Goal: Task Accomplishment & Management: Manage account settings

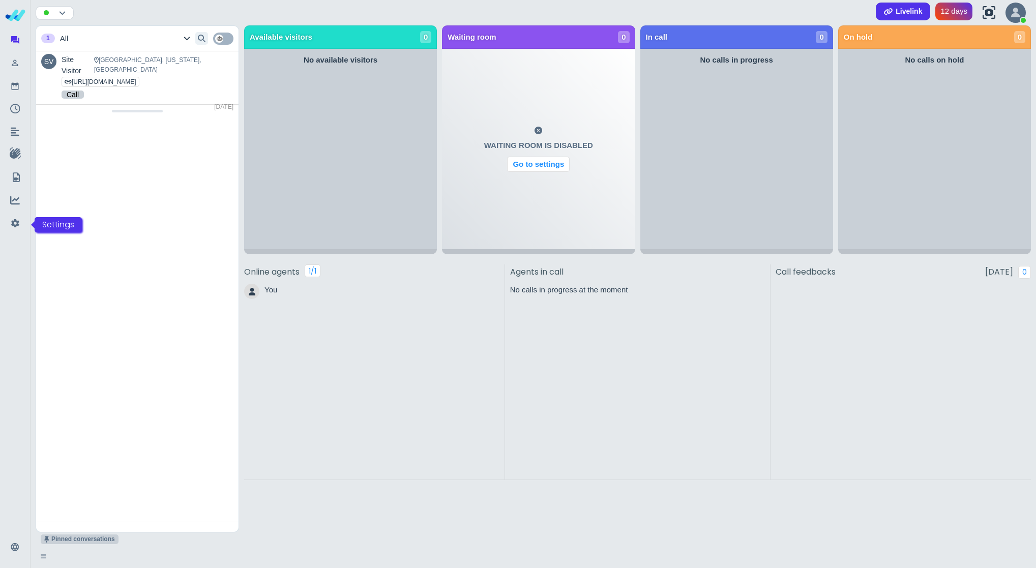
click at [9, 223] on div at bounding box center [15, 224] width 20 height 20
click at [13, 222] on icon at bounding box center [15, 224] width 10 height 14
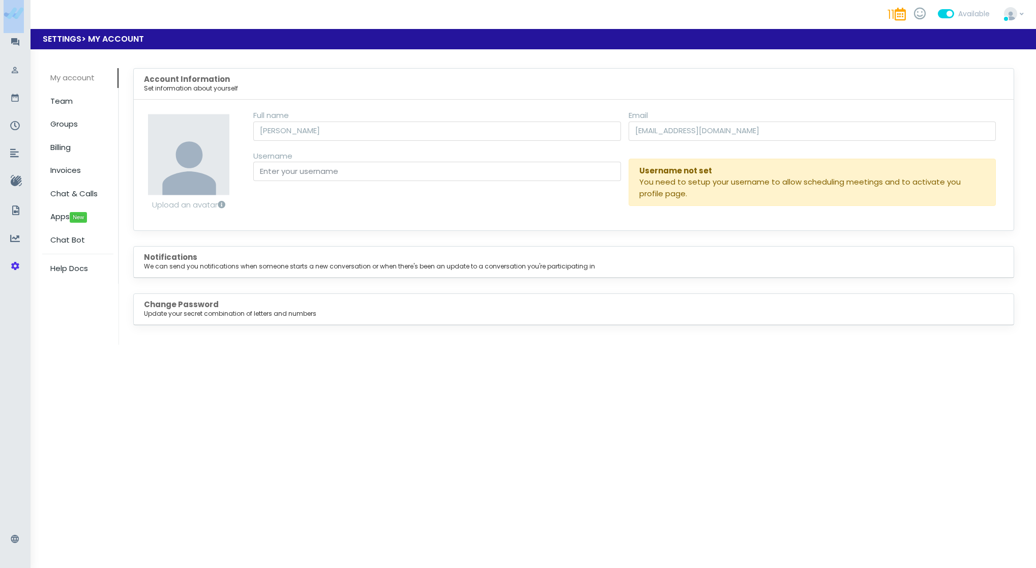
click at [72, 75] on span "My account" at bounding box center [72, 77] width 44 height 11
click at [71, 189] on span "Chat & Calls" at bounding box center [73, 193] width 47 height 11
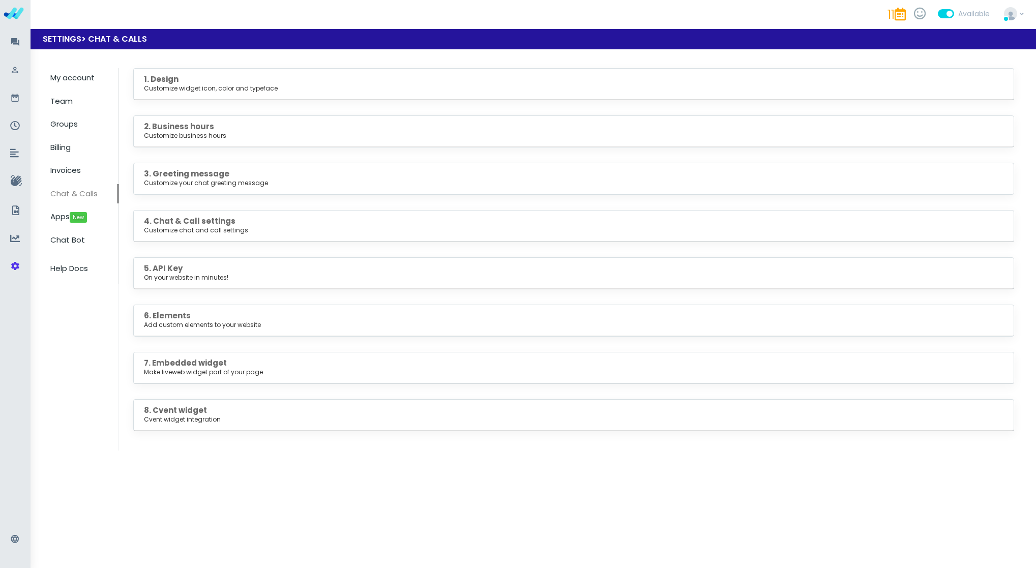
click at [235, 81] on h5 "1. Design Customize widget icon, color and typeface" at bounding box center [574, 84] width 860 height 18
click at [167, 87] on small "Customize widget icon, color and typeface" at bounding box center [574, 88] width 860 height 9
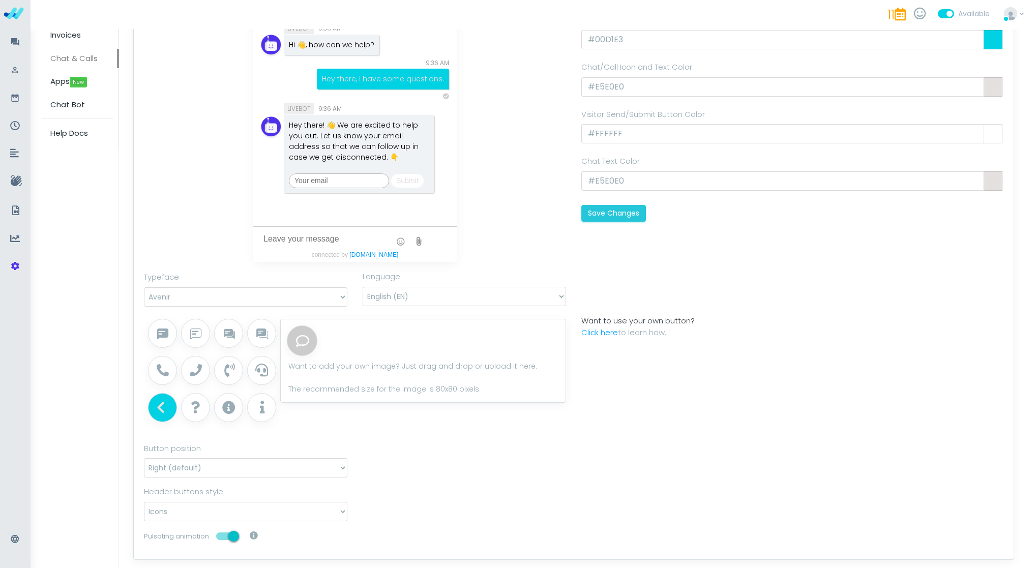
scroll to position [136, 0]
click at [614, 35] on nav "Liveweb 11 Privacy" at bounding box center [518, 18] width 1036 height 36
click at [612, 40] on input "#00D1E3" at bounding box center [784, 39] width 404 height 19
click at [612, 40] on body "Liveweb 11 Privacy" at bounding box center [518, 398] width 1036 height 1069
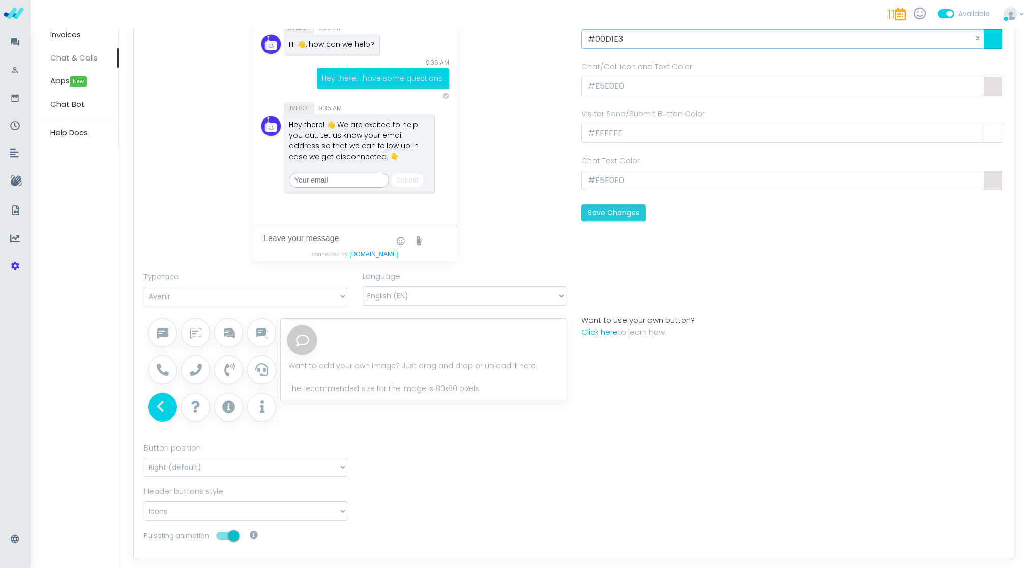
click at [613, 40] on input "#00D1E3" at bounding box center [784, 39] width 404 height 19
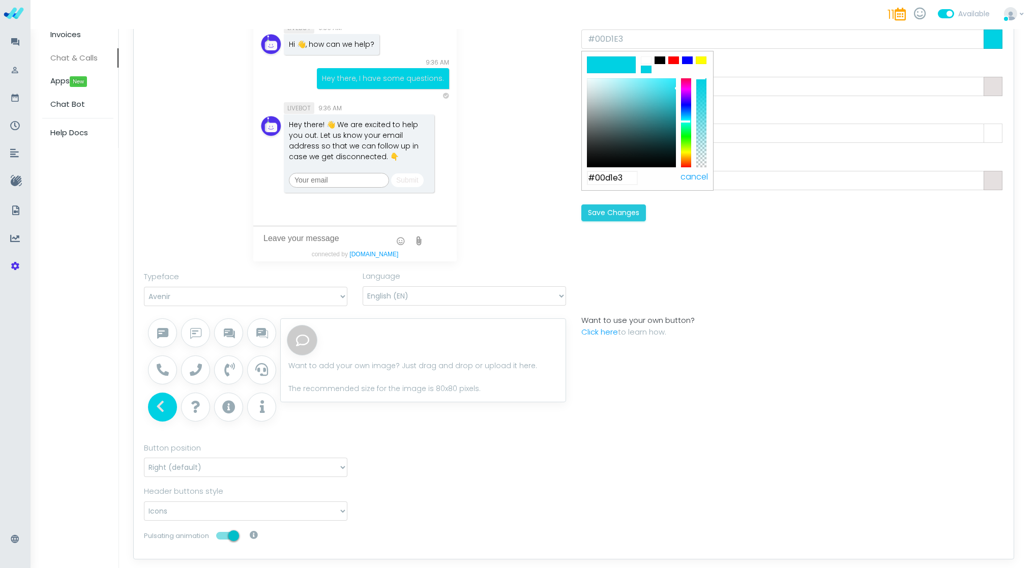
click at [603, 183] on input "#00d1e3" at bounding box center [612, 178] width 51 height 14
paste input "E9E59"
type input "#0E9E59"
type input "#0e9e59"
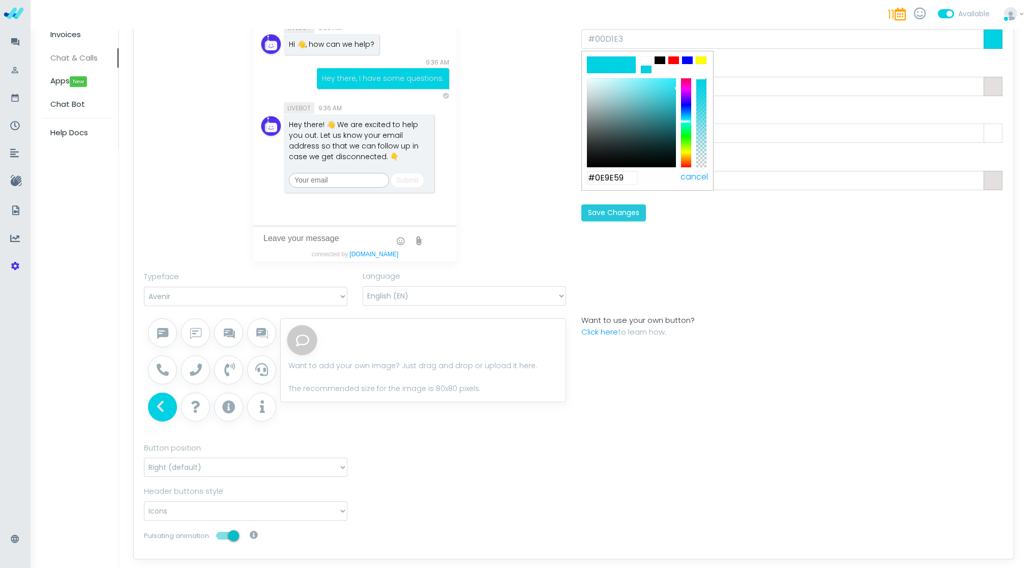
type input "#0e9e59"
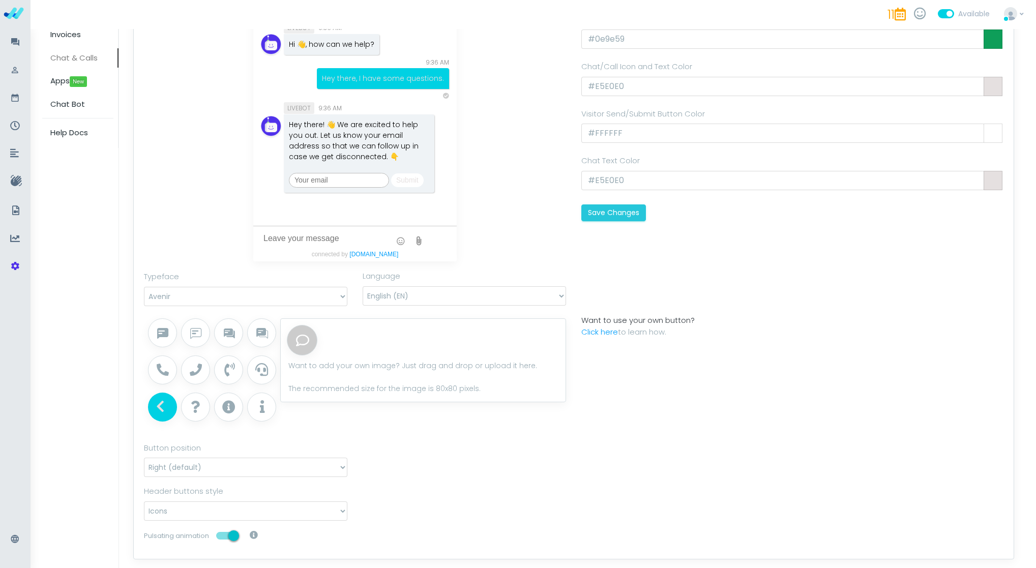
click at [789, 233] on body "Liveweb 11 Privacy" at bounding box center [518, 398] width 1036 height 1069
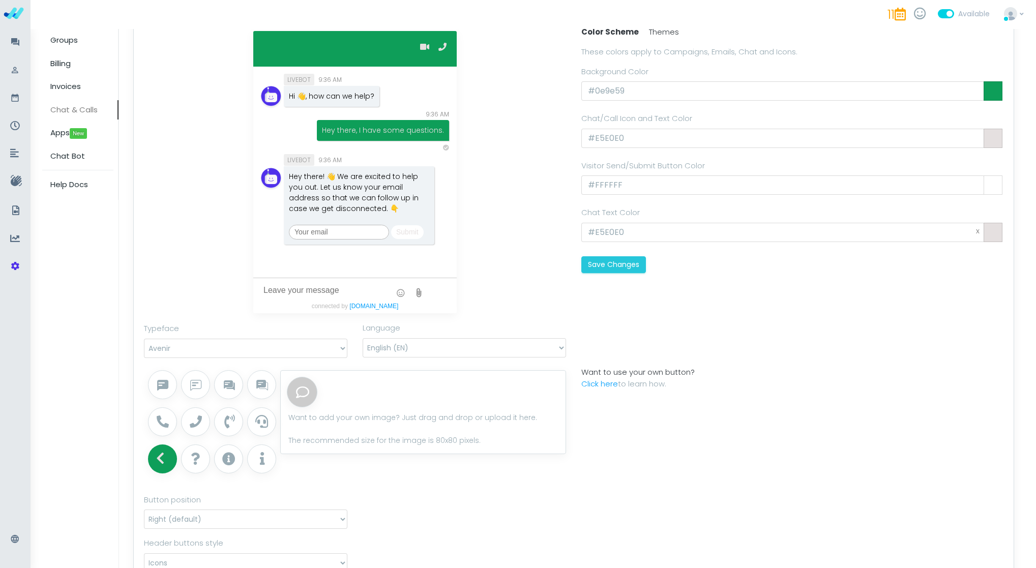
scroll to position [59, 0]
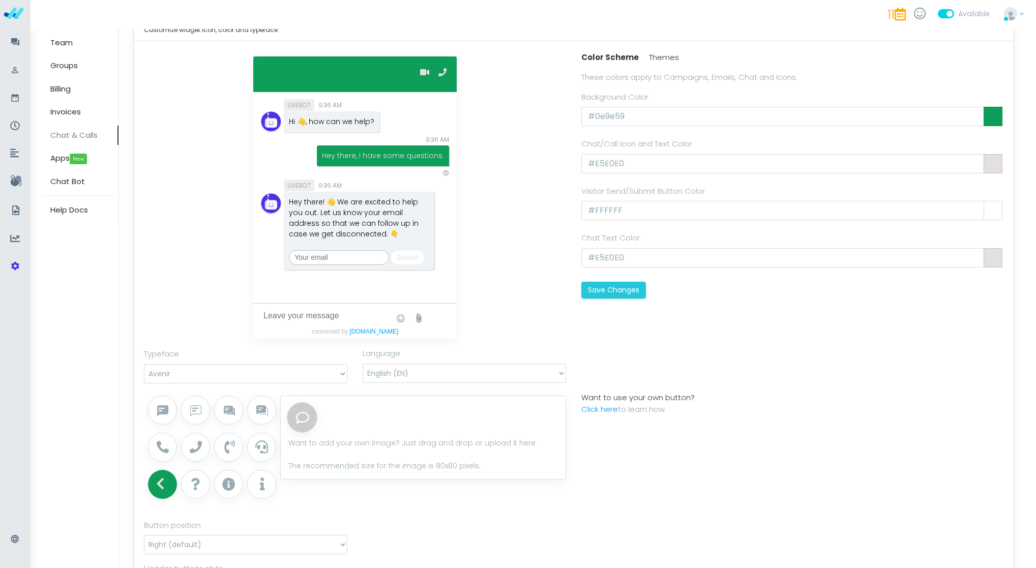
click at [640, 309] on div "Color Scheme Themes These colors apply to Campaigns, Emails, Chat and Icons. Ba…" at bounding box center [793, 197] width 438 height 293
click at [611, 293] on button "Save Changes" at bounding box center [614, 290] width 65 height 17
click at [67, 158] on span "Apps New" at bounding box center [68, 158] width 37 height 11
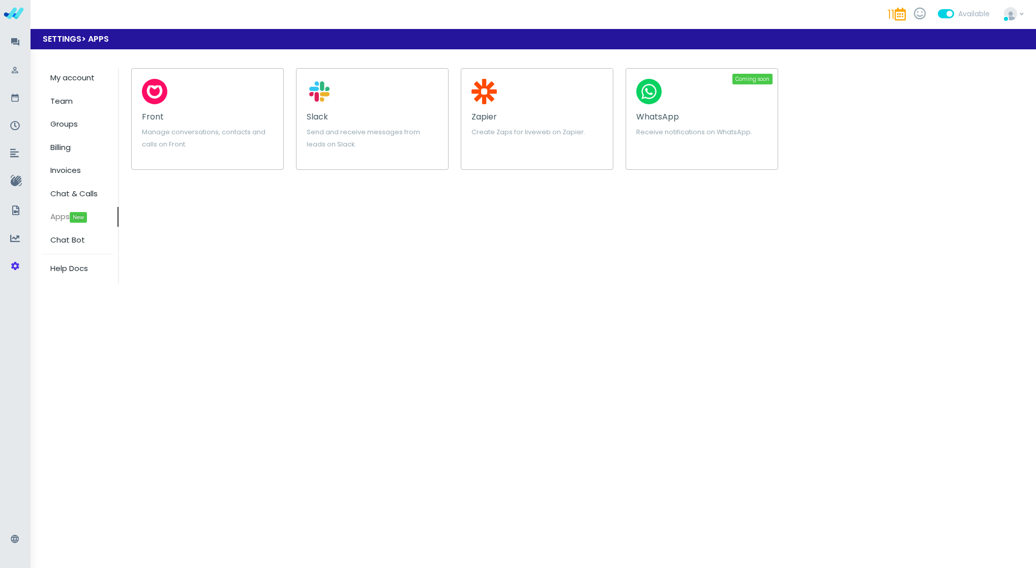
click at [223, 140] on p "Manage conversations, contacts and calls on Front." at bounding box center [207, 138] width 131 height 24
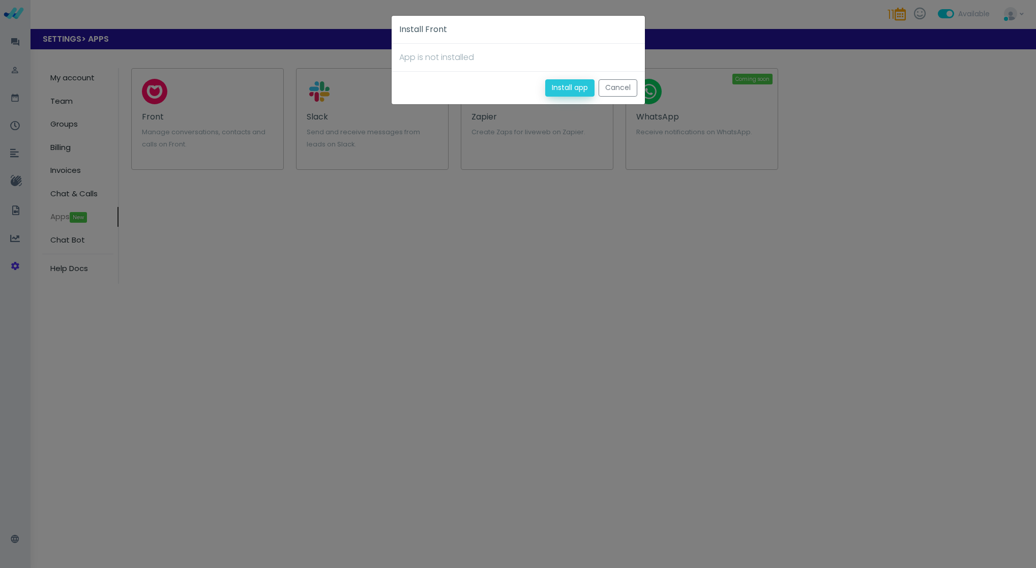
click at [577, 92] on button "Install app" at bounding box center [569, 87] width 49 height 17
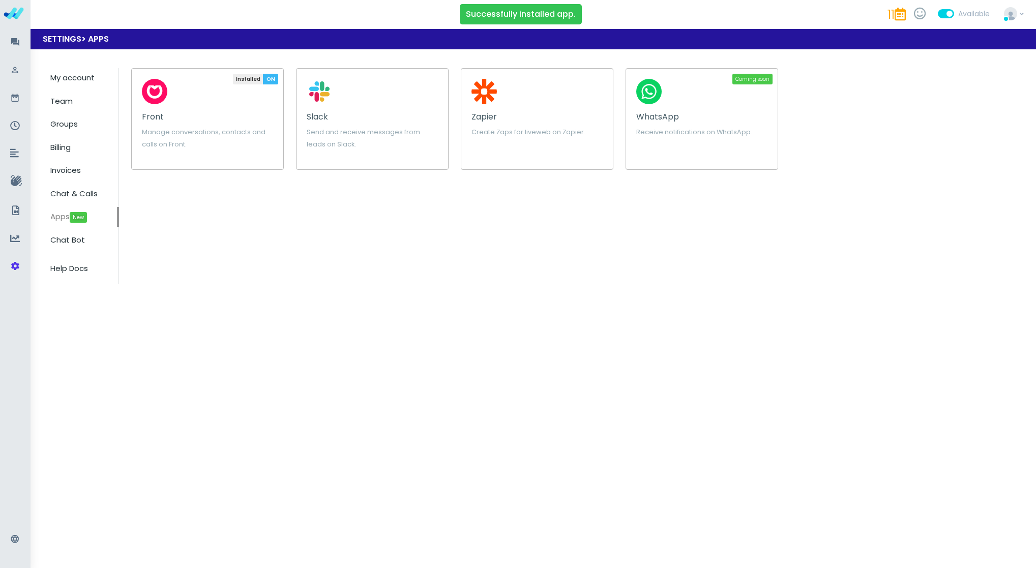
click at [265, 171] on div "Installed ON OFF Front Manage conversations, contacts and calls on Front. Slack…" at bounding box center [569, 176] width 900 height 216
click at [167, 147] on small "Manage conversations, contacts and calls on Front." at bounding box center [204, 138] width 124 height 21
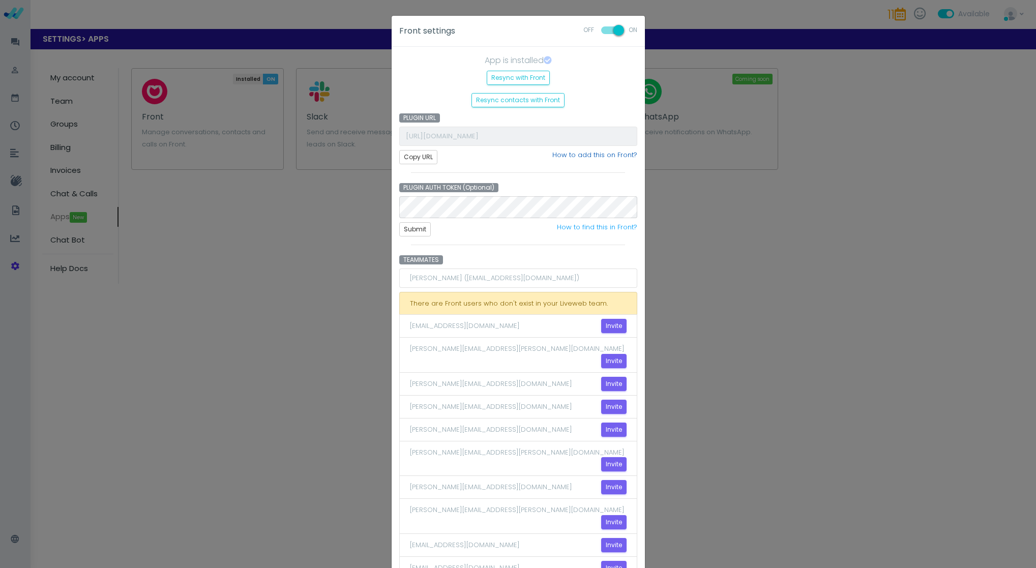
click at [568, 154] on link "How to add this on Front?" at bounding box center [595, 155] width 85 height 10
click at [590, 151] on link "How to add this on Front?" at bounding box center [595, 155] width 85 height 10
click at [265, 317] on div "Front settings OFF ON App is installed Resync with Front Resync contacts with F…" at bounding box center [518, 284] width 1036 height 568
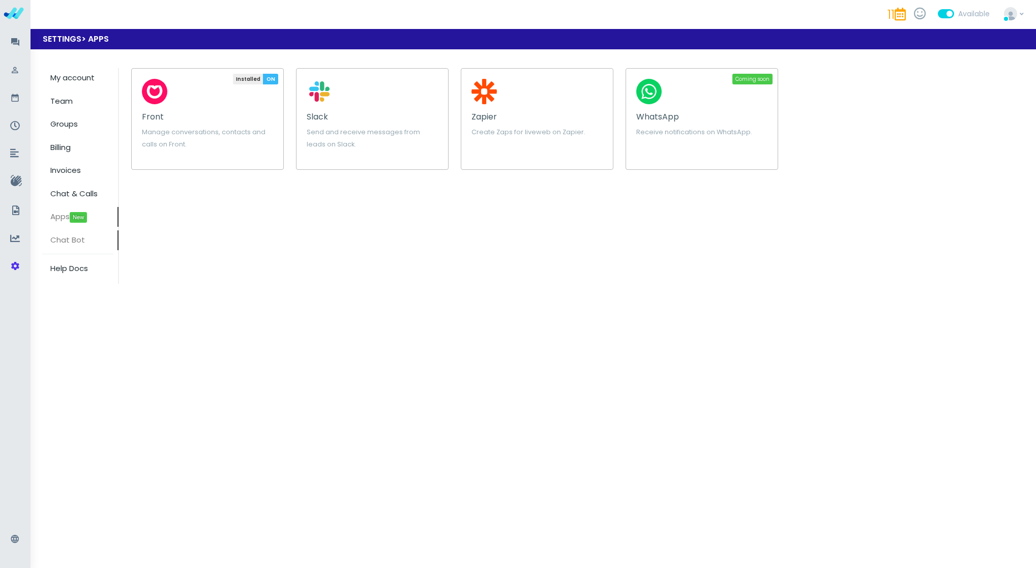
click at [74, 241] on span "Chat Bot" at bounding box center [67, 240] width 35 height 11
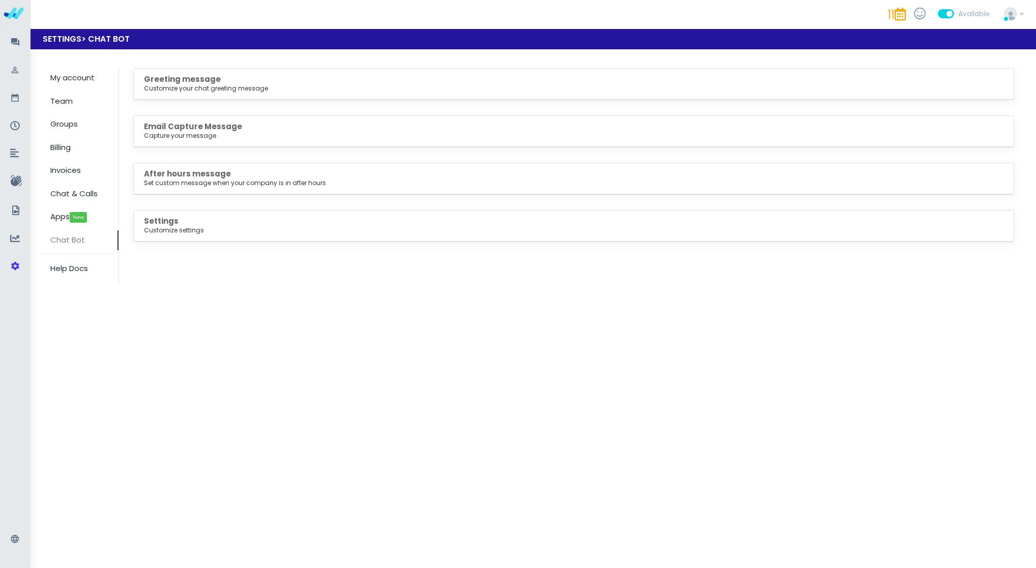
click at [205, 89] on small "Customize your chat greeting message" at bounding box center [574, 88] width 860 height 9
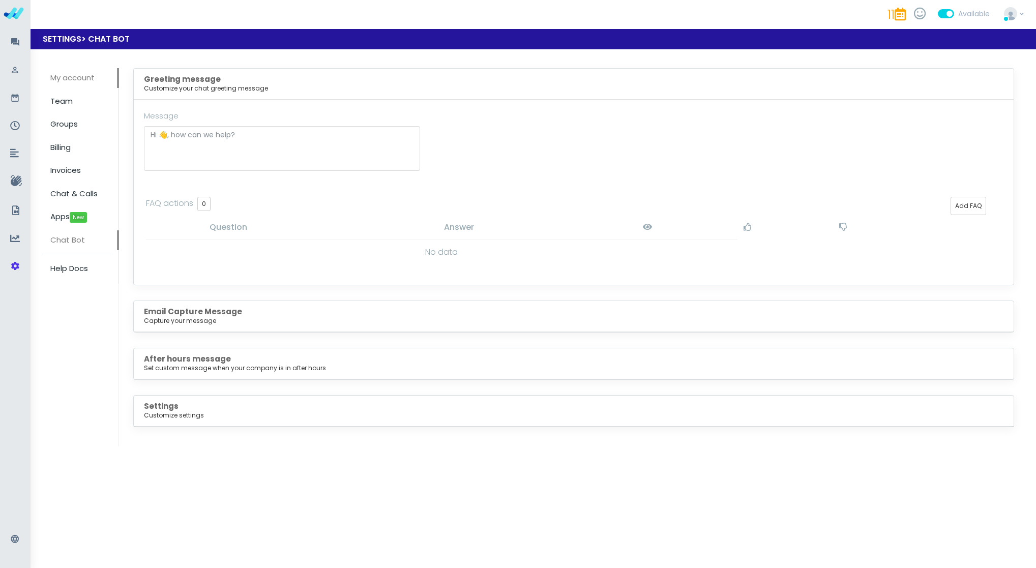
click at [81, 85] on link "My account" at bounding box center [80, 78] width 76 height 20
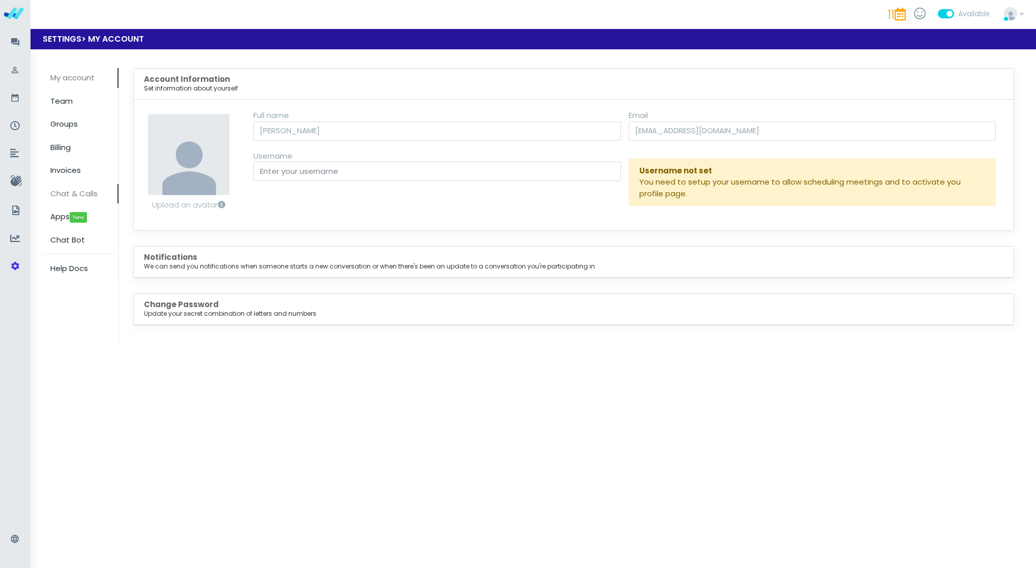
click at [72, 190] on span "Chat & Calls" at bounding box center [73, 193] width 47 height 11
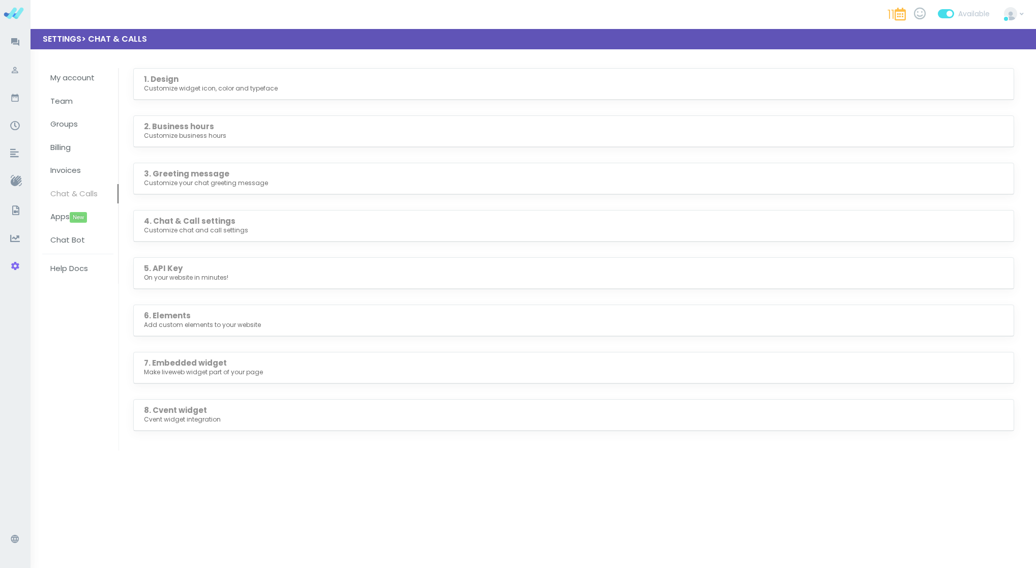
click at [85, 196] on div at bounding box center [518, 284] width 1036 height 568
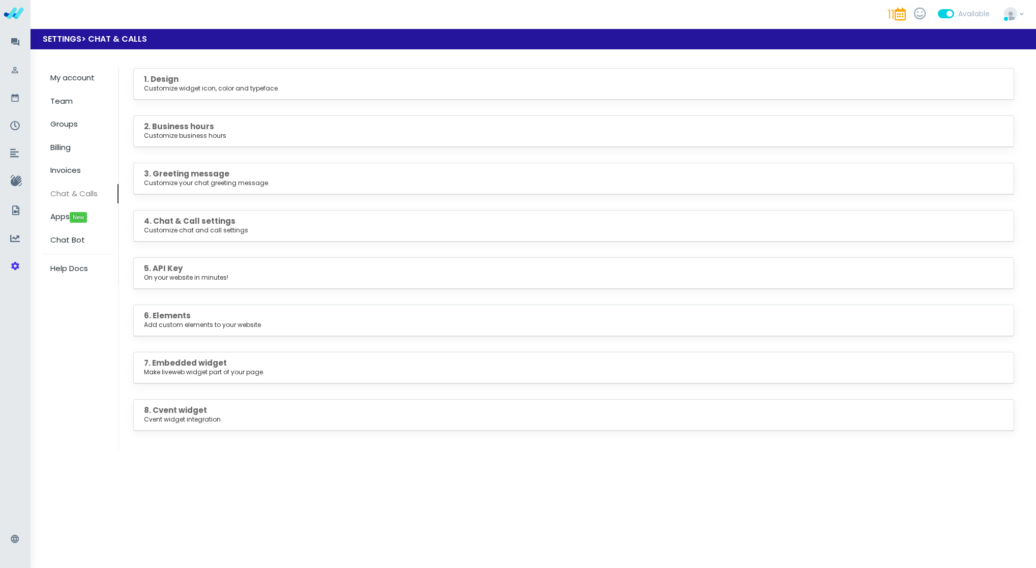
click at [222, 136] on small "Customize business hours" at bounding box center [574, 135] width 860 height 9
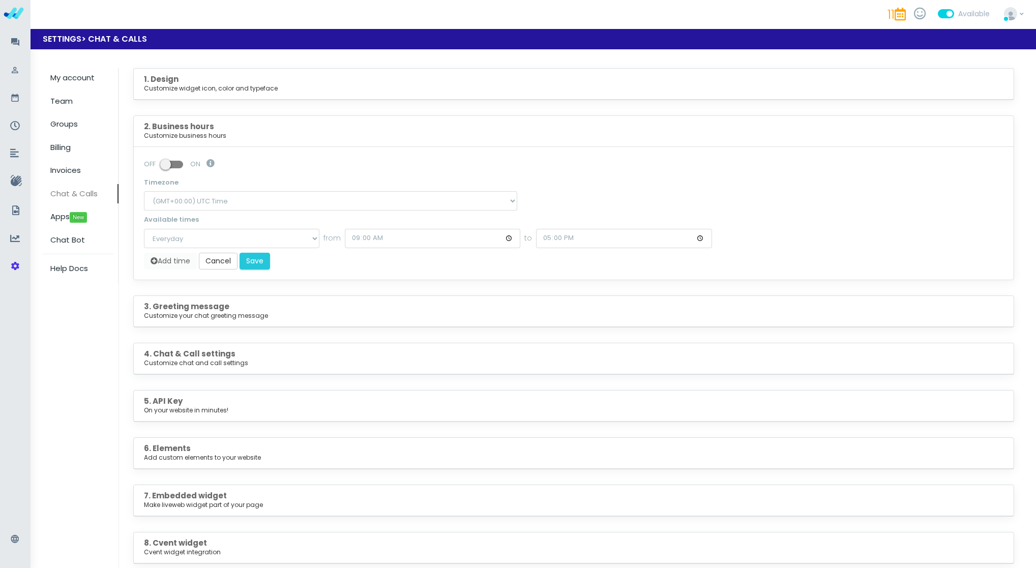
click at [170, 167] on span at bounding box center [173, 165] width 20 height 8
select select "2"
click at [185, 359] on small "Customize chat and call settings" at bounding box center [574, 363] width 860 height 9
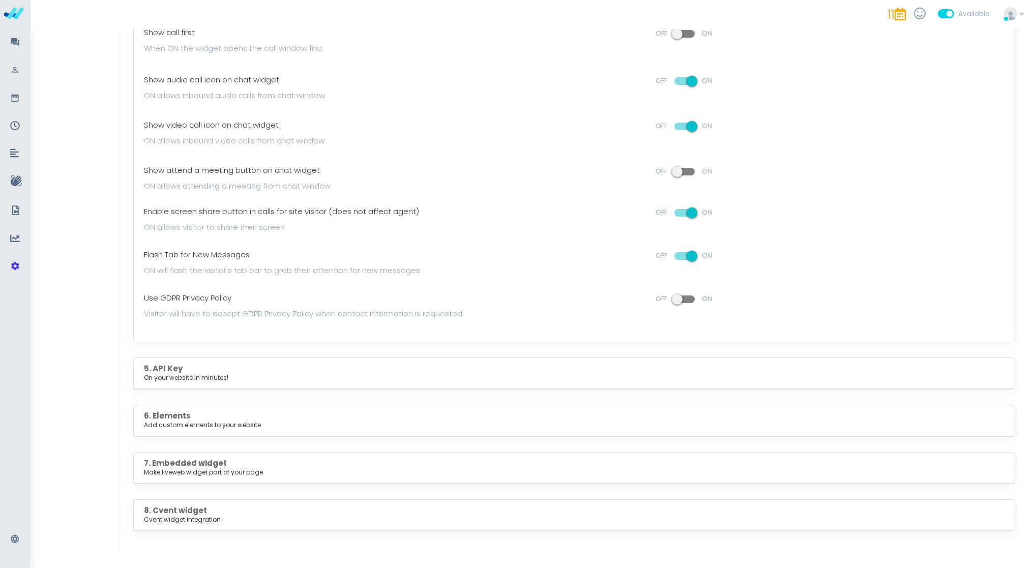
scroll to position [455, 0]
click at [248, 365] on h5 "5. API Key On your website in minutes!" at bounding box center [574, 374] width 860 height 18
click at [146, 379] on div "5. API Key On your website in minutes!" at bounding box center [574, 374] width 880 height 31
click at [162, 374] on small "On your website in minutes!" at bounding box center [574, 378] width 860 height 9
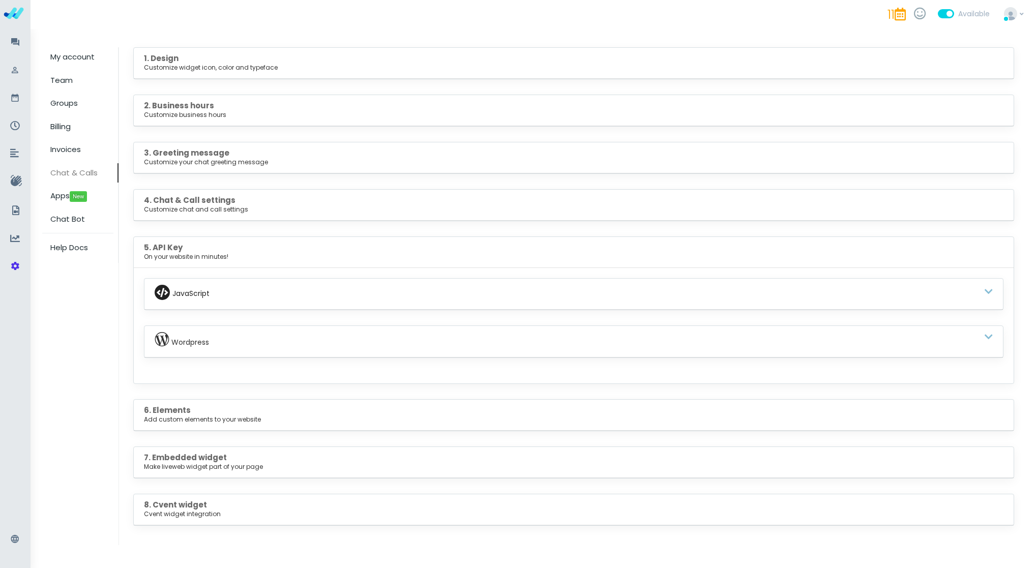
scroll to position [21, 0]
click at [210, 410] on h5 "6. Elements Add custom elements to your website" at bounding box center [574, 415] width 860 height 18
click at [168, 411] on b "6. Elements" at bounding box center [167, 410] width 47 height 11
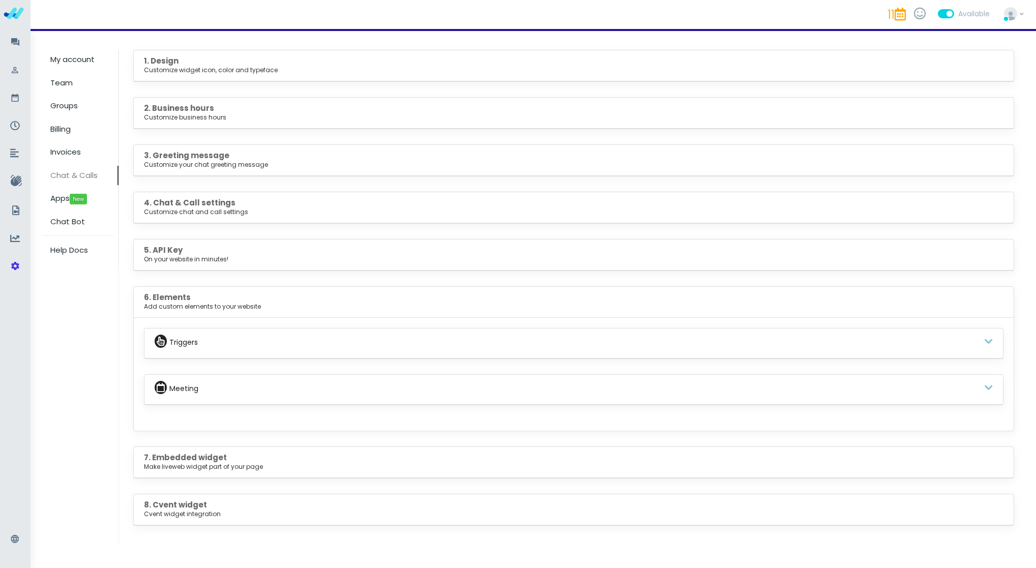
click at [198, 385] on div "Meeting" at bounding box center [574, 390] width 859 height 30
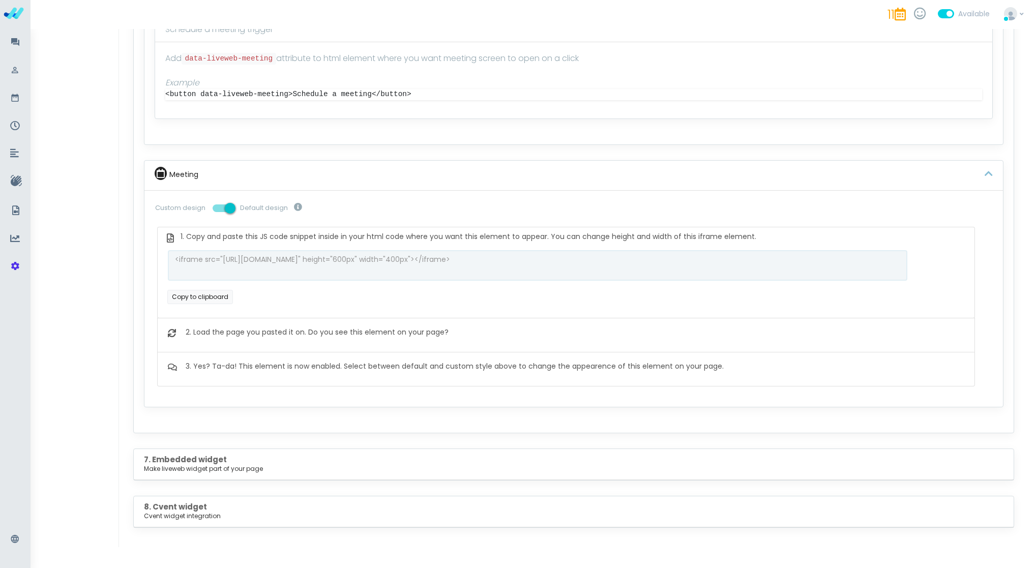
scroll to position [723, 0]
click at [208, 465] on small "Make liveweb widget part of your page" at bounding box center [574, 469] width 860 height 9
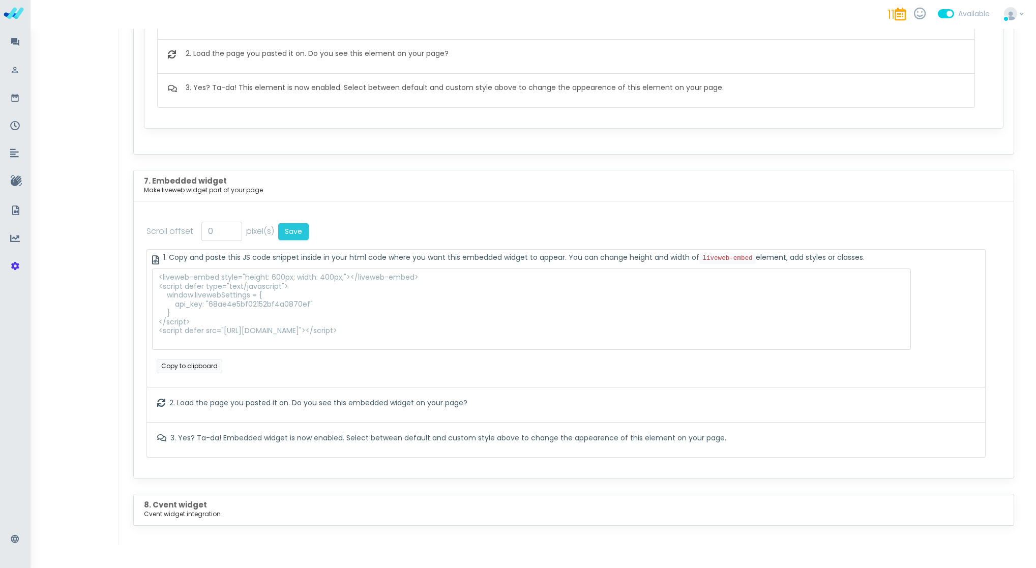
scroll to position [1002, 0]
click at [324, 304] on textarea "<liveweb-embed style="height: 600px; width: 400px;"></liveweb-embed> <script de…" at bounding box center [531, 309] width 759 height 81
click at [204, 368] on button "Copy to clipboard" at bounding box center [190, 366] width 66 height 14
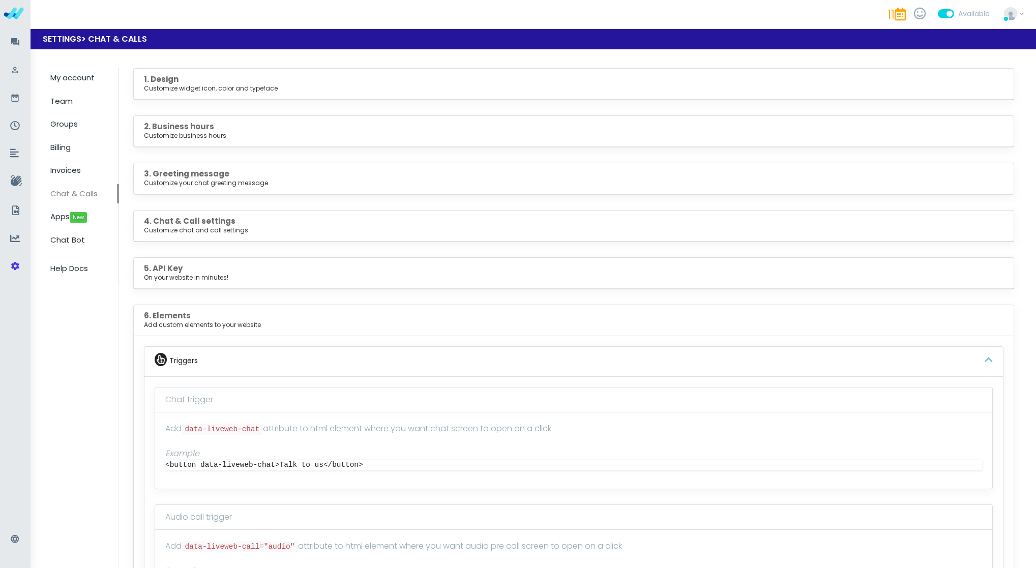
scroll to position [0, 0]
click at [199, 78] on h5 "1. Design Customize widget icon, color and typeface" at bounding box center [574, 84] width 860 height 18
click at [176, 87] on small "Customize widget icon, color and typeface" at bounding box center [574, 88] width 860 height 9
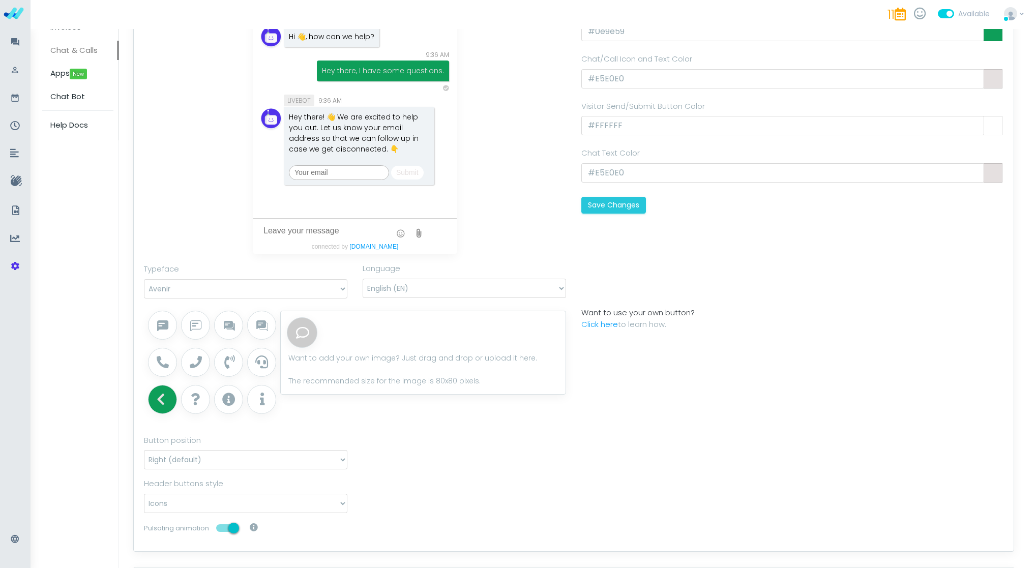
scroll to position [167, 0]
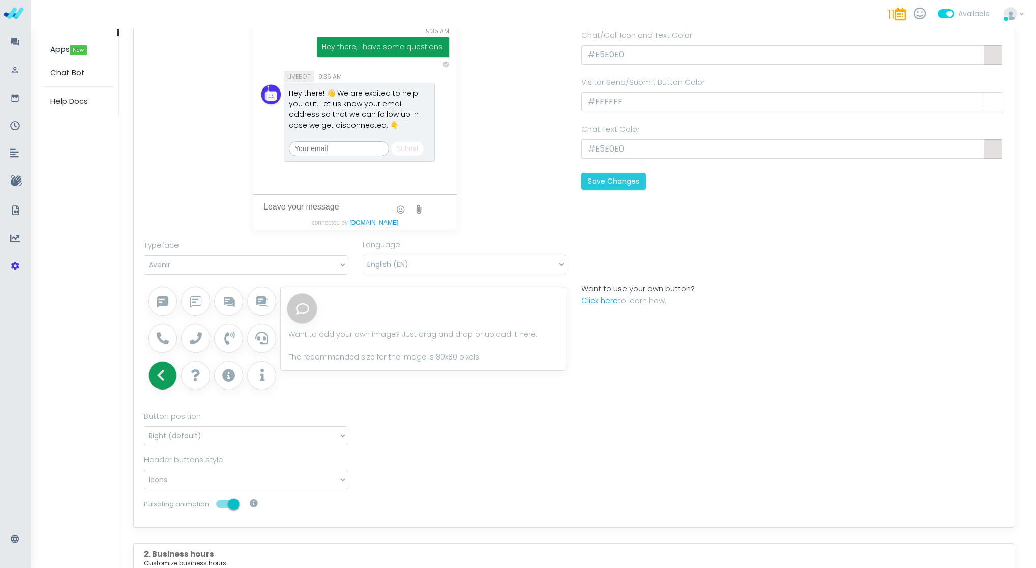
click at [207, 338] on div at bounding box center [198, 339] width 33 height 28
click at [539, 456] on div "Header buttons style Icons Icons and text Text" at bounding box center [573, 474] width 875 height 40
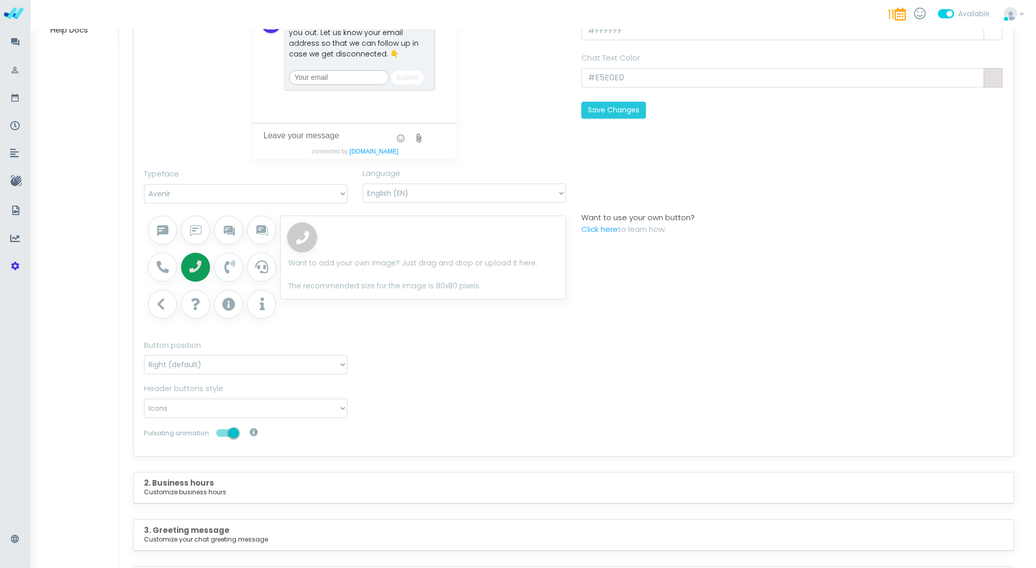
scroll to position [255, 0]
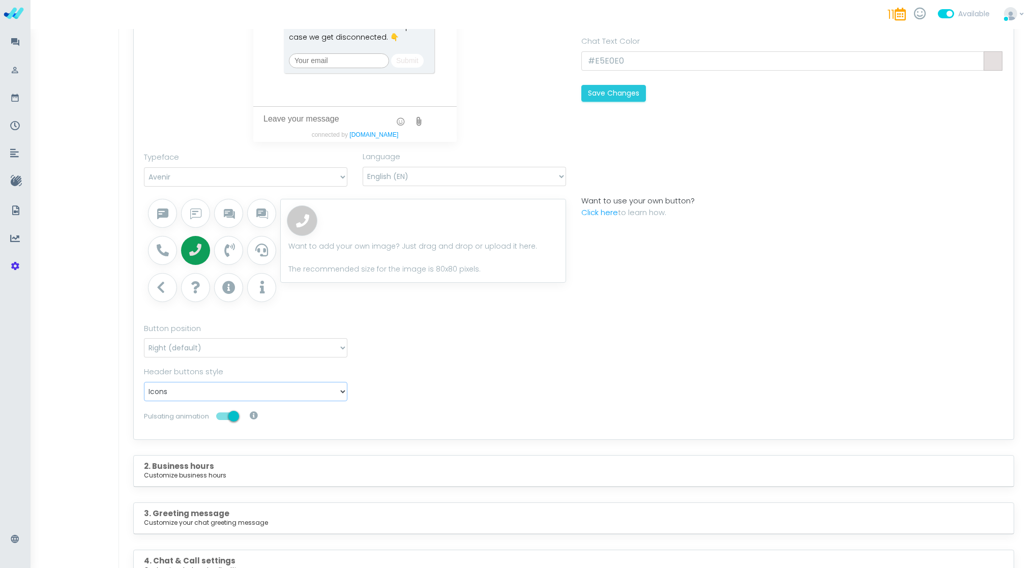
select select "icons_text"
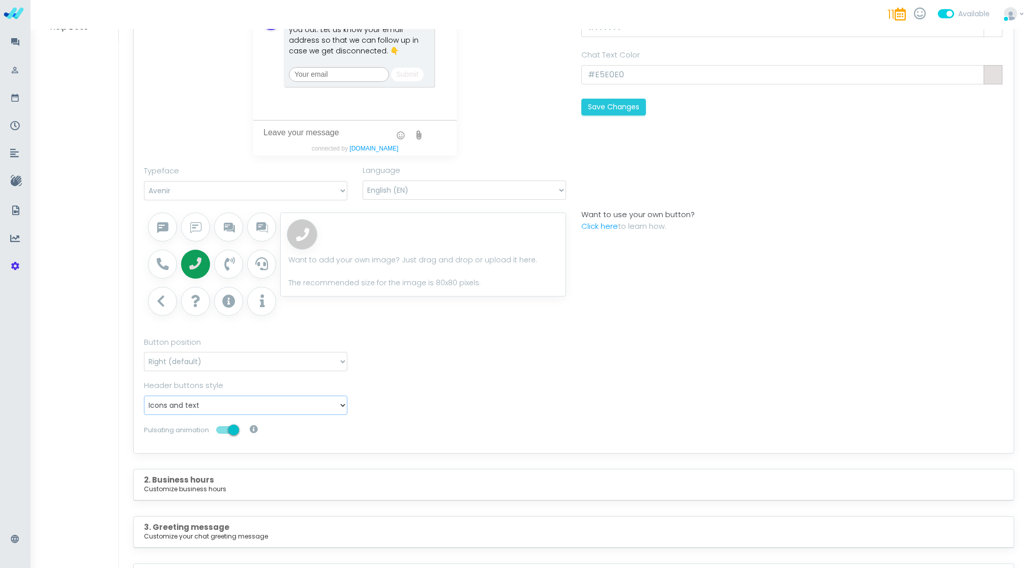
scroll to position [239, 0]
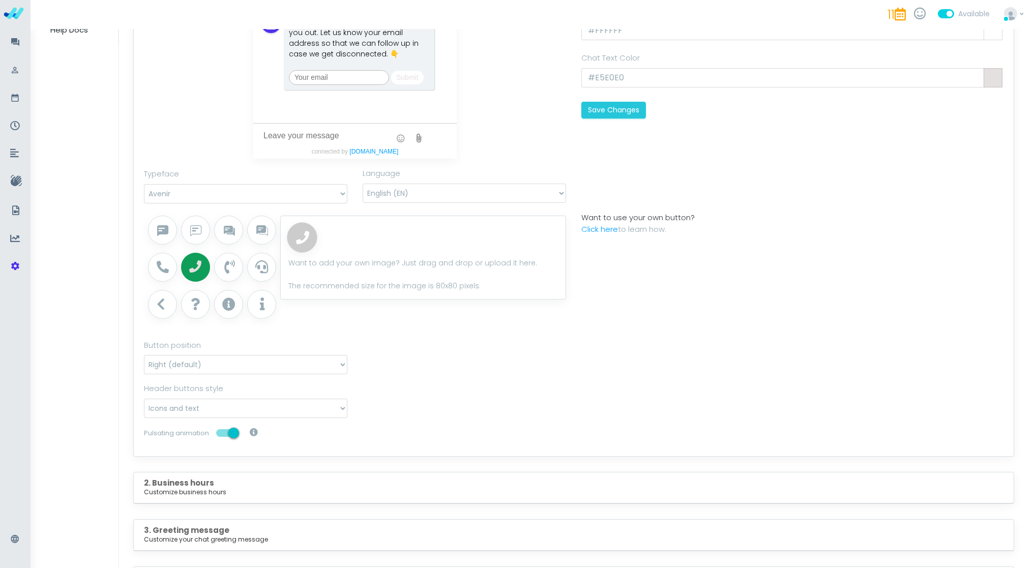
click at [564, 320] on div "Reset" at bounding box center [421, 270] width 290 height 116
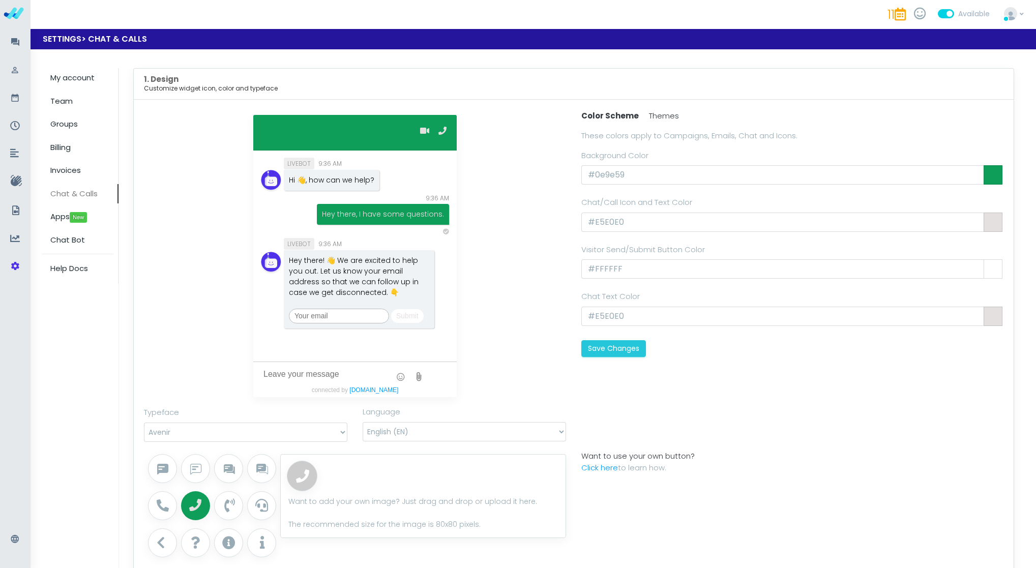
scroll to position [0, 0]
click at [12, 178] on icon at bounding box center [16, 180] width 11 height 11
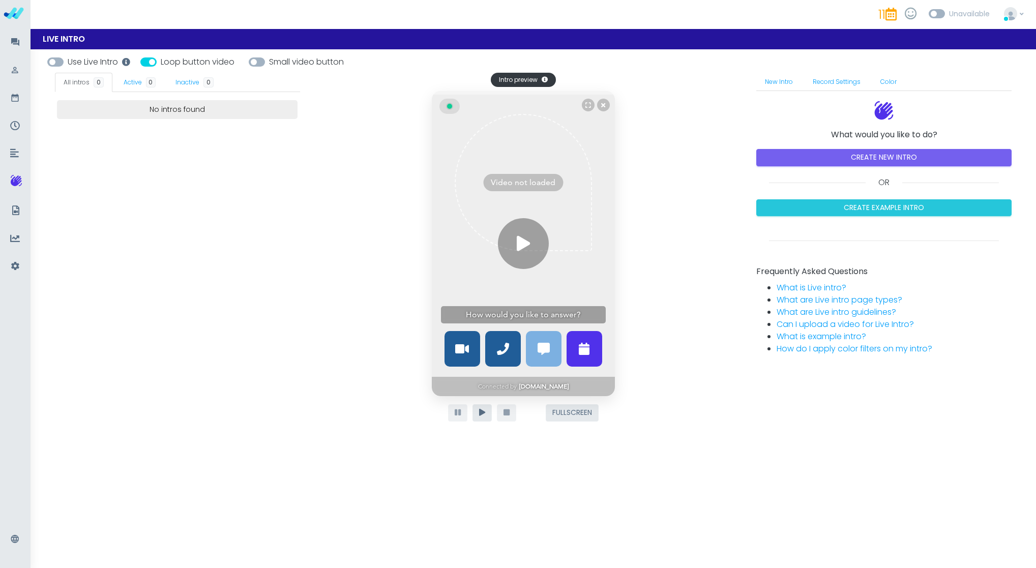
click at [77, 188] on div "No intros found" at bounding box center [177, 315] width 245 height 447
click at [509, 240] on div "Support widget" at bounding box center [524, 244] width 56 height 56
click at [339, 231] on div "Intro preview × Close Recording Intro Notes Save New note Remove note ×" at bounding box center [523, 306] width 446 height 466
click at [17, 211] on icon at bounding box center [15, 211] width 7 height 10
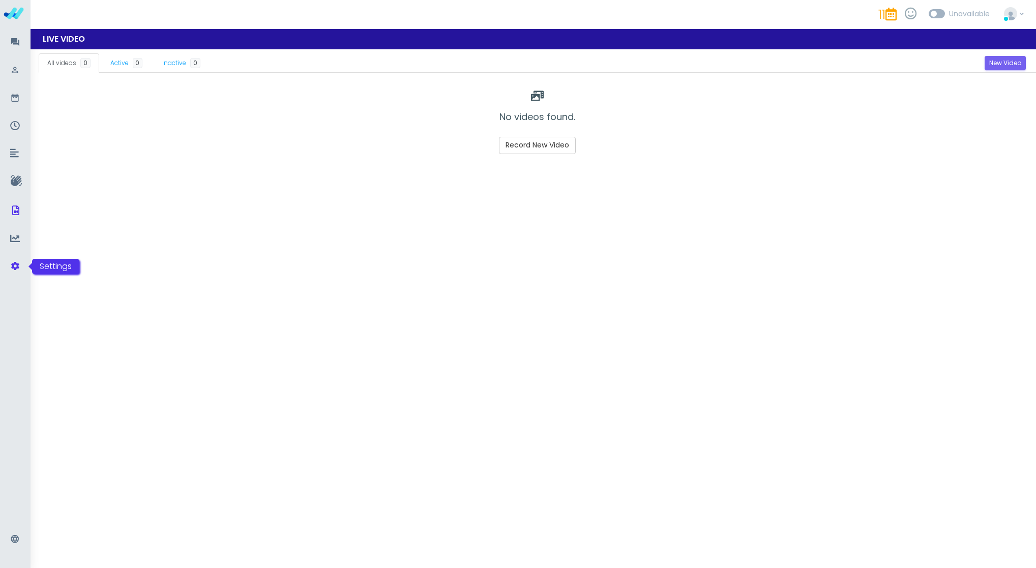
click at [19, 260] on icon at bounding box center [15, 267] width 10 height 14
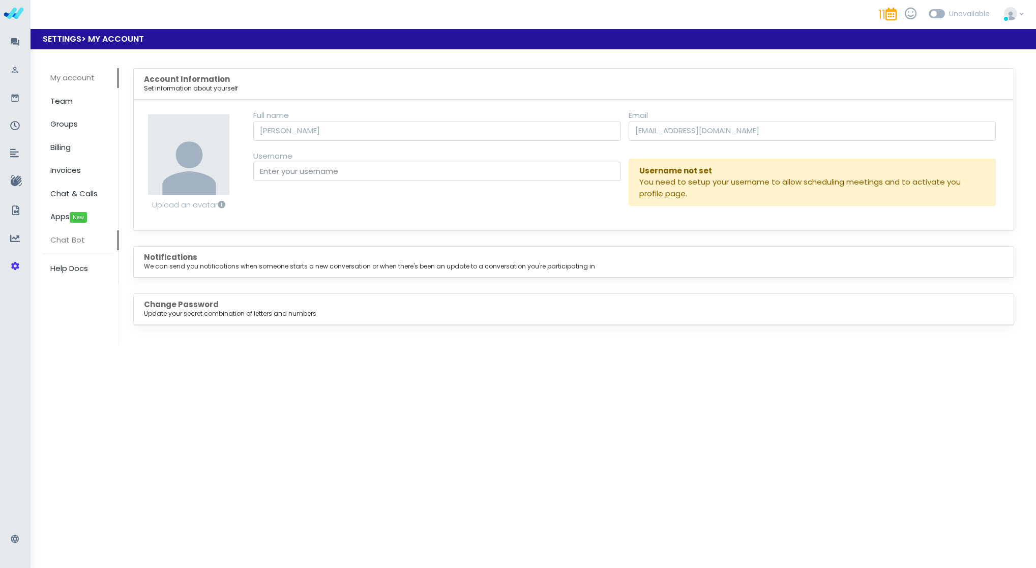
click at [77, 241] on span "Chat Bot" at bounding box center [67, 240] width 35 height 11
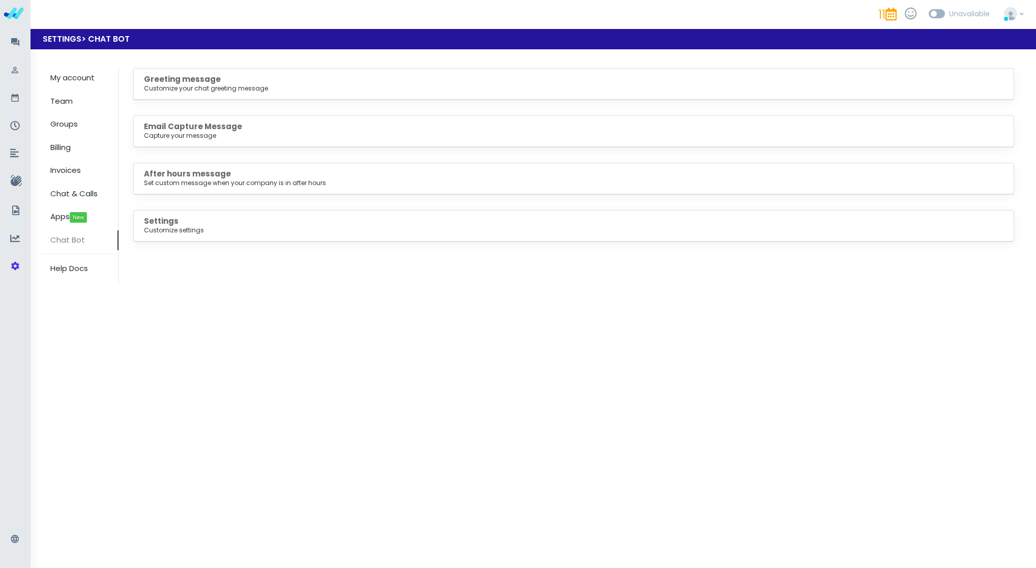
click at [218, 171] on b "After hours message" at bounding box center [187, 173] width 87 height 11
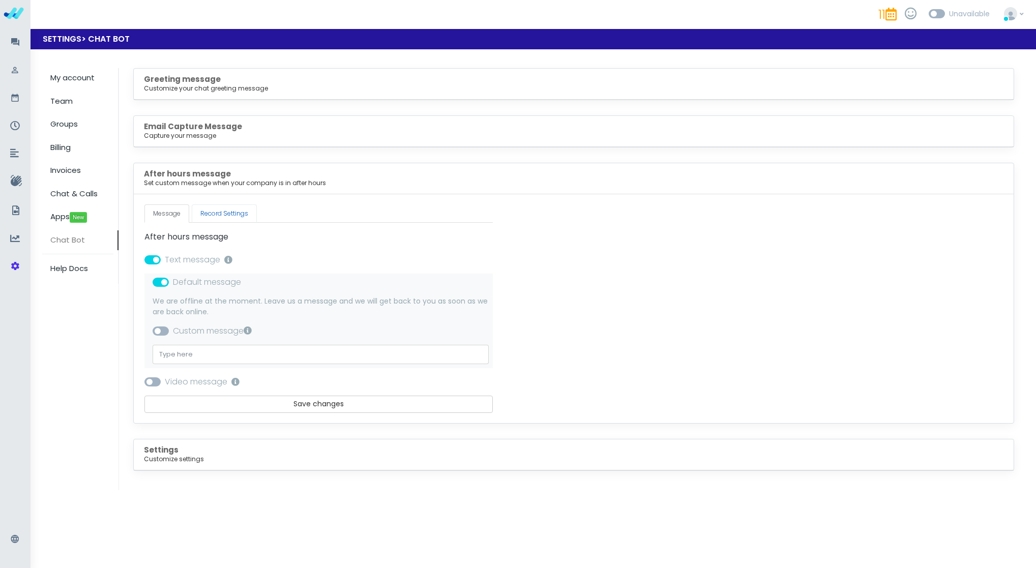
click at [229, 212] on link "Record Settings" at bounding box center [224, 214] width 65 height 18
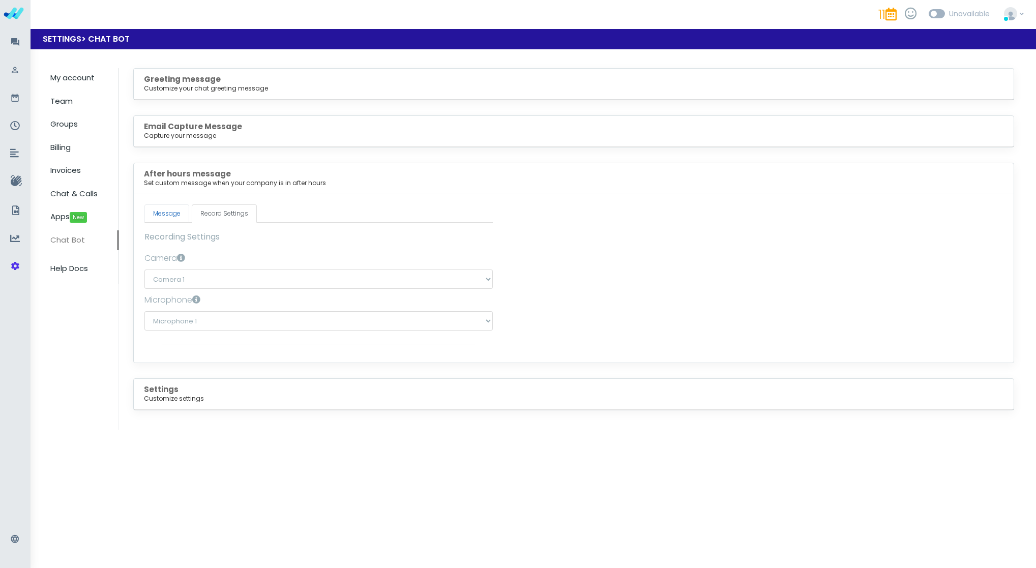
click at [168, 211] on link "Message" at bounding box center [167, 214] width 45 height 18
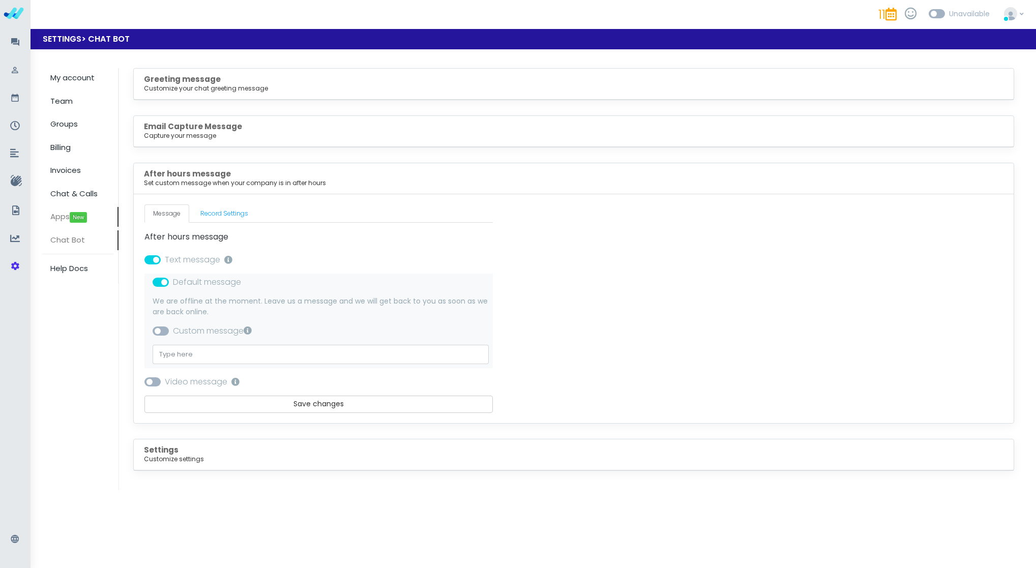
click at [61, 215] on span "Apps New" at bounding box center [68, 216] width 37 height 11
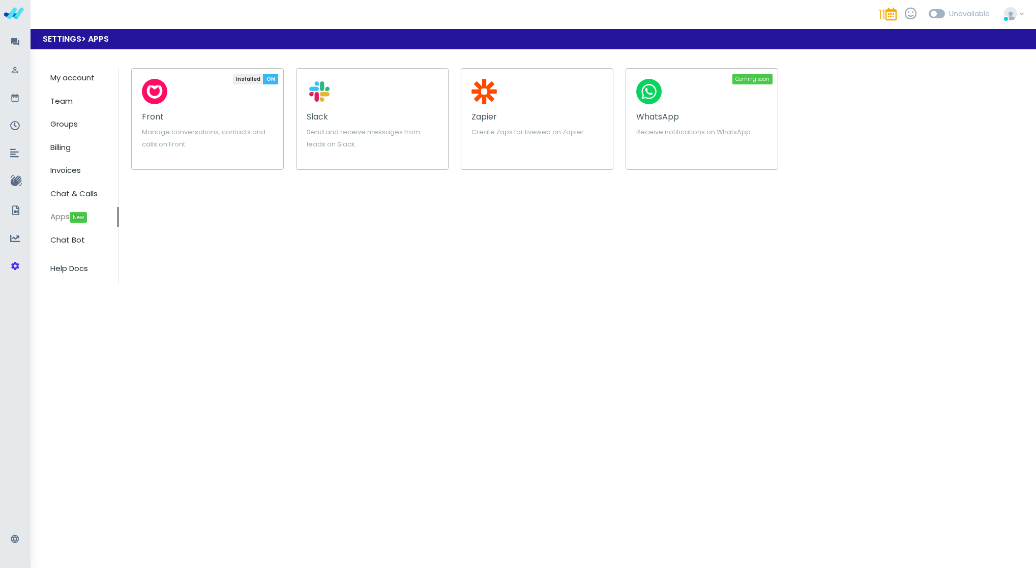
click at [236, 141] on p "Manage conversations, contacts and calls on Front." at bounding box center [207, 138] width 131 height 24
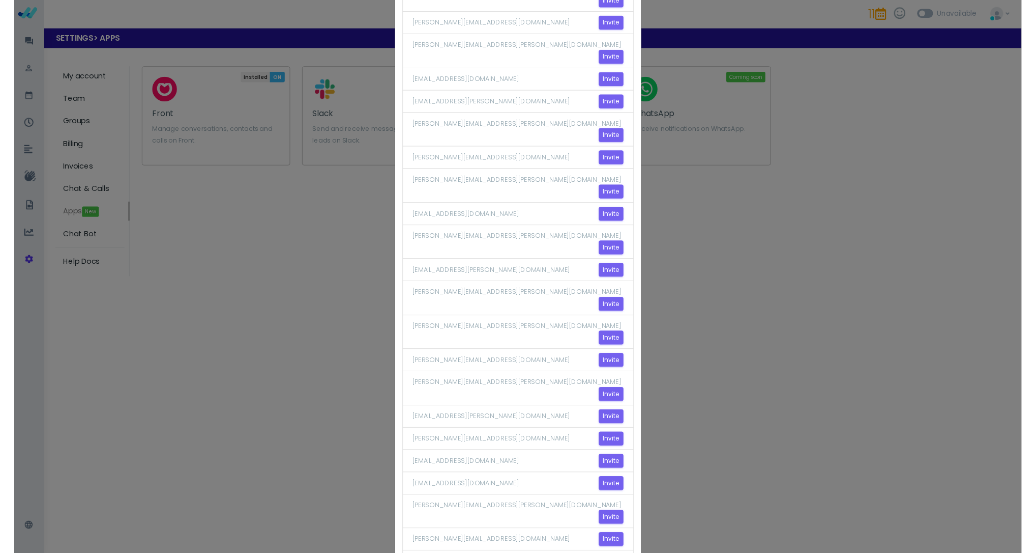
scroll to position [810, 0]
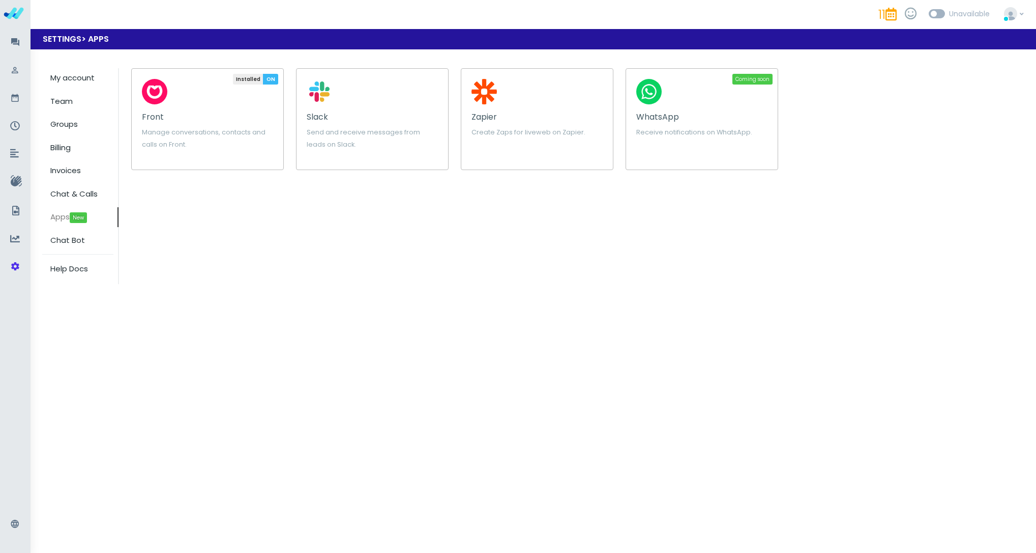
click at [911, 10] on icon at bounding box center [911, 13] width 12 height 12
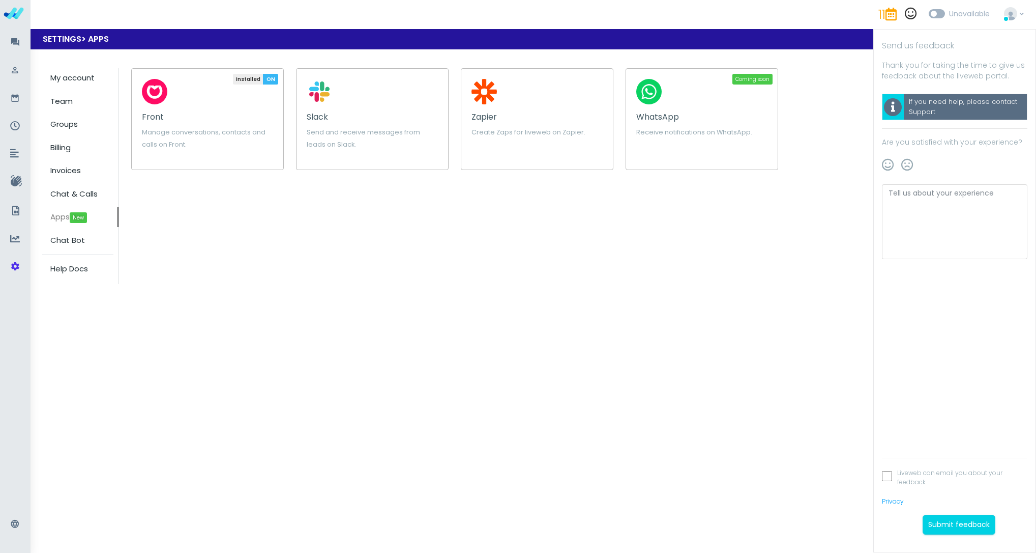
click at [860, 111] on div "Installed ON OFF Front Manage conversations, contacts and calls on Front. Slack…" at bounding box center [569, 176] width 900 height 216
click at [85, 197] on span "Chat & Calls" at bounding box center [73, 193] width 47 height 11
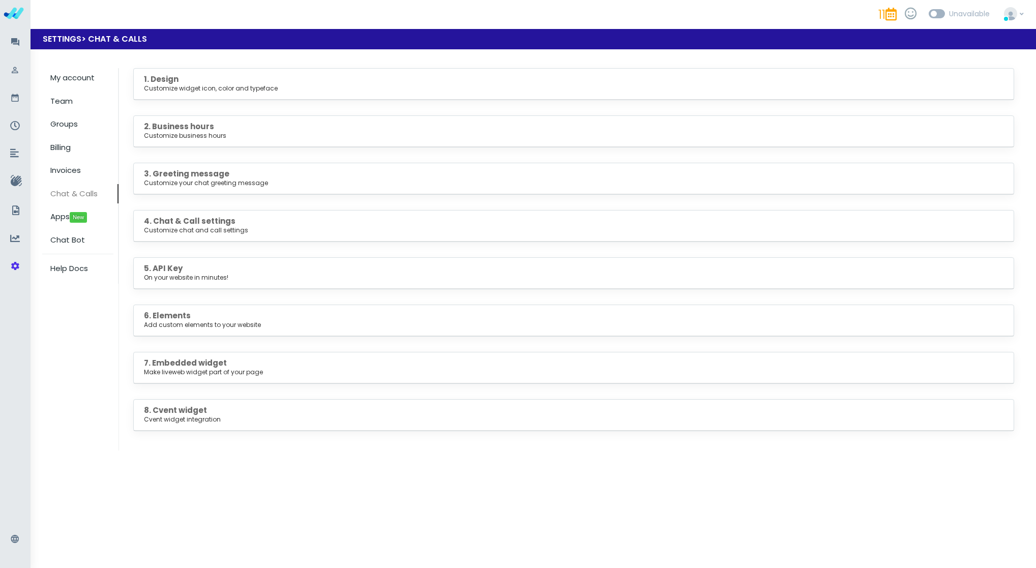
click at [214, 417] on small "Cvent widget integration" at bounding box center [574, 419] width 860 height 9
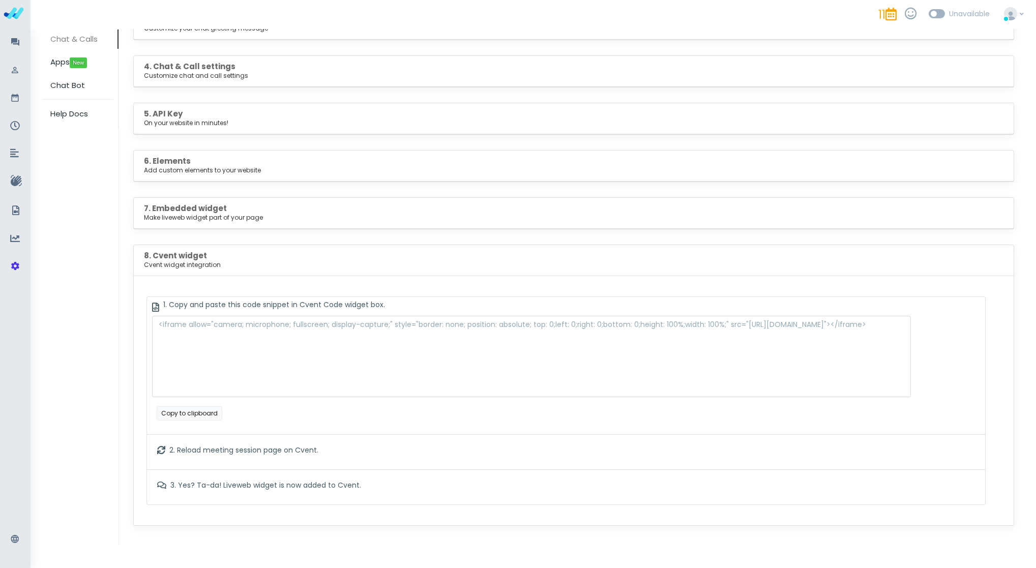
scroll to position [155, 0]
click at [211, 218] on small "Make liveweb widget part of your page" at bounding box center [574, 217] width 860 height 9
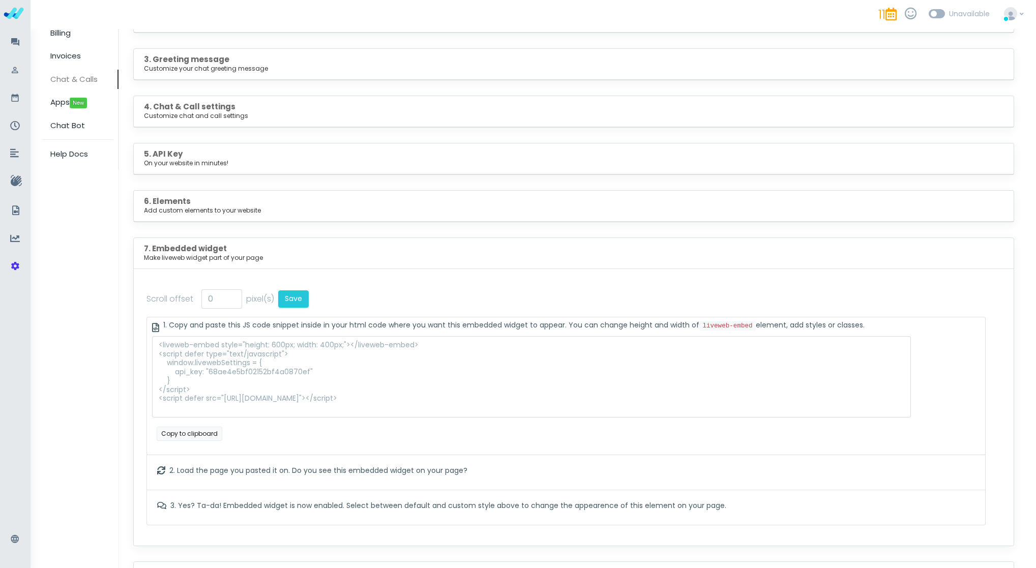
scroll to position [103, 0]
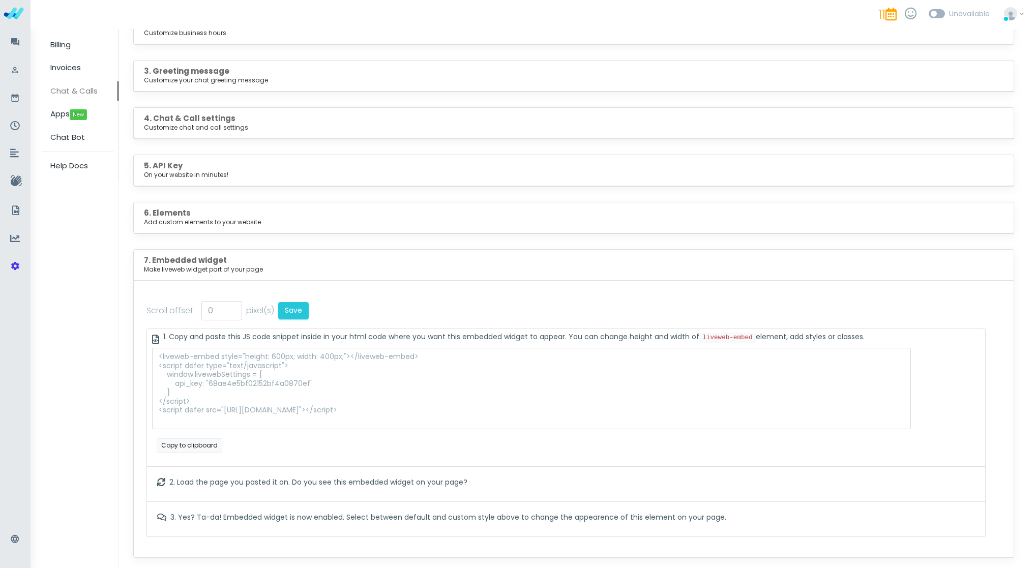
click at [224, 210] on h5 "6. Elements Add custom elements to your website" at bounding box center [574, 218] width 860 height 18
click at [217, 217] on h5 "6. Elements Add custom elements to your website" at bounding box center [574, 218] width 860 height 18
click at [169, 222] on small "Add custom elements to your website" at bounding box center [574, 222] width 860 height 9
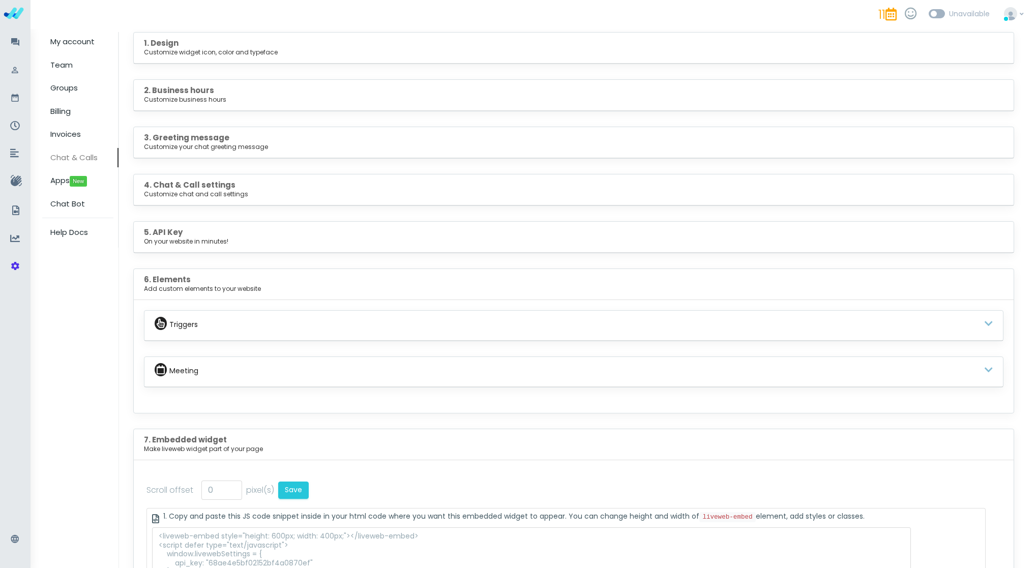
scroll to position [27, 0]
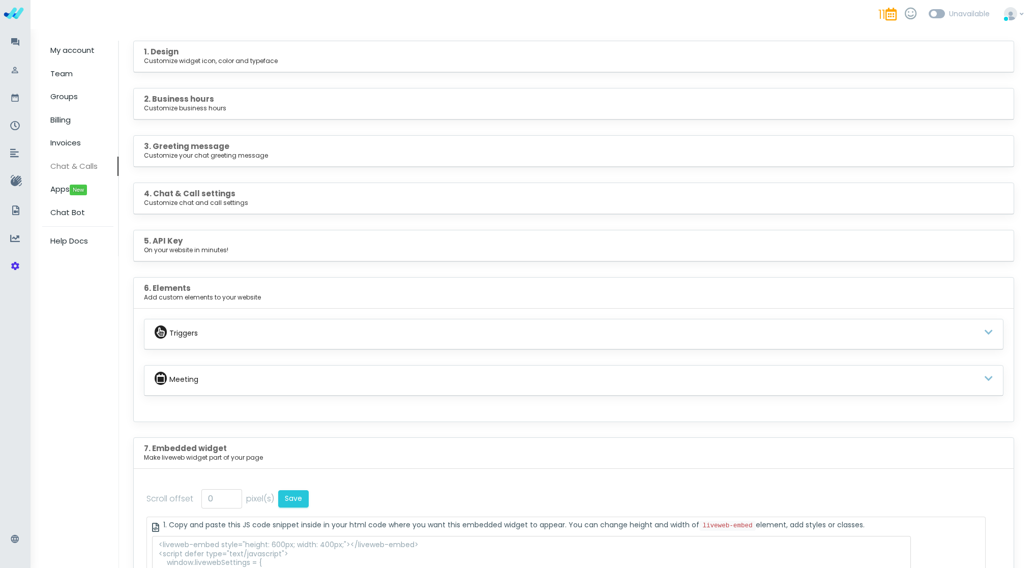
click at [207, 196] on b "4. Chat & Call settings" at bounding box center [190, 193] width 92 height 11
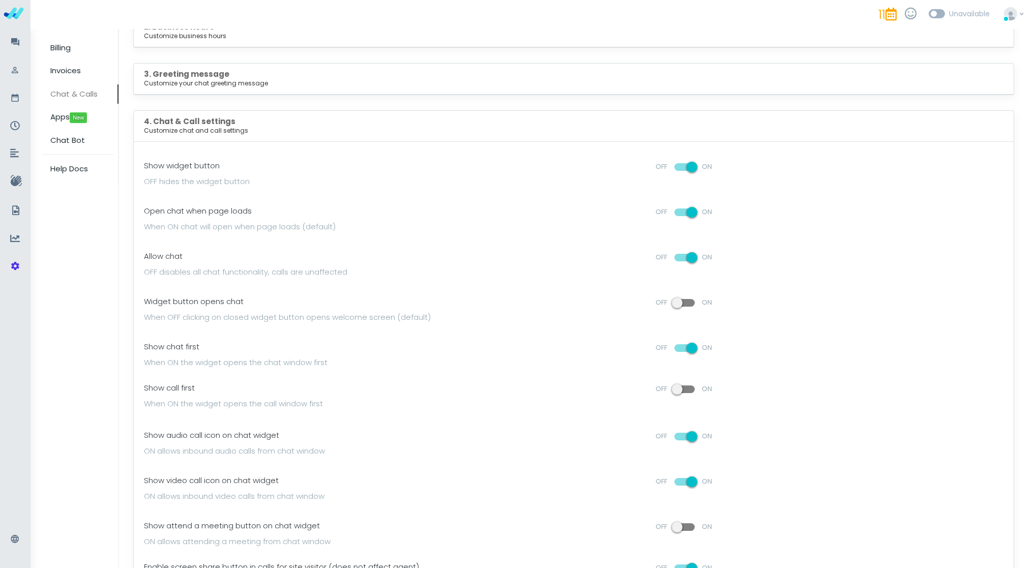
scroll to position [102, 0]
click at [686, 297] on span at bounding box center [685, 301] width 20 height 8
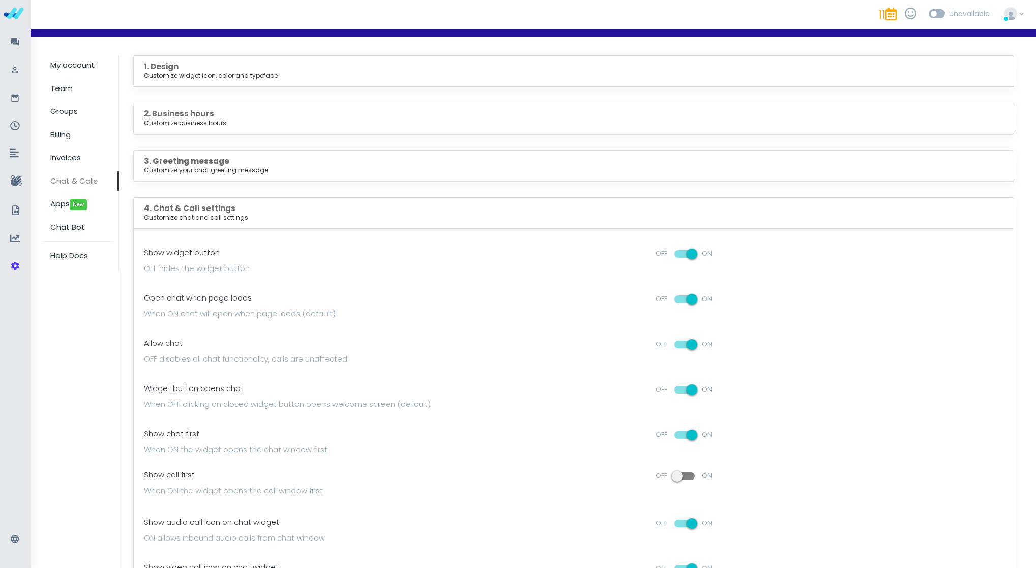
scroll to position [0, 0]
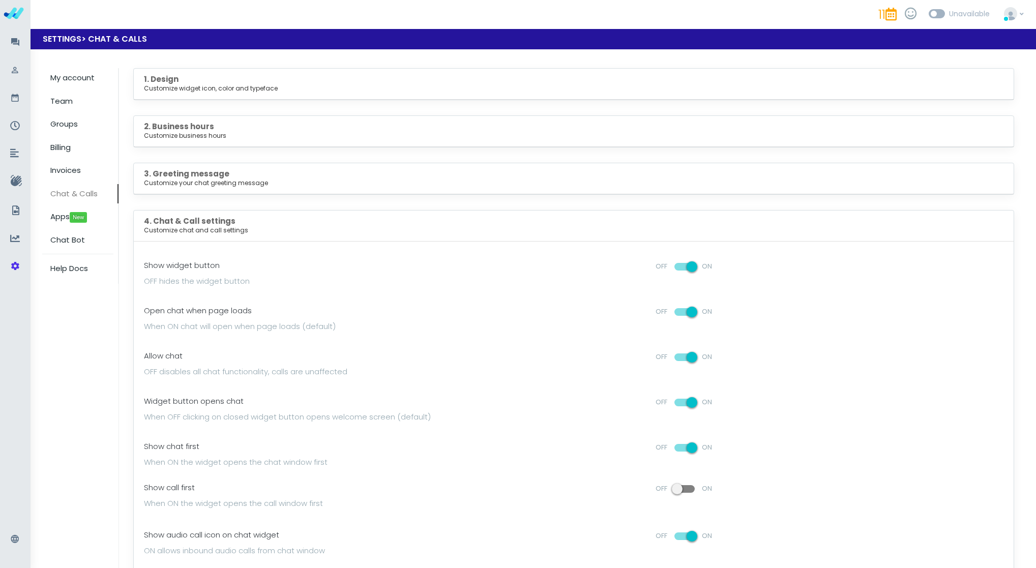
click at [359, 174] on h5 "3. Greeting message Customize your chat greeting message" at bounding box center [574, 178] width 860 height 18
click at [353, 178] on h5 "3. Greeting message Customize your chat greeting message" at bounding box center [574, 178] width 860 height 18
click at [214, 162] on div "1. Design Customize widget icon, color and typeface Default widget preview Powe…" at bounding box center [573, 456] width 881 height 777
click at [191, 188] on div "3. Greeting message Customize your chat greeting message" at bounding box center [574, 178] width 880 height 31
click at [191, 183] on small "Customize your chat greeting message" at bounding box center [574, 183] width 860 height 9
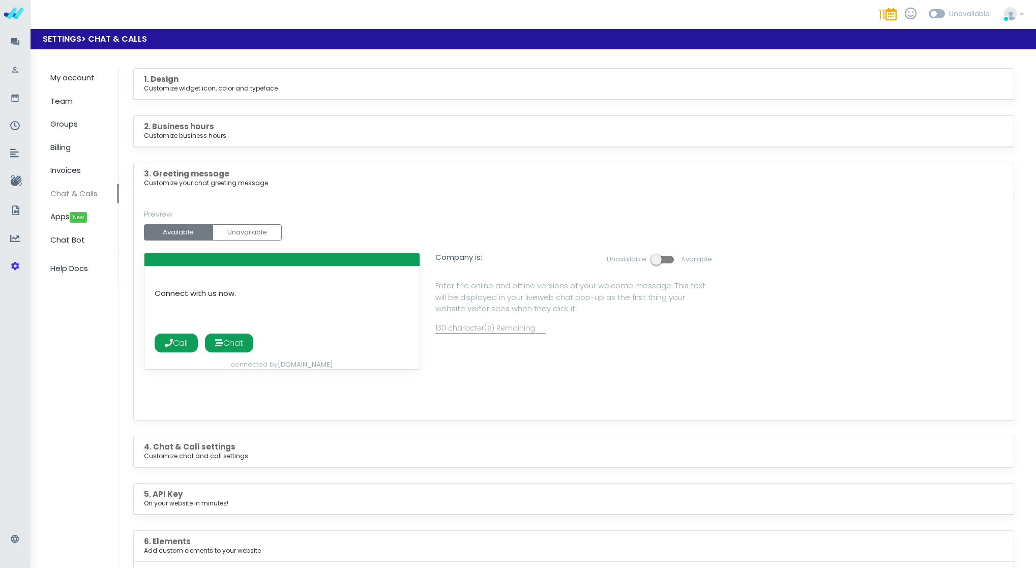
click at [655, 261] on span at bounding box center [664, 260] width 20 height 8
click at [266, 249] on div "Preview Available Unavailable Connect with us now. But you can still leave a me…" at bounding box center [574, 307] width 880 height 226
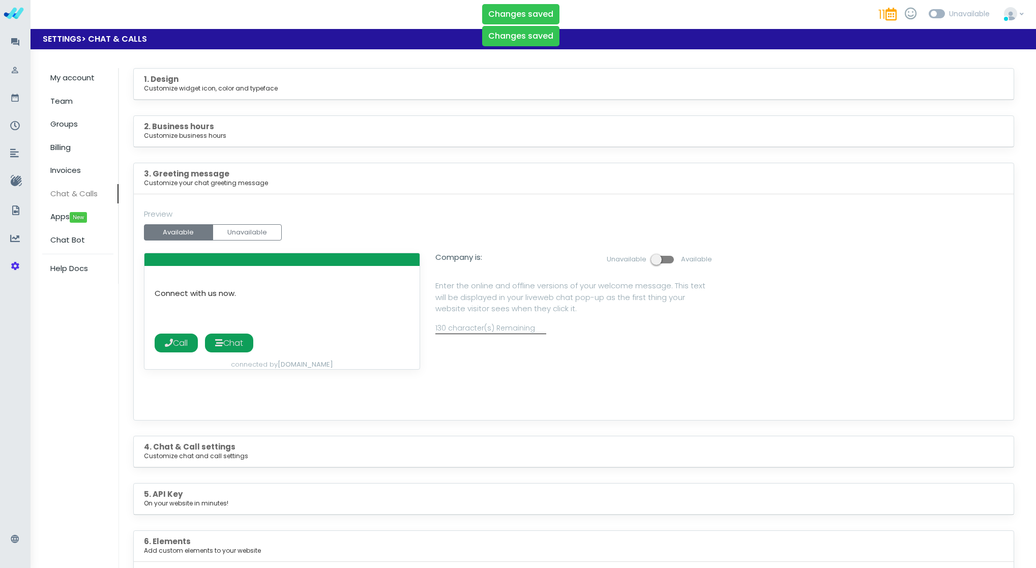
click at [260, 241] on div "Preview Available Unavailable Connect with us now. But you can still leave a me…" at bounding box center [574, 307] width 880 height 226
click at [260, 228] on button "Unavailable" at bounding box center [247, 232] width 69 height 16
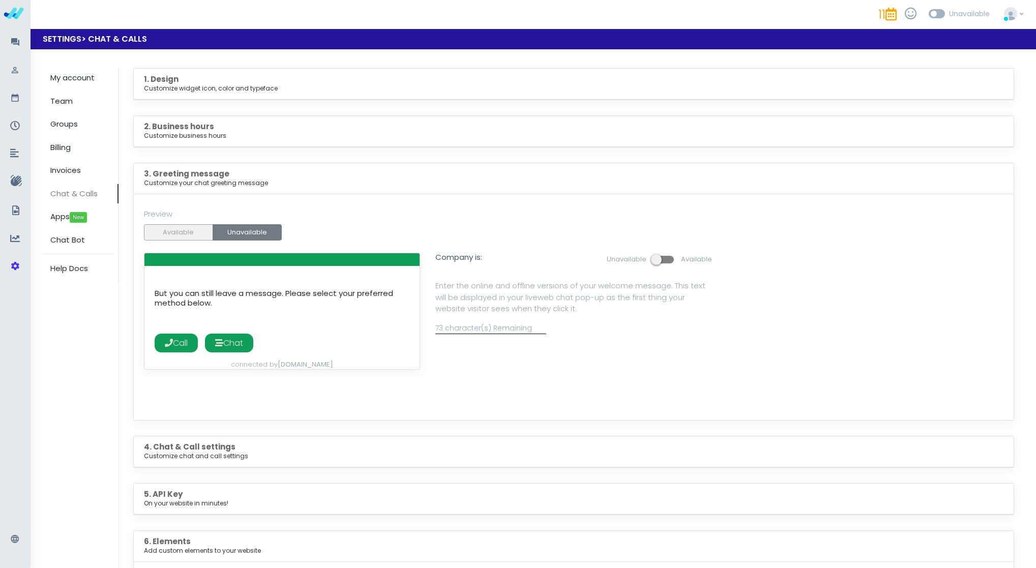
click at [187, 234] on button "Available" at bounding box center [178, 232] width 69 height 16
click at [309, 146] on div "2. Business hours Customize business hours" at bounding box center [574, 131] width 880 height 31
click at [189, 133] on small "Customize business hours" at bounding box center [574, 135] width 860 height 9
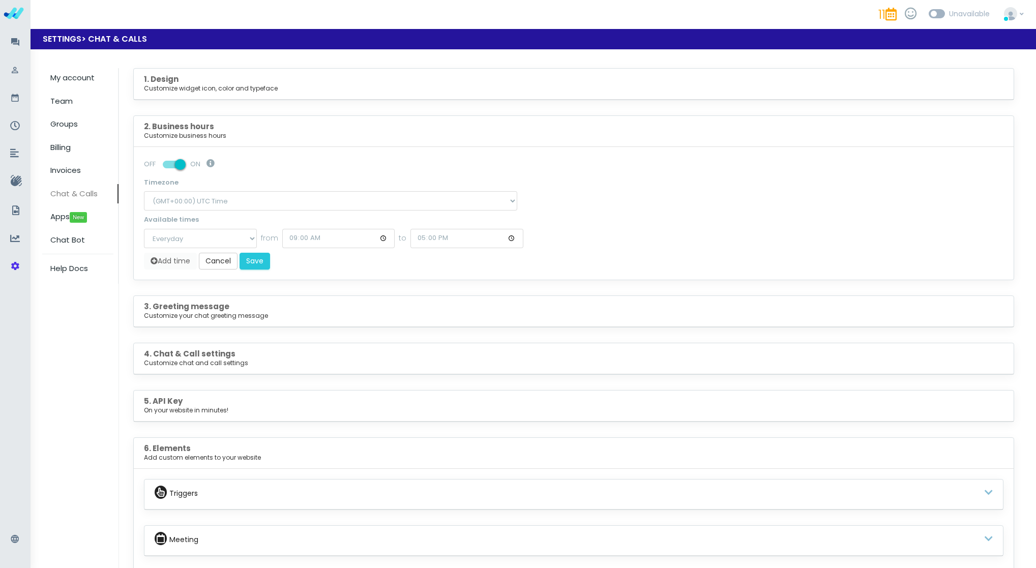
click at [199, 90] on small "Customize widget icon, color and typeface" at bounding box center [574, 88] width 860 height 9
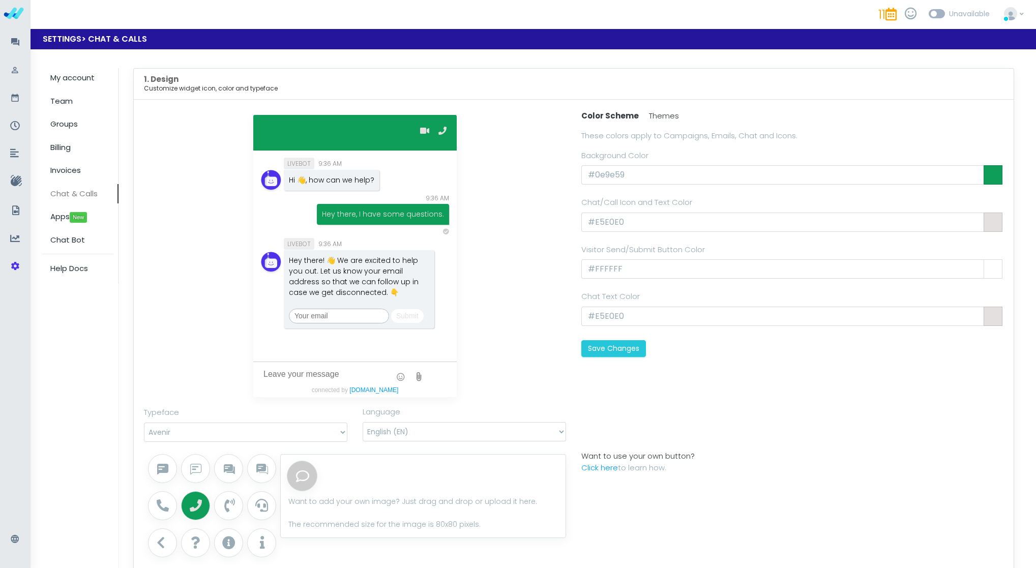
click at [225, 122] on div "LIVEBOT 9:36 AM Hi 👋, how can we help? 9:36 AM LIVEBOT" at bounding box center [355, 256] width 438 height 293
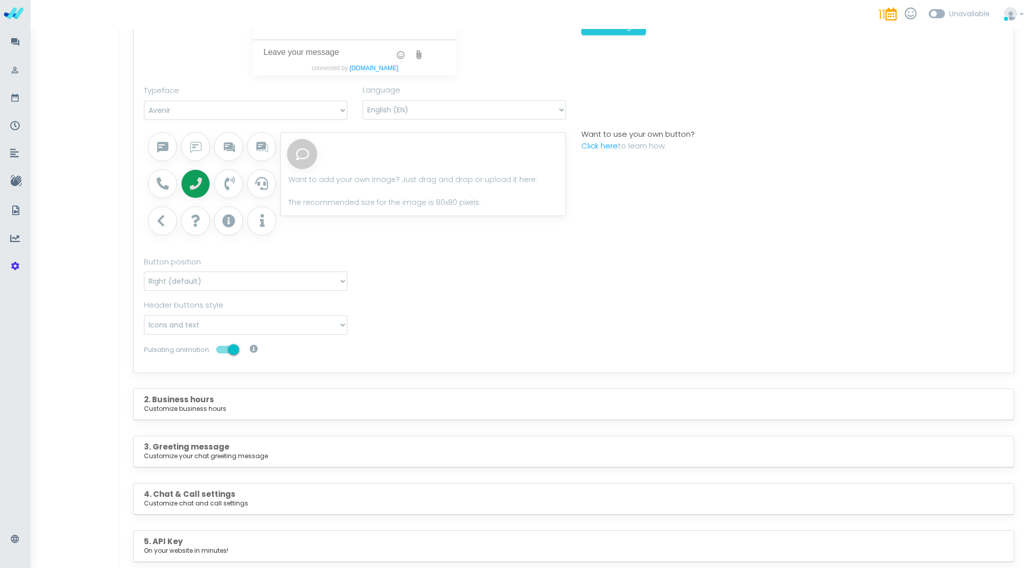
scroll to position [246, 0]
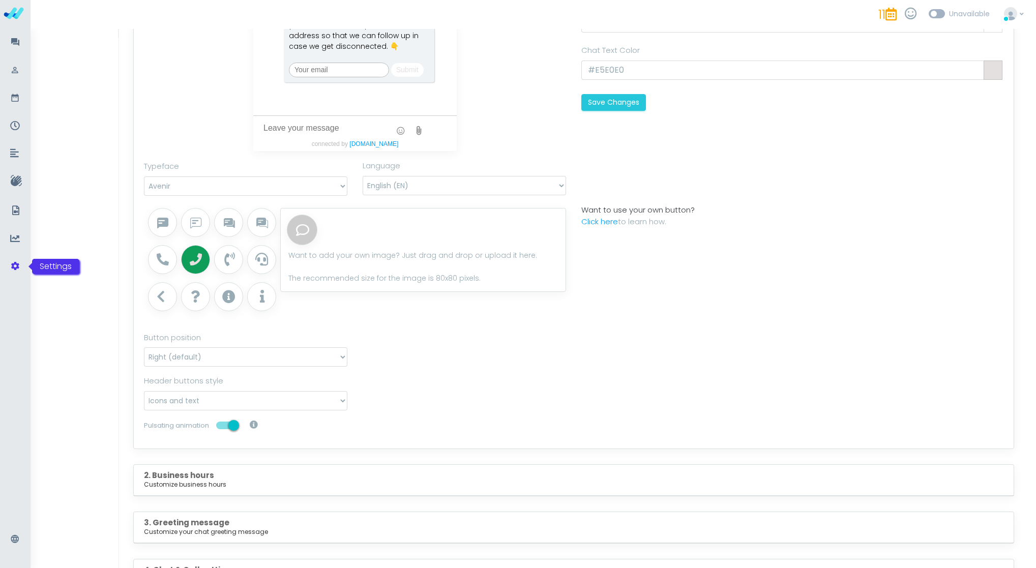
click at [17, 264] on icon at bounding box center [15, 267] width 10 height 14
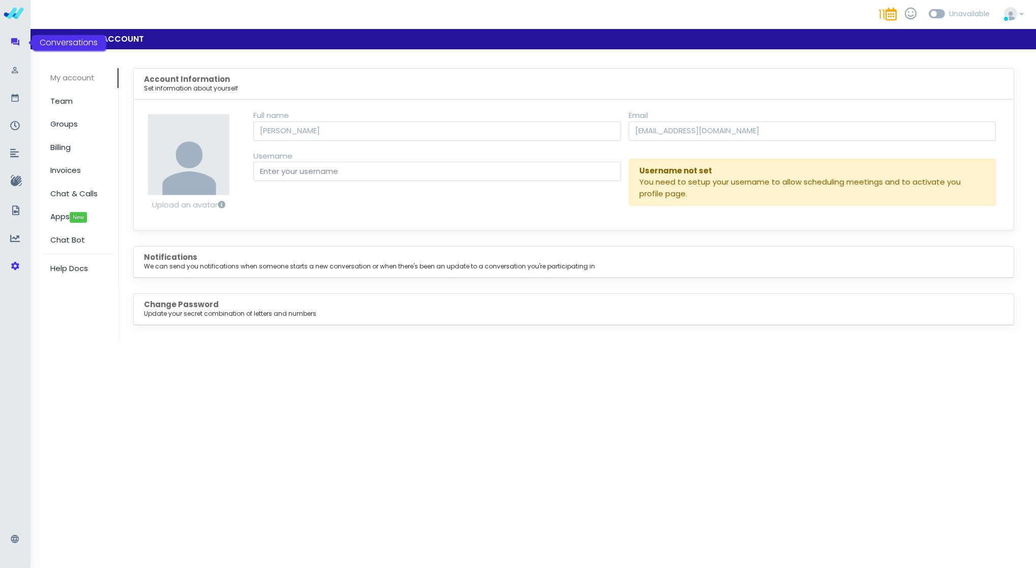
click at [17, 36] on icon at bounding box center [15, 43] width 10 height 14
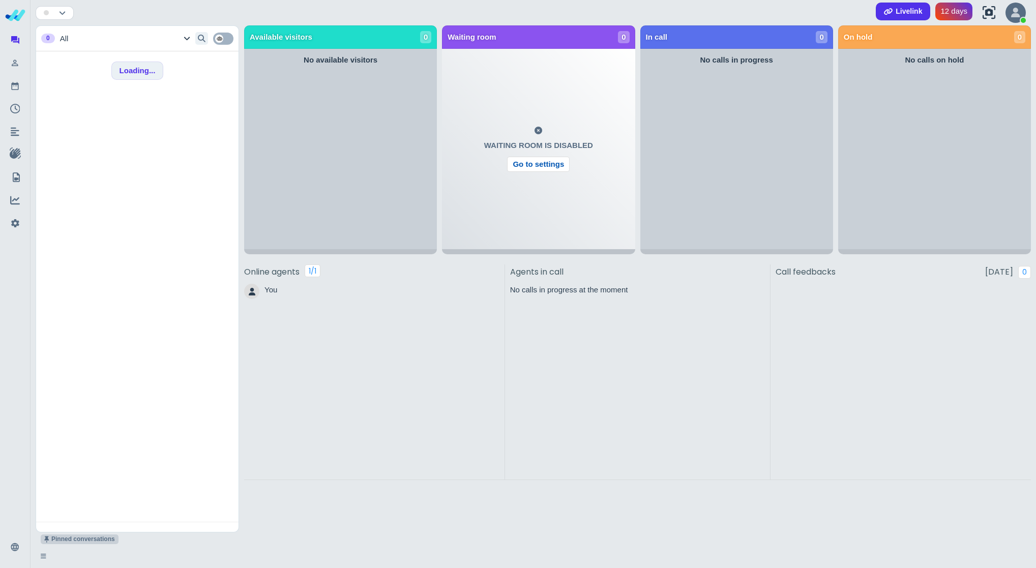
click at [517, 165] on link "Go to settings" at bounding box center [538, 164] width 63 height 15
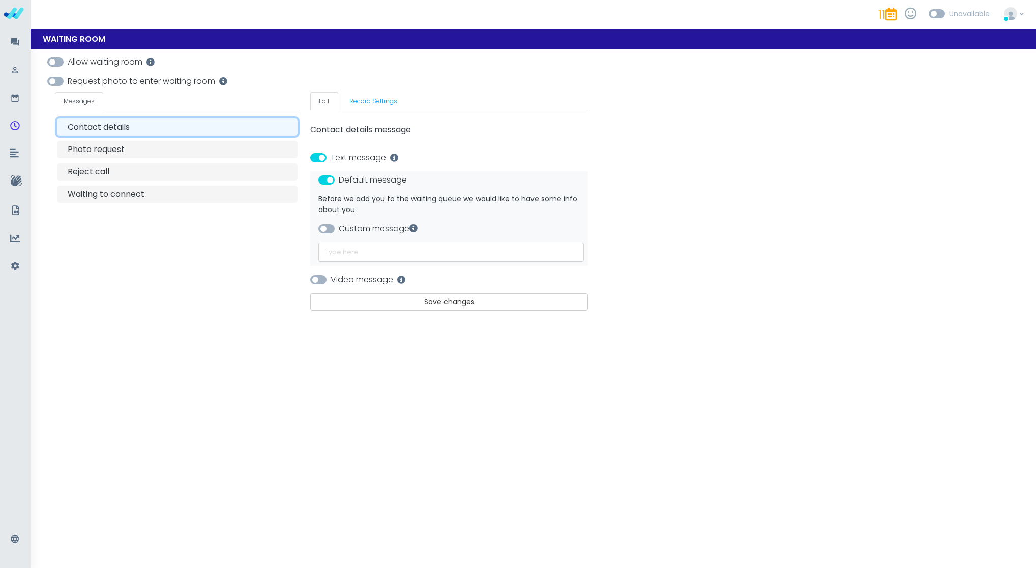
click at [53, 63] on span at bounding box center [55, 61] width 16 height 9
click at [173, 172] on div "Reject call" at bounding box center [181, 172] width 227 height 12
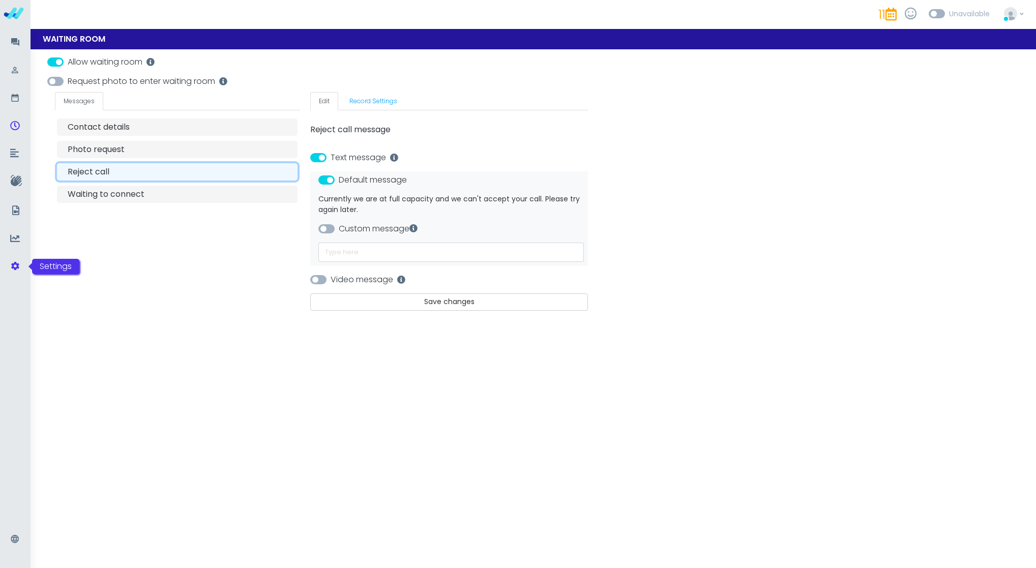
click at [12, 268] on icon at bounding box center [15, 267] width 10 height 14
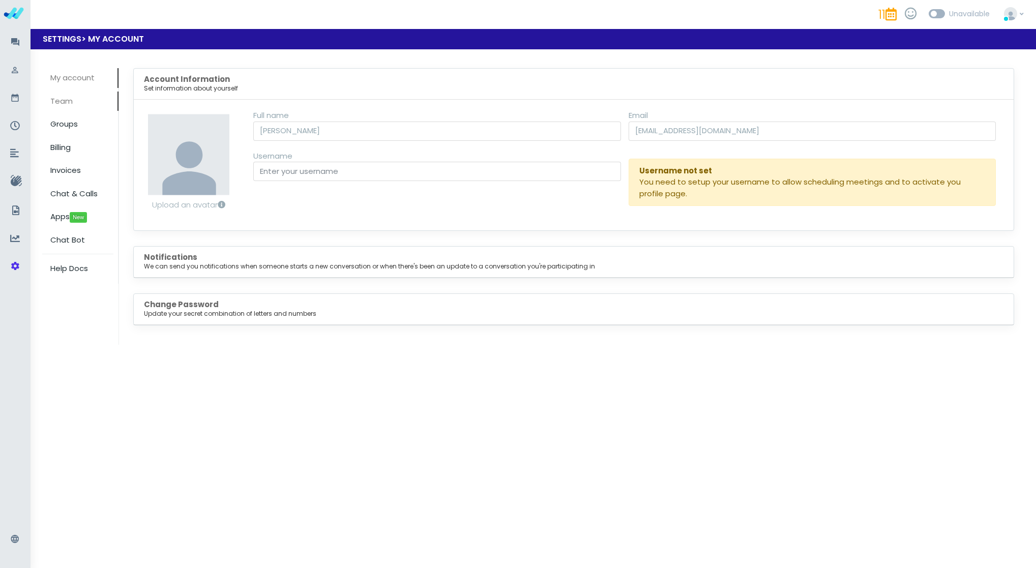
click at [64, 104] on span "Team" at bounding box center [61, 101] width 22 height 11
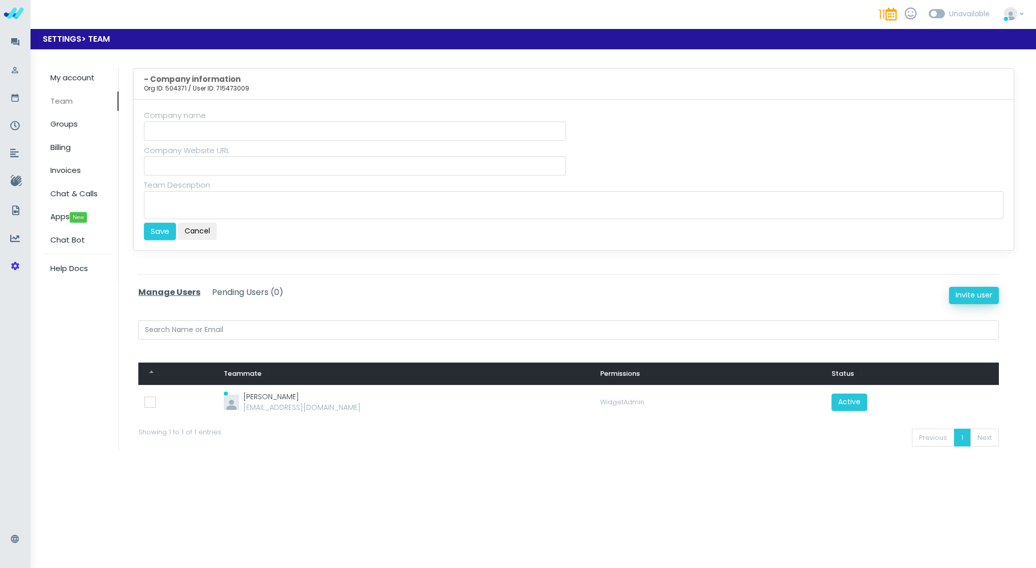
click at [974, 295] on input "Invite user" at bounding box center [974, 295] width 50 height 17
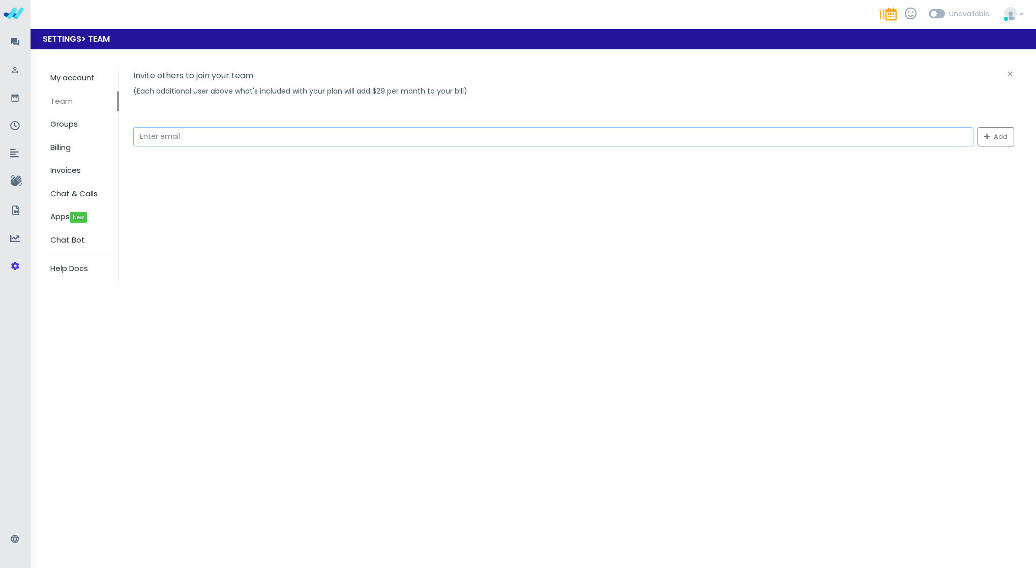
paste input "[PERSON_NAME][EMAIL_ADDRESS][PERSON_NAME][DOMAIN_NAME]"
type input "[PERSON_NAME][EMAIL_ADDRESS][PERSON_NAME][DOMAIN_NAME]"
click at [984, 137] on button "Add" at bounding box center [996, 136] width 37 height 19
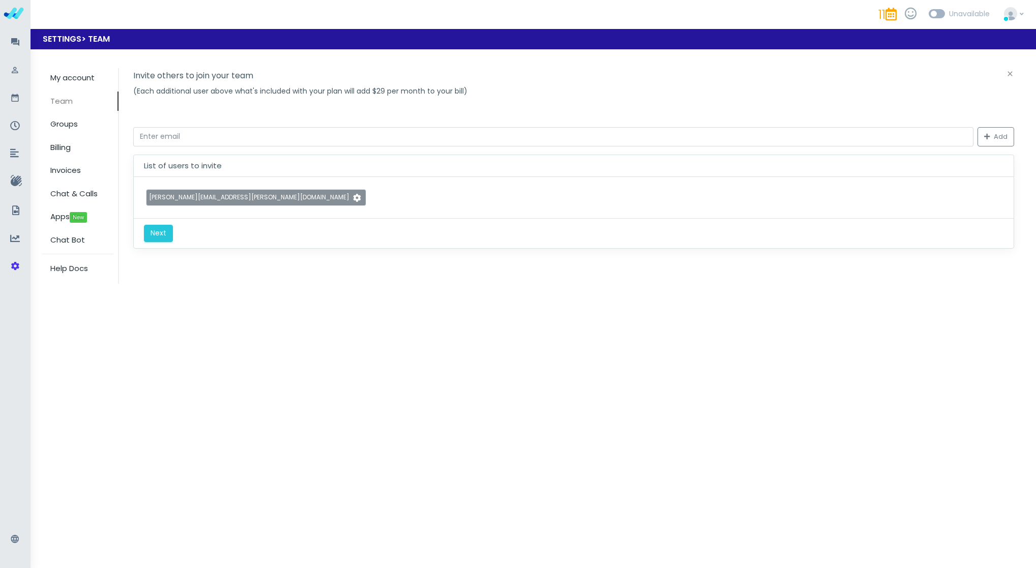
click at [757, 117] on div "Invite others to join your team (Each additional user above what's included wit…" at bounding box center [573, 158] width 881 height 181
click at [164, 140] on input "email" at bounding box center [553, 136] width 841 height 19
type input "[EMAIL_ADDRESS][DOMAIN_NAME]"
click at [67, 79] on span "My account" at bounding box center [72, 77] width 44 height 11
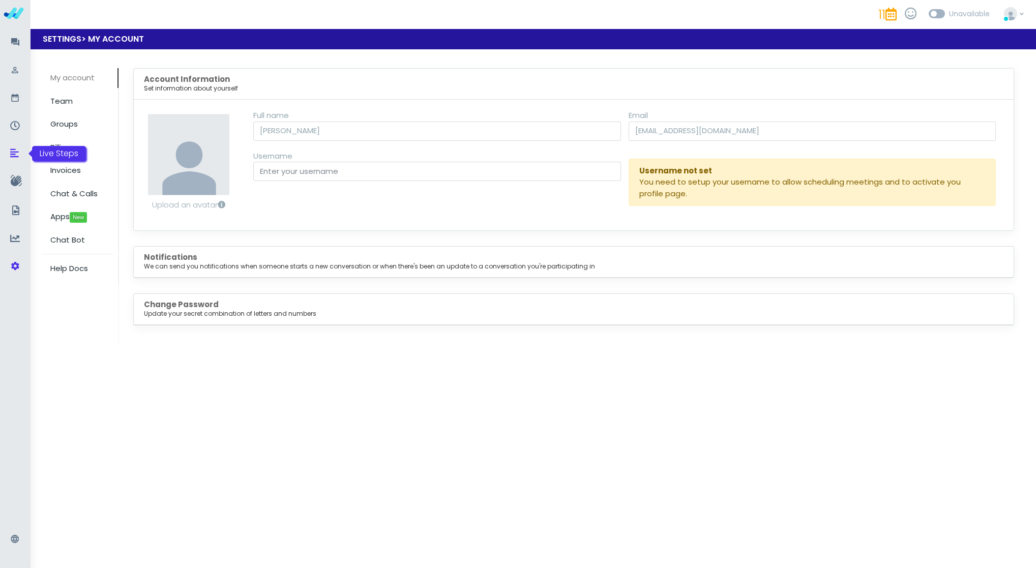
click at [15, 145] on link at bounding box center [15, 153] width 25 height 23
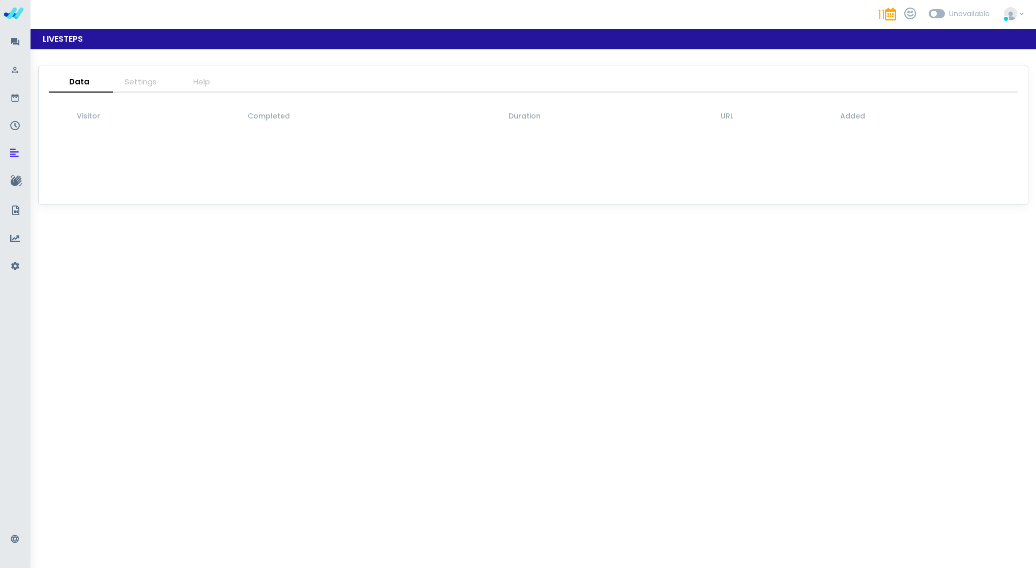
click at [39, 273] on html "Liveweb 11 Set 5" at bounding box center [518, 284] width 1036 height 568
click at [17, 268] on icon at bounding box center [15, 267] width 10 height 14
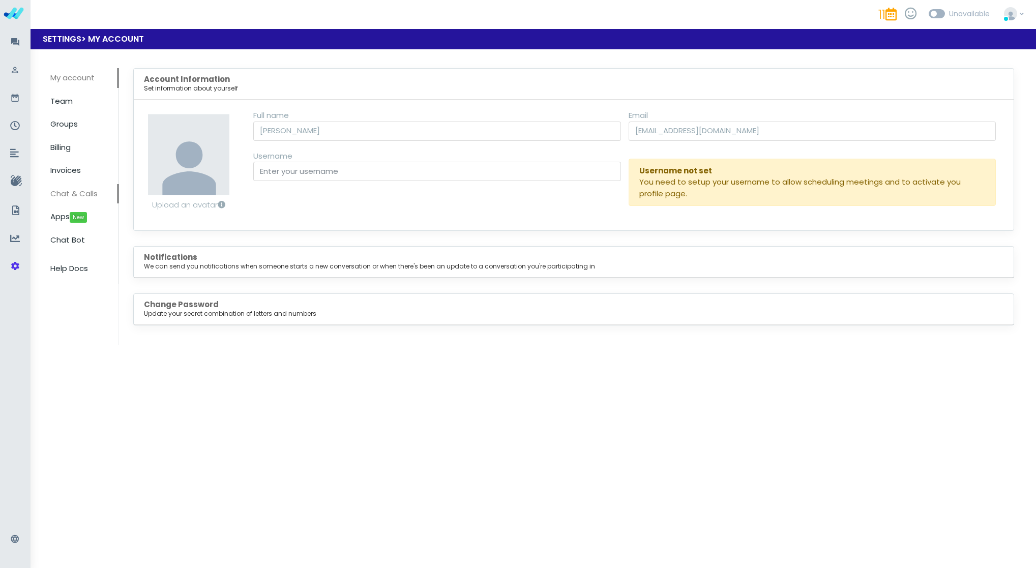
click at [85, 196] on span "Chat & Calls" at bounding box center [73, 193] width 47 height 11
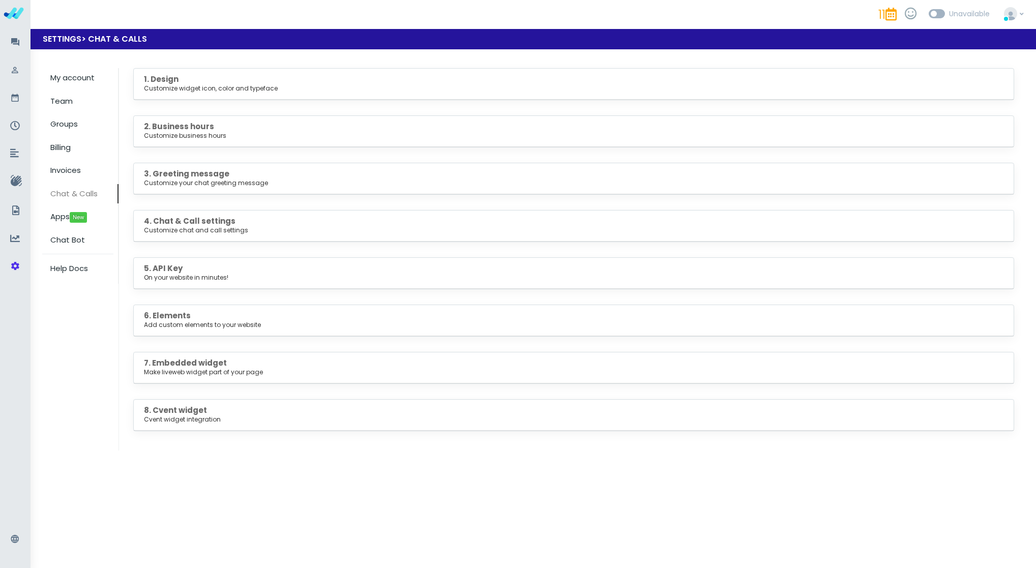
click at [199, 94] on div "1. Design Customize widget icon, color and typeface" at bounding box center [574, 84] width 880 height 31
click at [170, 69] on div "1. Design Customize widget icon, color and typeface" at bounding box center [574, 84] width 880 height 31
click at [167, 80] on b "1. Design" at bounding box center [161, 79] width 35 height 11
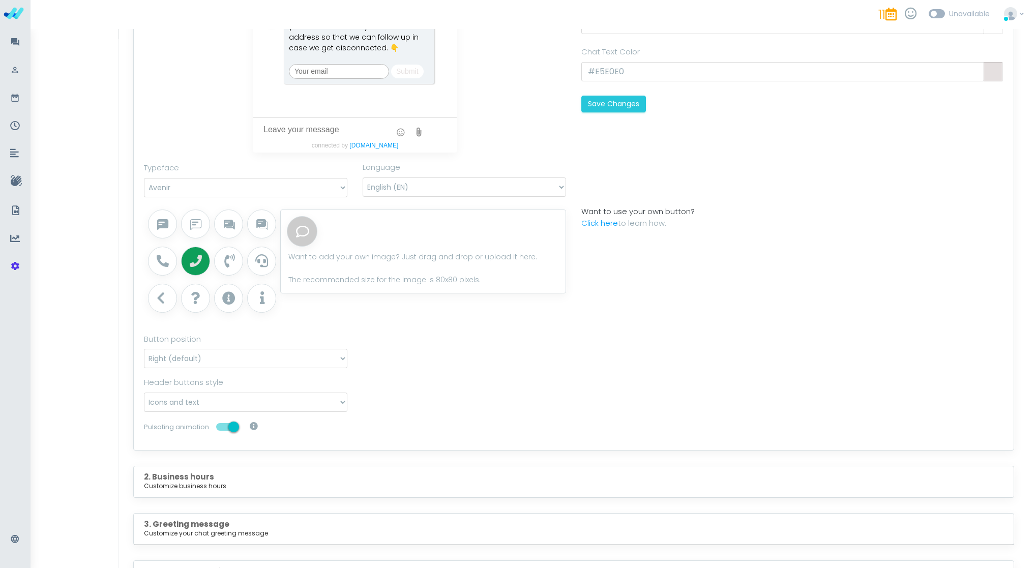
scroll to position [245, 0]
click at [264, 267] on div at bounding box center [264, 261] width 33 height 28
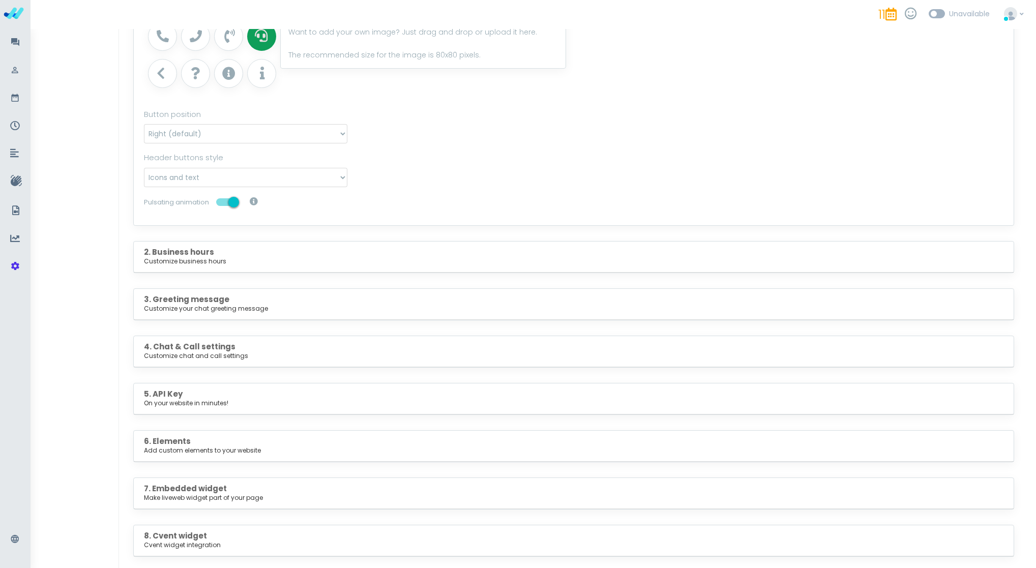
scroll to position [463, 0]
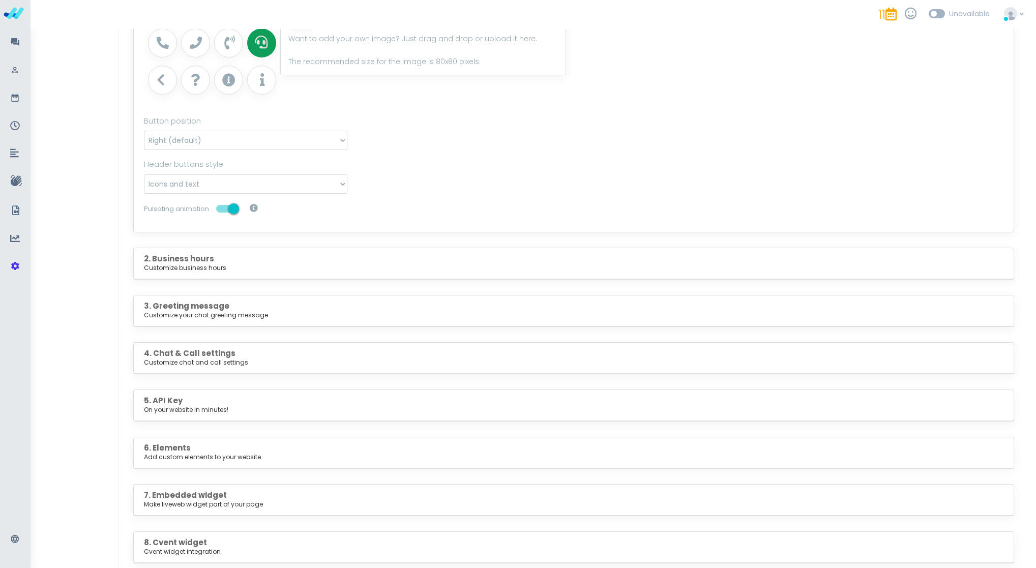
click at [215, 297] on div "3. Greeting message Customize your chat greeting message" at bounding box center [574, 311] width 880 height 31
click at [211, 311] on small "Customize your chat greeting message" at bounding box center [574, 315] width 860 height 9
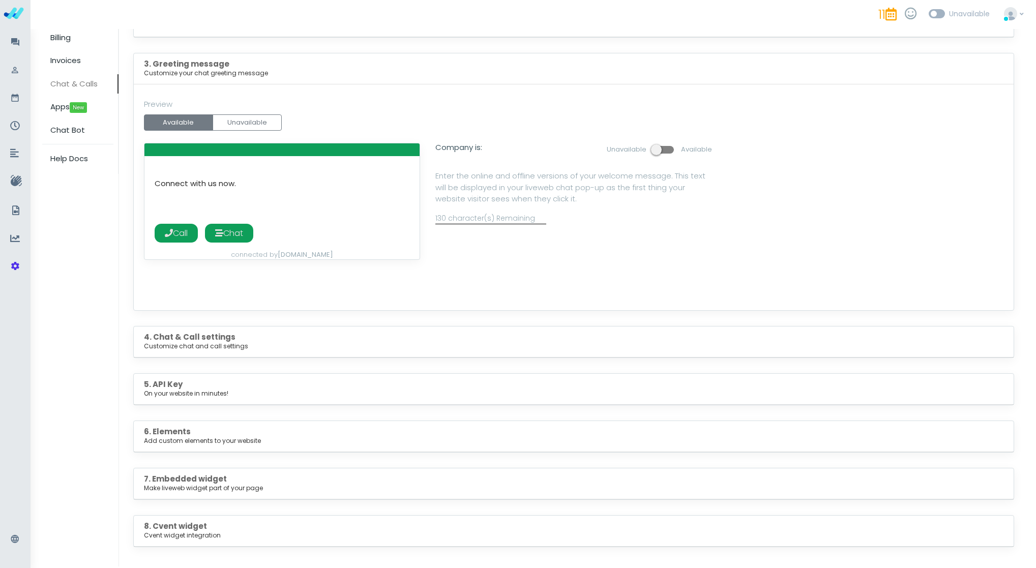
scroll to position [131, 0]
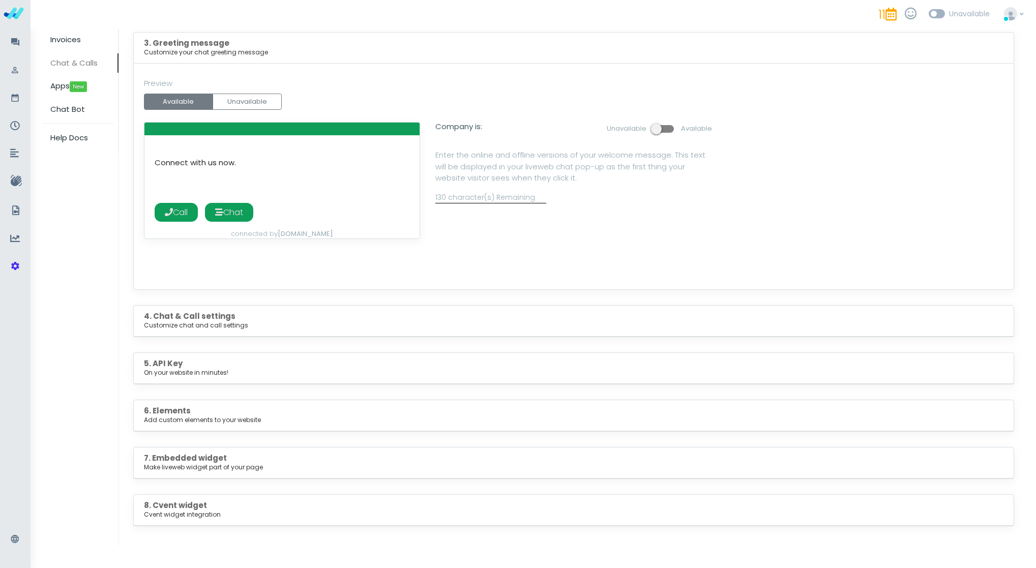
click at [236, 315] on h5 "4. Chat & Call settings Customize chat and call settings" at bounding box center [574, 321] width 860 height 18
click at [200, 321] on small "Customize chat and call settings" at bounding box center [574, 325] width 860 height 9
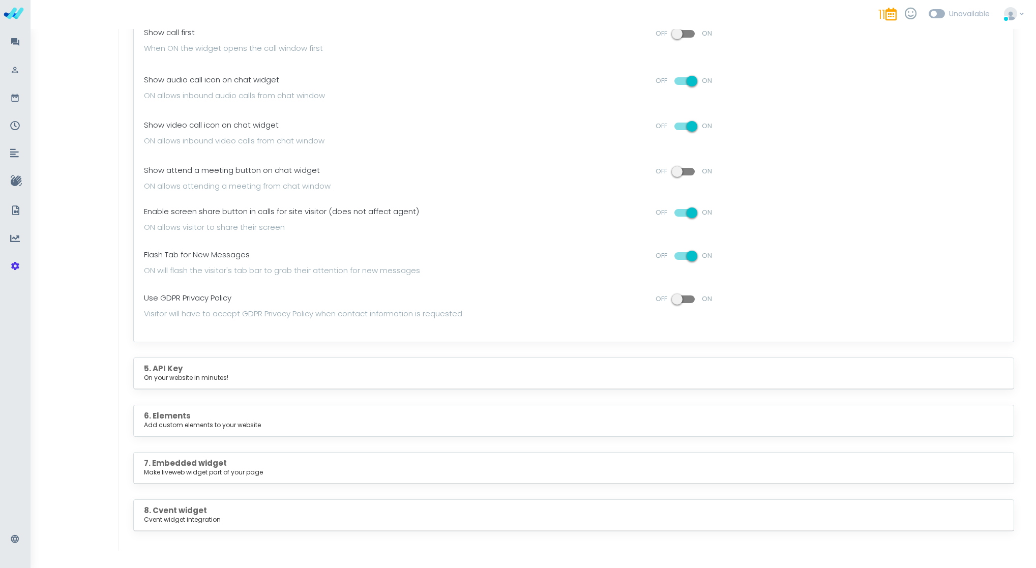
scroll to position [455, 0]
click at [307, 414] on h5 "6. Elements Add custom elements to your website" at bounding box center [574, 421] width 860 height 18
click at [225, 413] on h5 "6. Elements Add custom elements to your website" at bounding box center [574, 421] width 860 height 18
click at [177, 413] on b "6. Elements" at bounding box center [167, 416] width 47 height 11
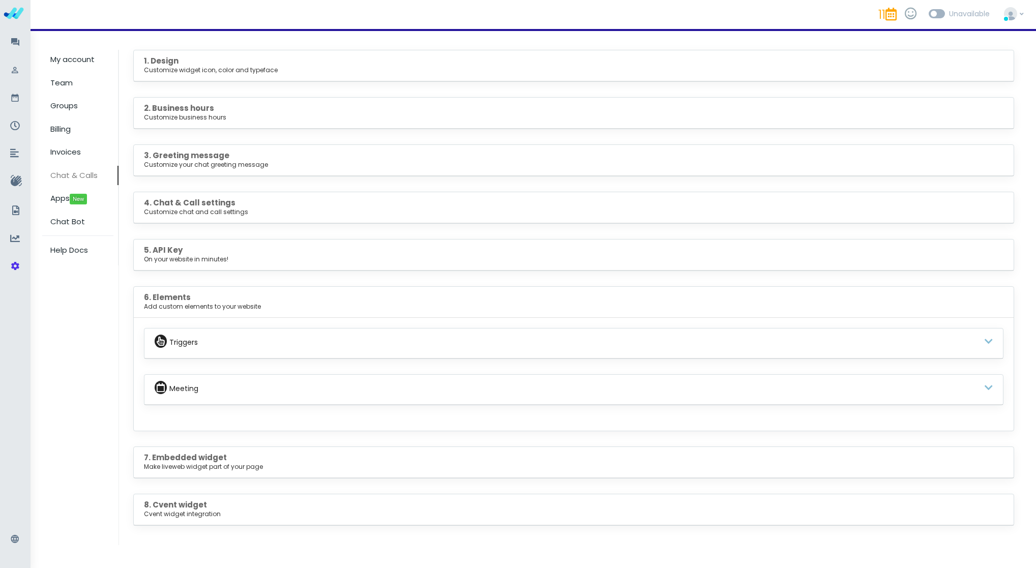
scroll to position [18, 0]
click at [233, 463] on small "Make liveweb widget part of your page" at bounding box center [574, 467] width 860 height 9
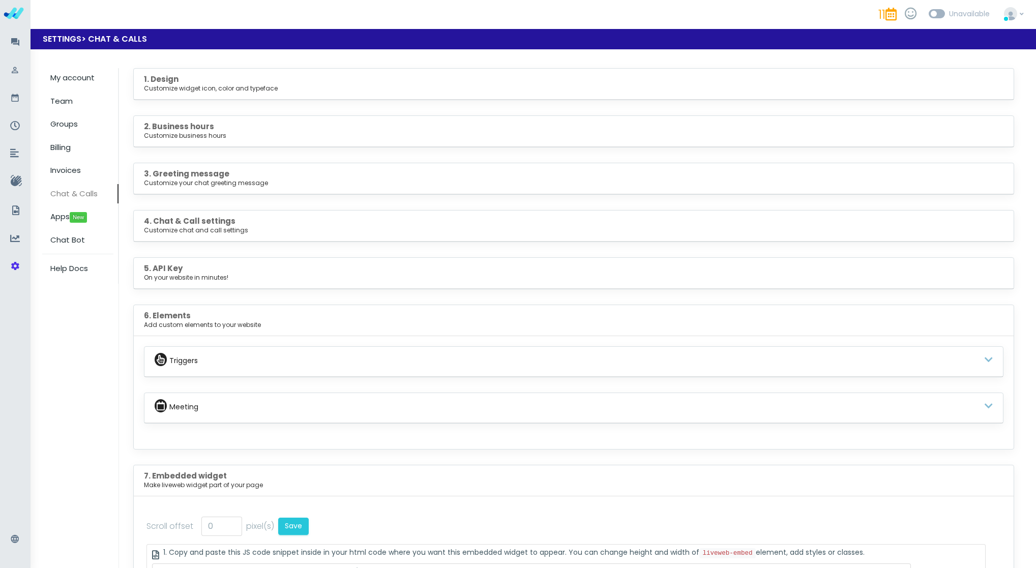
scroll to position [0, 0]
click at [935, 14] on div "Unavailable" at bounding box center [959, 14] width 61 height 30
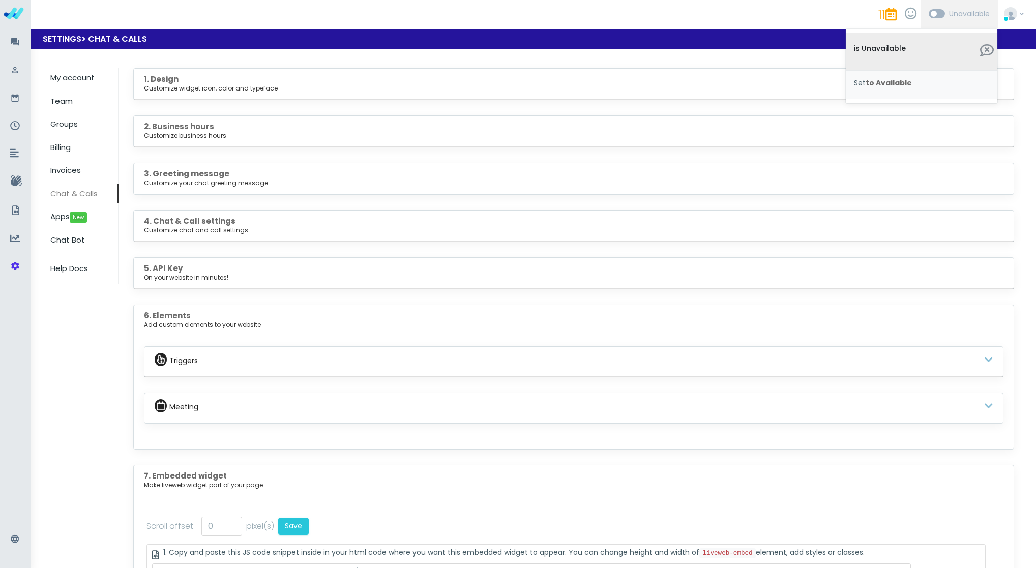
click at [926, 82] on h6 "Set to Available" at bounding box center [921, 83] width 135 height 8
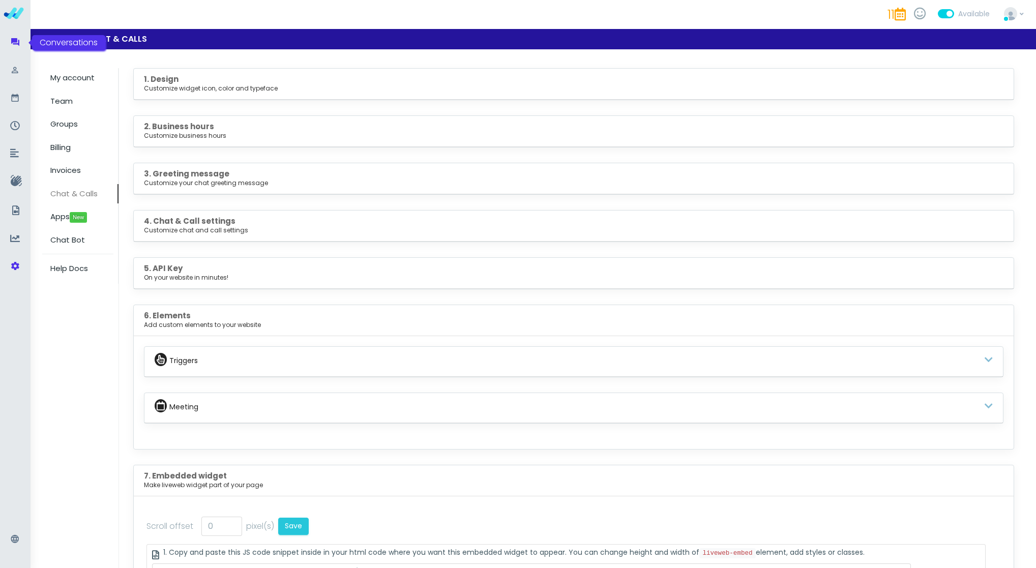
click at [15, 47] on icon at bounding box center [15, 43] width 10 height 14
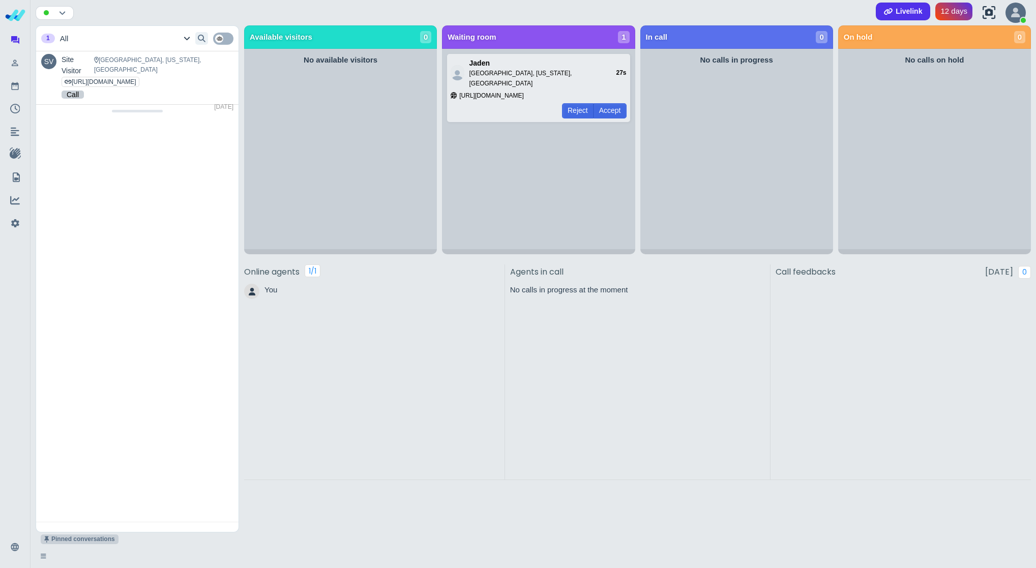
click at [222, 40] on span at bounding box center [223, 39] width 20 height 12
click at [604, 103] on button "Accept" at bounding box center [610, 110] width 33 height 15
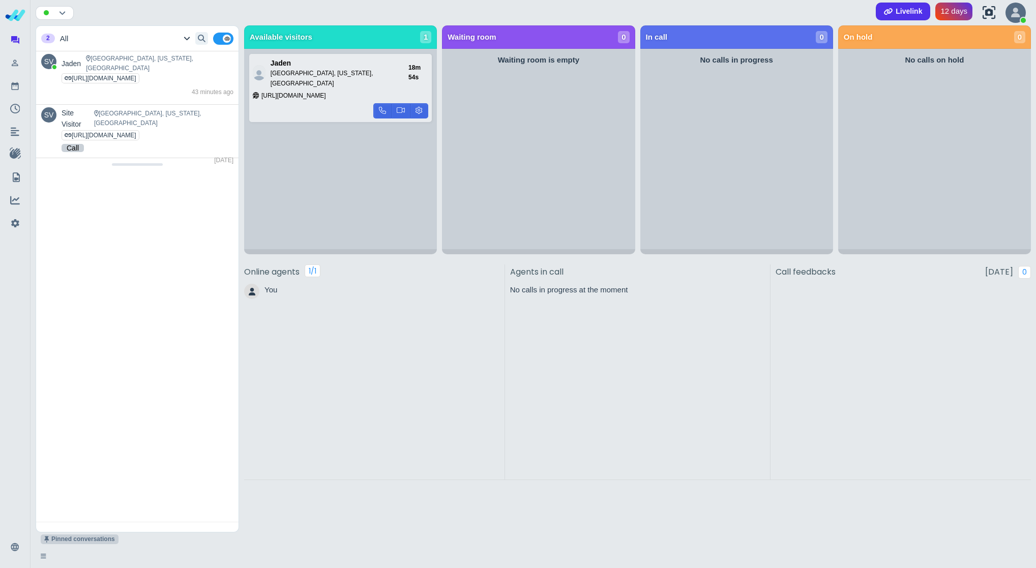
click at [901, 14] on b "Livelink" at bounding box center [909, 11] width 26 height 9
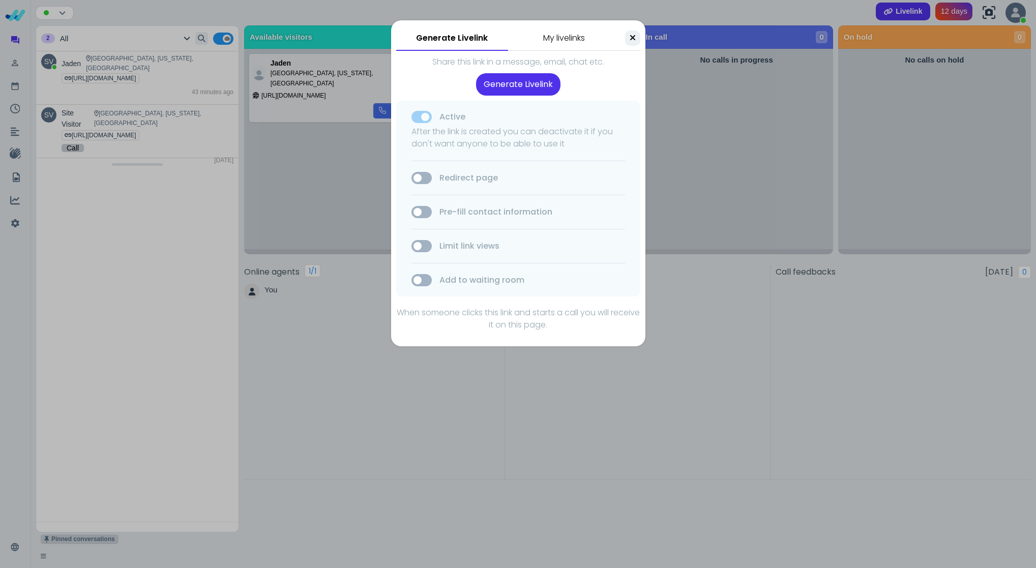
click at [526, 85] on button "Generate Livelink" at bounding box center [518, 84] width 84 height 22
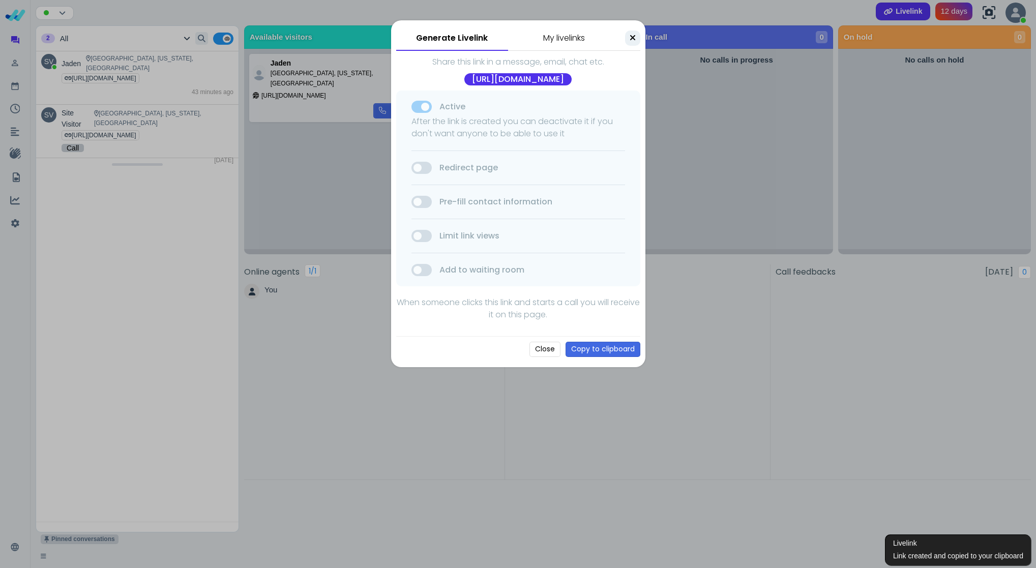
click at [585, 357] on button "Copy to clipboard" at bounding box center [603, 349] width 75 height 15
click at [636, 29] on div "Generate Livelink My livelinks" at bounding box center [518, 37] width 244 height 25
click at [631, 38] on icon at bounding box center [633, 38] width 6 height 8
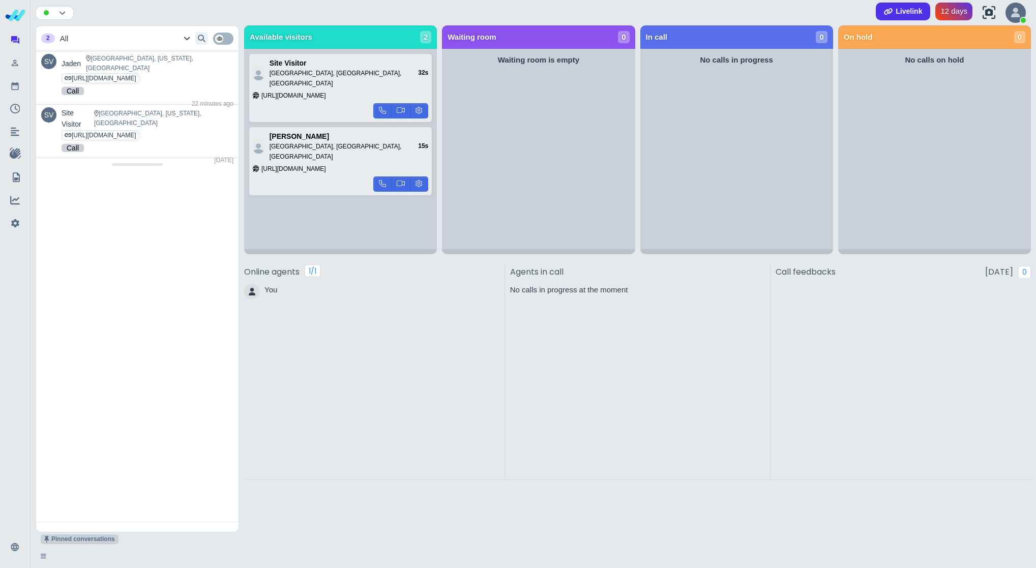
click at [425, 37] on div "2" at bounding box center [425, 37] width 11 height 12
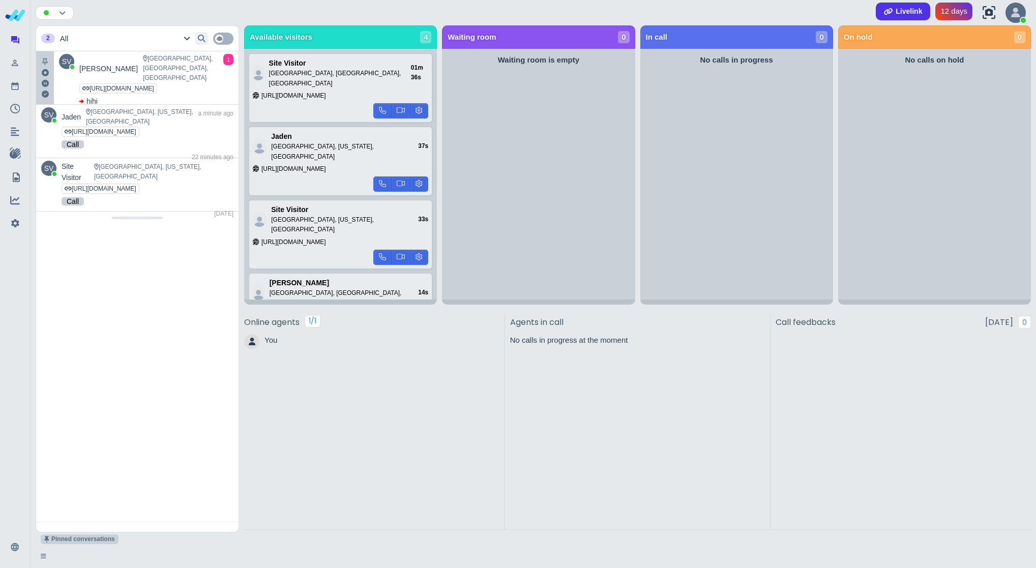
click at [171, 96] on div "hihi" at bounding box center [142, 101] width 127 height 11
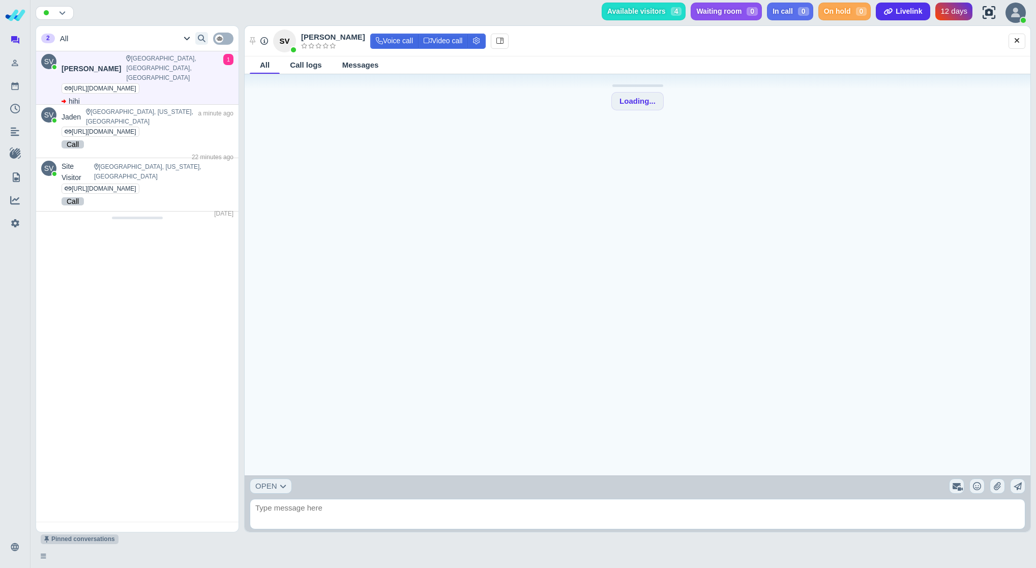
click at [327, 513] on textarea at bounding box center [638, 514] width 776 height 31
click at [324, 518] on textarea at bounding box center [638, 514] width 776 height 31
type textarea "hello :)"
click at [992, 10] on icon at bounding box center [989, 13] width 13 height 13
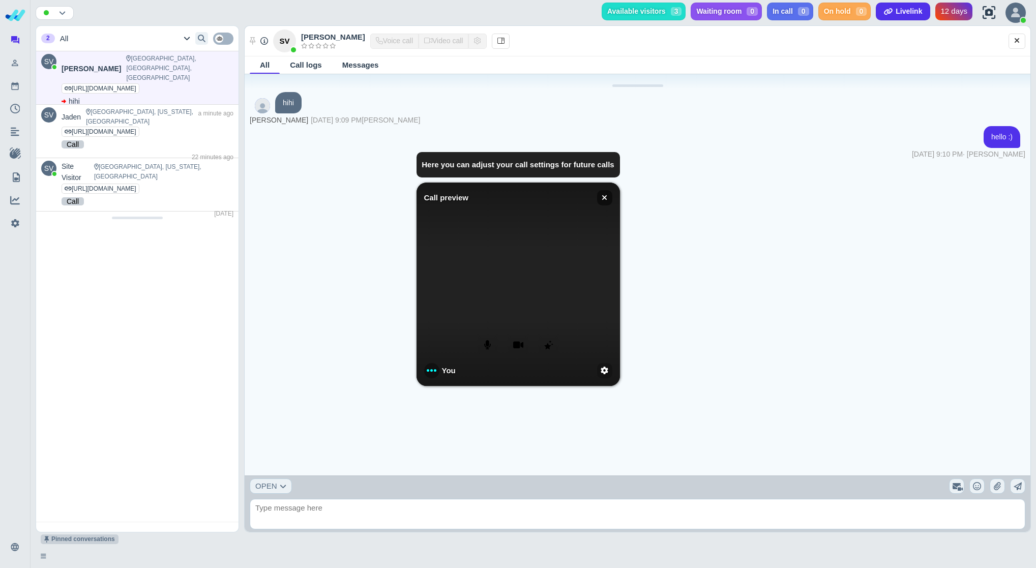
click at [605, 195] on icon at bounding box center [605, 198] width 6 height 8
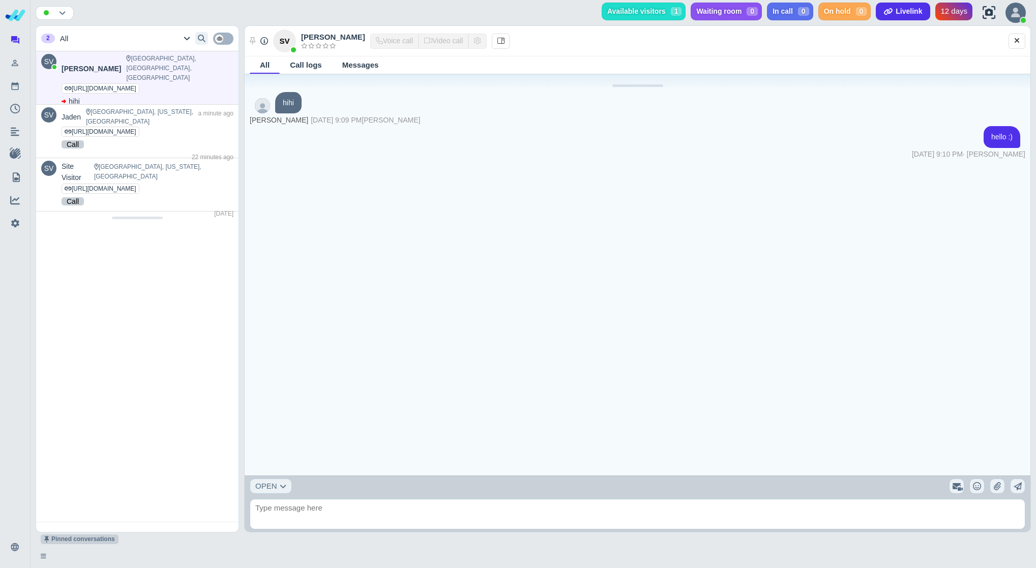
click at [958, 491] on icon at bounding box center [961, 489] width 6 height 6
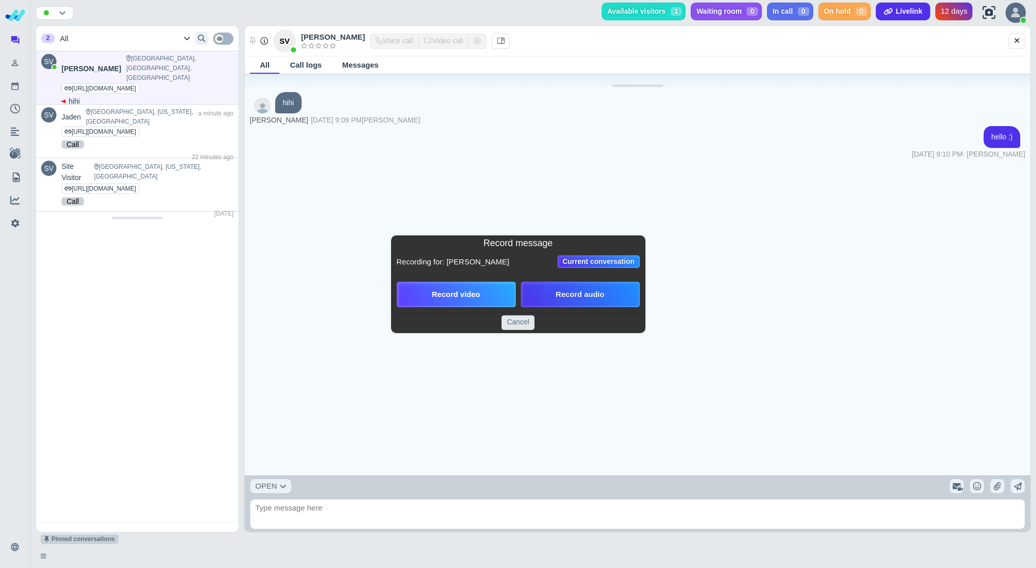
click at [482, 297] on button "Record video" at bounding box center [456, 294] width 119 height 25
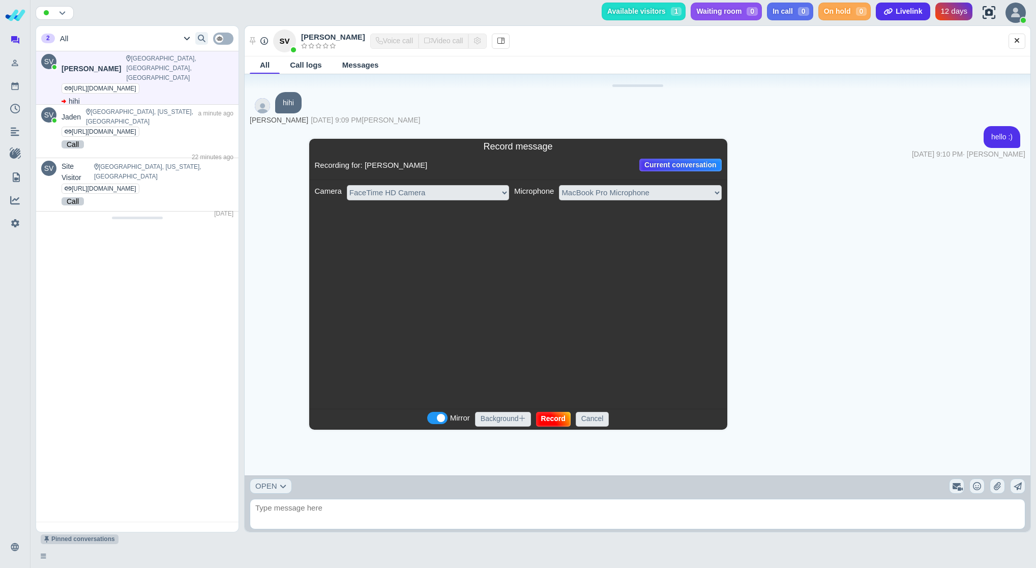
click at [556, 417] on button "Record" at bounding box center [553, 419] width 35 height 15
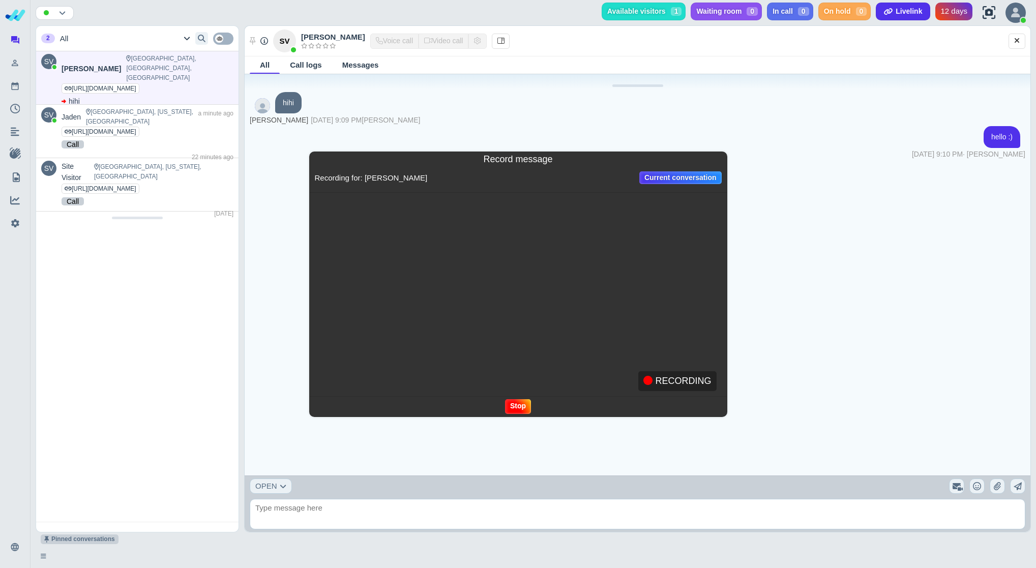
click at [515, 403] on button "Stop" at bounding box center [518, 406] width 26 height 15
click at [580, 409] on button "Send" at bounding box center [580, 406] width 27 height 15
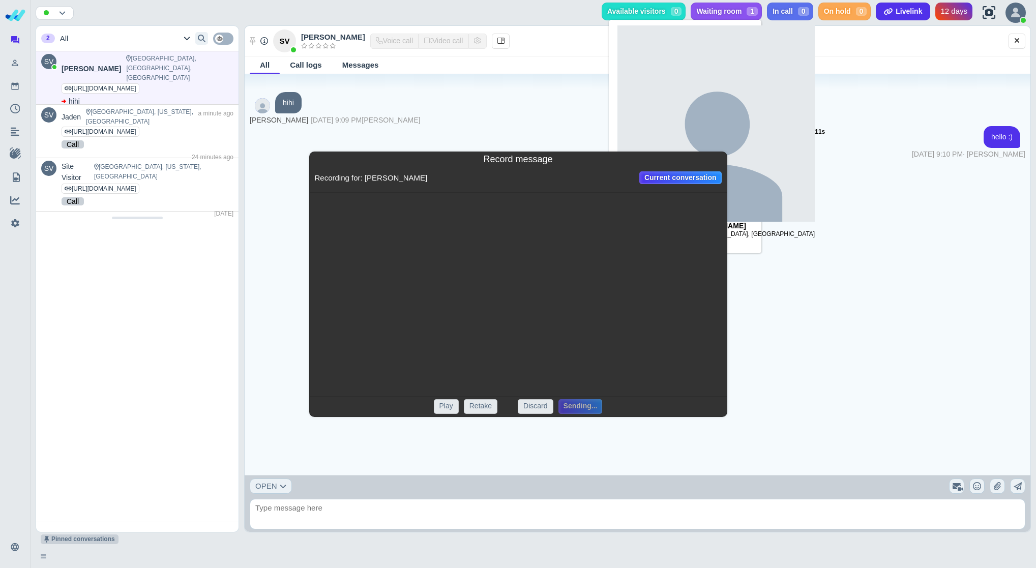
click at [737, 11] on span "Waiting room" at bounding box center [719, 11] width 45 height 9
click at [727, 8] on span "Waiting room" at bounding box center [719, 11] width 45 height 9
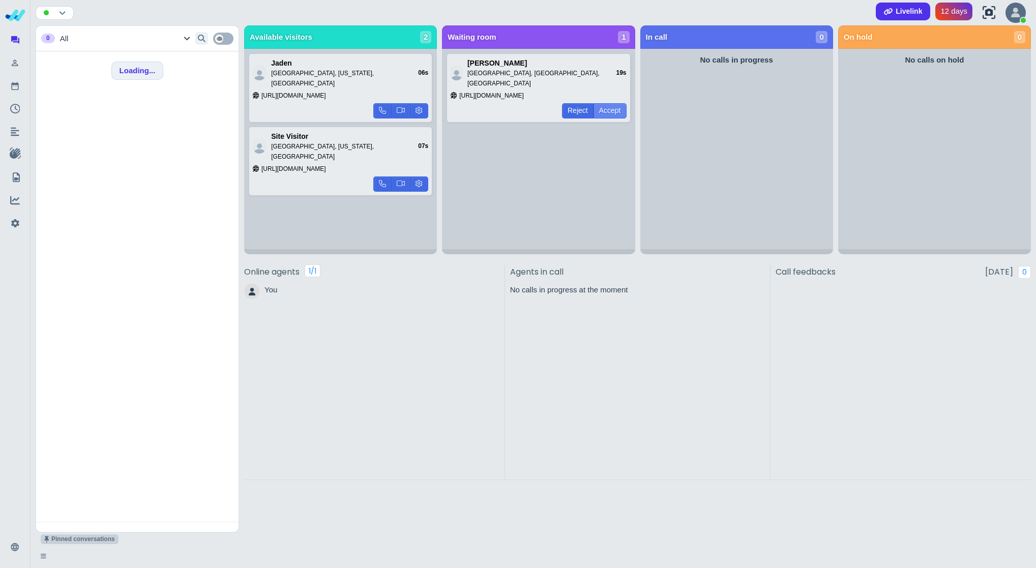
click at [611, 103] on button "Accept" at bounding box center [610, 110] width 33 height 15
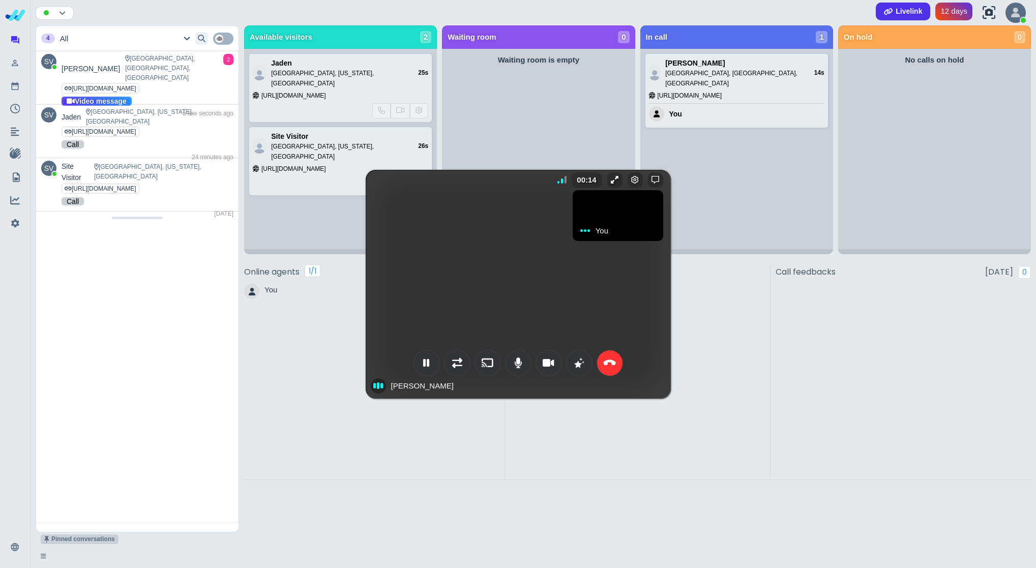
click at [579, 361] on icon at bounding box center [579, 363] width 10 height 10
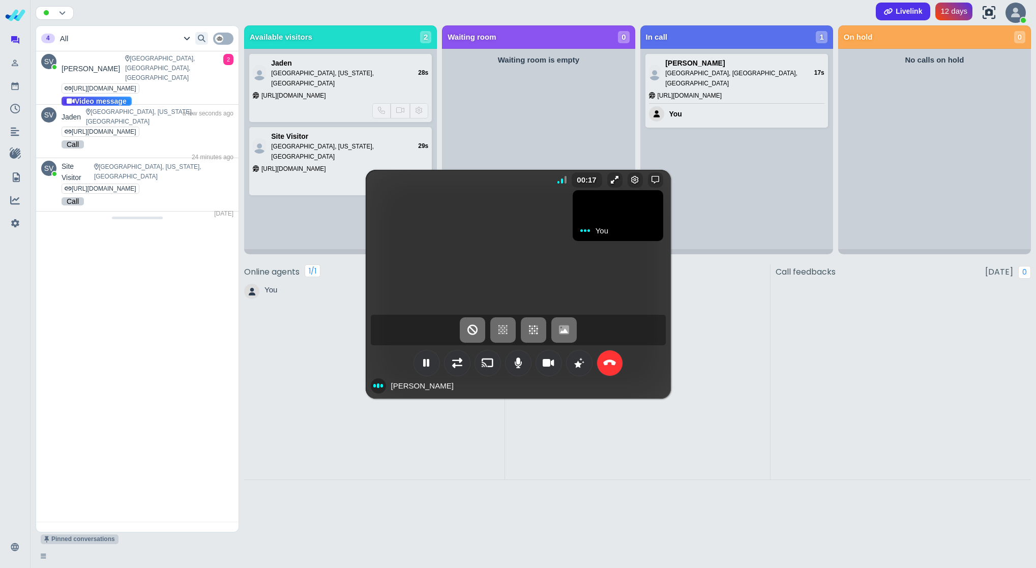
click at [571, 284] on div at bounding box center [518, 289] width 305 height 198
click at [470, 280] on div at bounding box center [518, 289] width 305 height 198
click at [475, 387] on div at bounding box center [518, 289] width 305 height 198
click at [549, 259] on div at bounding box center [518, 289] width 305 height 198
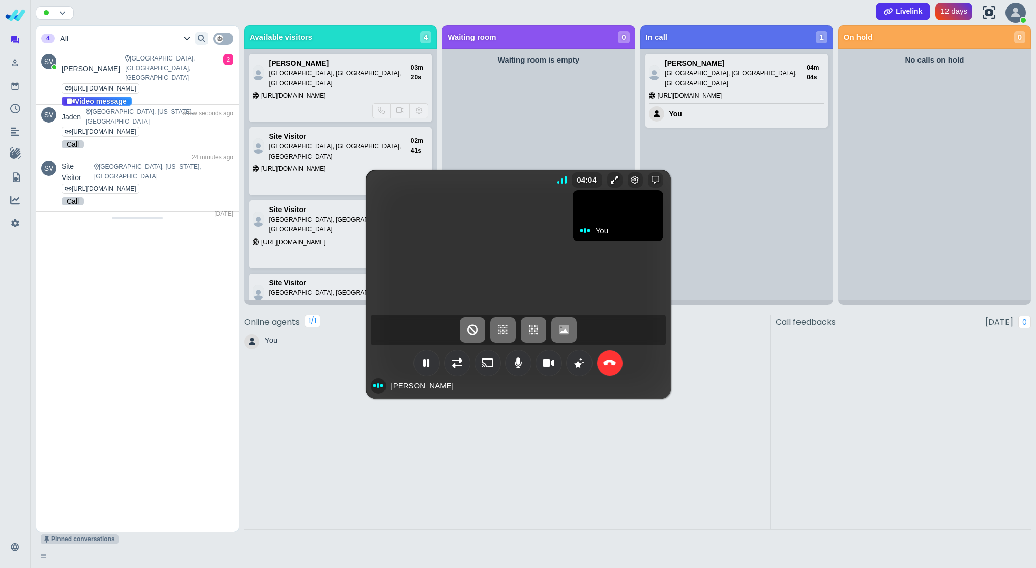
click at [644, 348] on div at bounding box center [518, 289] width 305 height 198
click at [614, 359] on icon at bounding box center [609, 363] width 13 height 10
click at [608, 365] on icon at bounding box center [609, 363] width 13 height 10
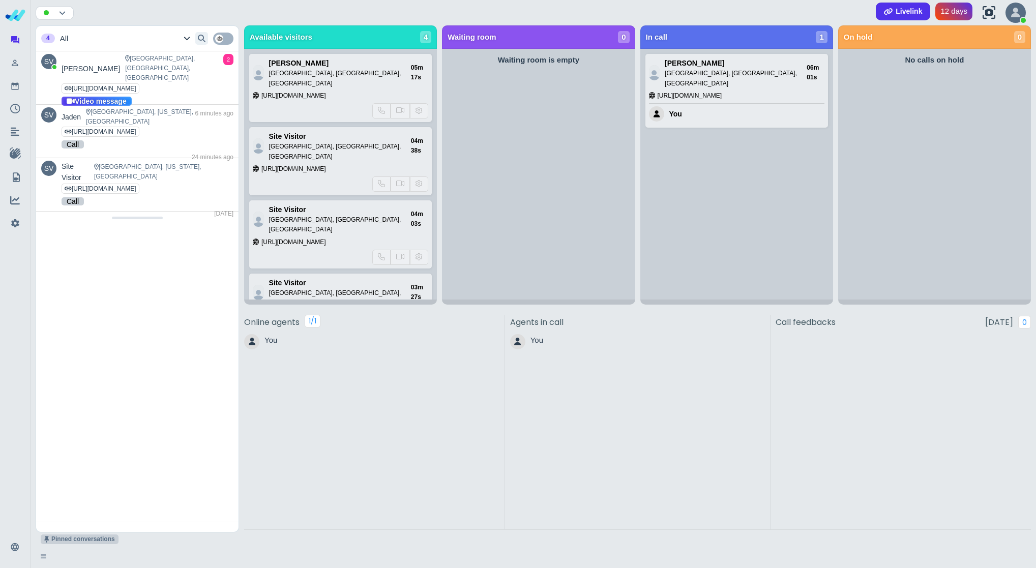
click at [723, 91] on span "https://proxy.liveweb.io/call-share/SJ2cQ-aRYNg-VCpYl" at bounding box center [690, 96] width 65 height 10
click at [726, 105] on div "You" at bounding box center [737, 112] width 176 height 18
click at [725, 71] on div "Rawalpindi, Punjab, Pakistan" at bounding box center [736, 78] width 142 height 19
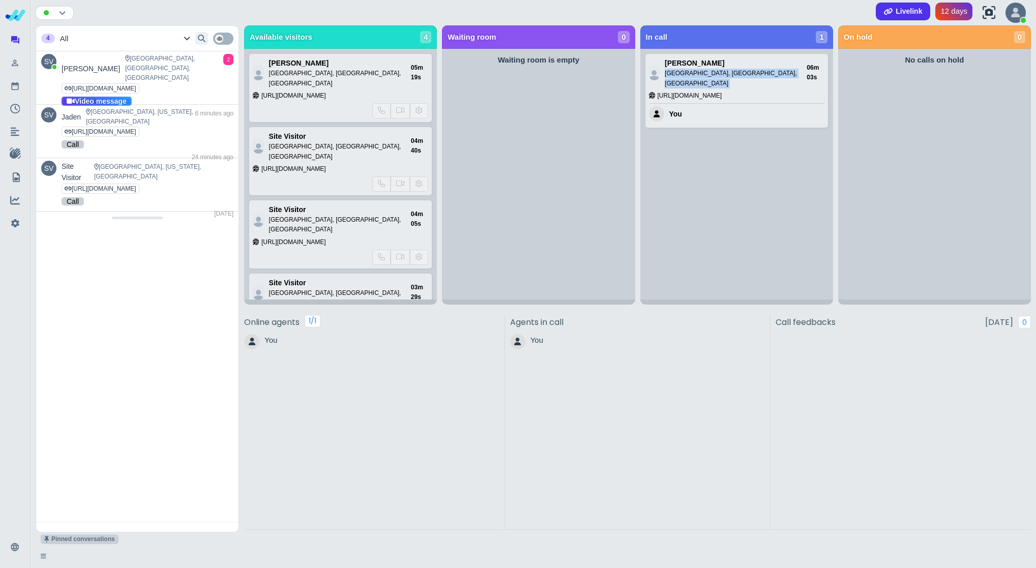
click at [725, 71] on div "Rawalpindi, Punjab, Pakistan" at bounding box center [736, 78] width 142 height 19
click at [725, 74] on div "Rawalpindi, Punjab, Pakistan" at bounding box center [736, 78] width 142 height 19
click at [368, 103] on div at bounding box center [341, 110] width 176 height 15
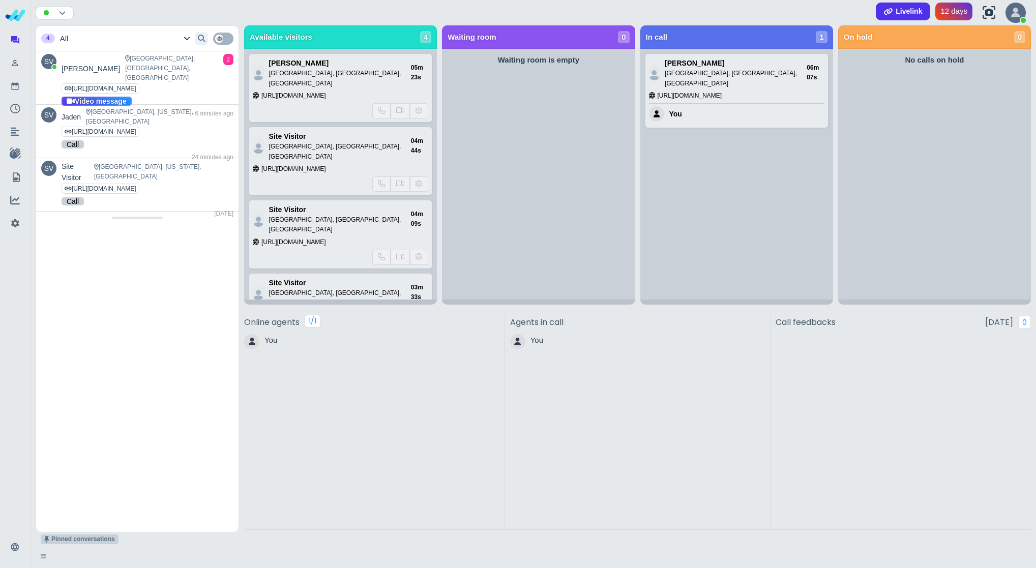
click at [807, 68] on div "06m 07s" at bounding box center [815, 72] width 17 height 19
click at [775, 103] on div "You" at bounding box center [737, 112] width 176 height 18
click at [177, 90] on div "Sarah Islamabad, Islamabad, Pakistan https://nomadinternet.com/pages/olark-test…" at bounding box center [151, 81] width 144 height 55
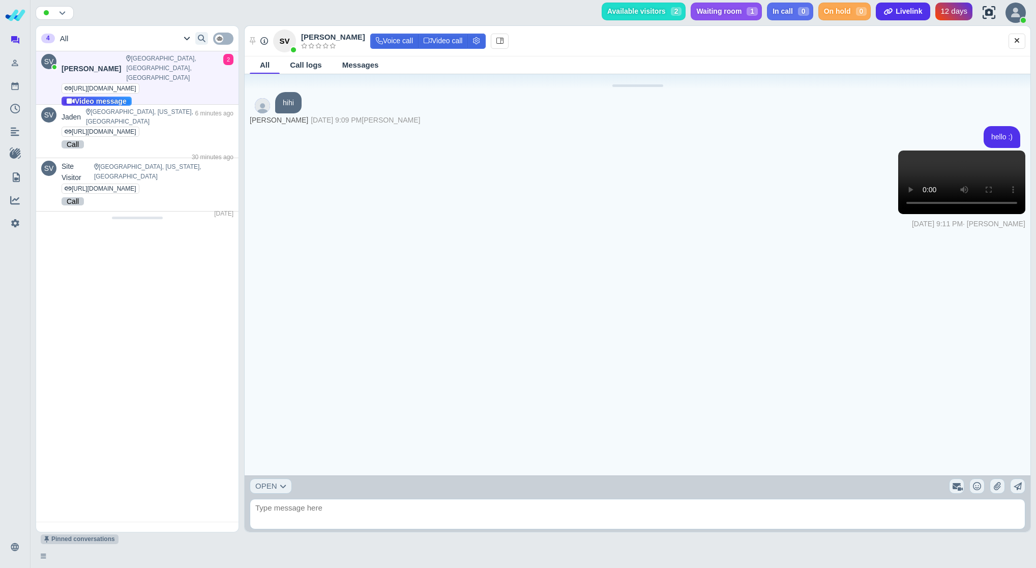
click at [821, 22] on div "Available visitors 2 Sarah Islamabad, Islamabad, Pakistan 05m 35s https://nomad…" at bounding box center [814, 13] width 435 height 20
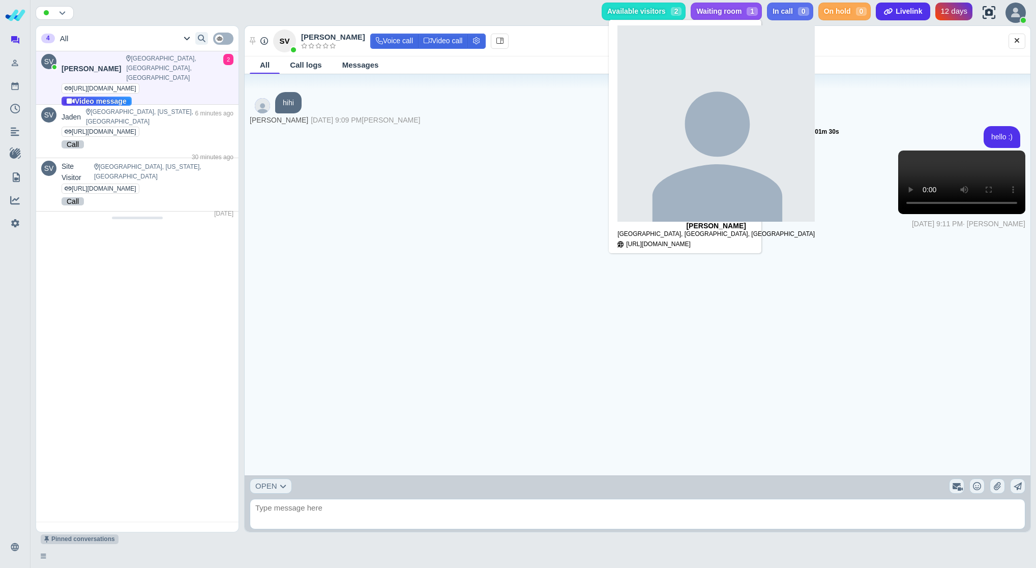
click at [727, 12] on span "Waiting room" at bounding box center [719, 11] width 45 height 9
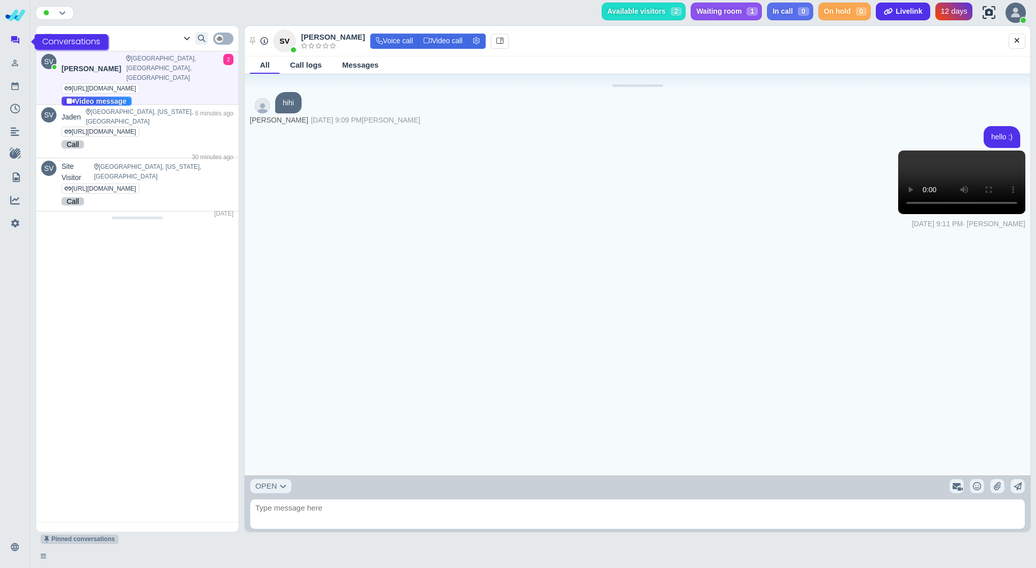
click at [12, 39] on icon at bounding box center [15, 41] width 10 height 14
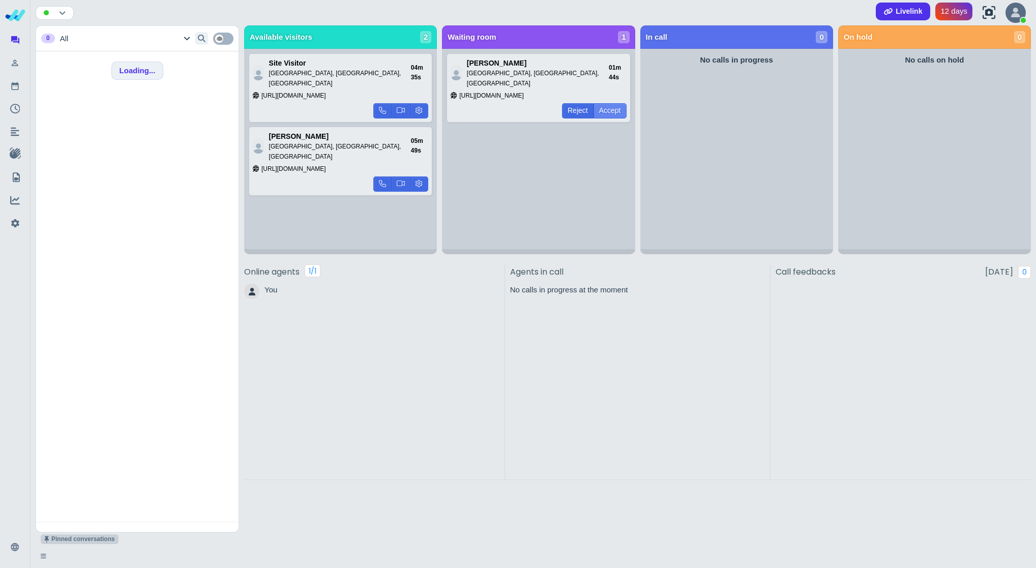
click at [606, 103] on button "Accept" at bounding box center [610, 110] width 33 height 15
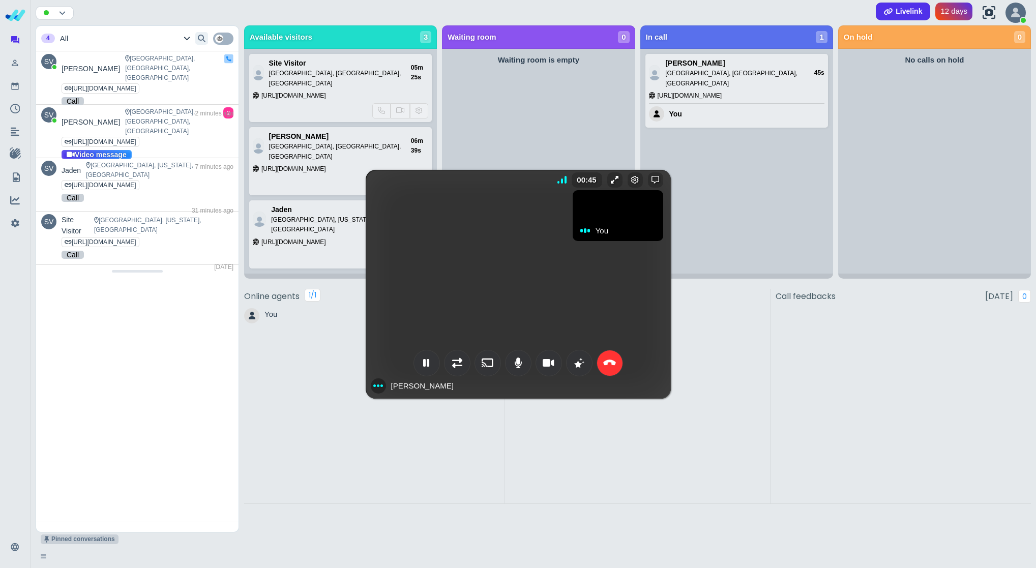
click at [456, 367] on icon at bounding box center [457, 363] width 10 height 10
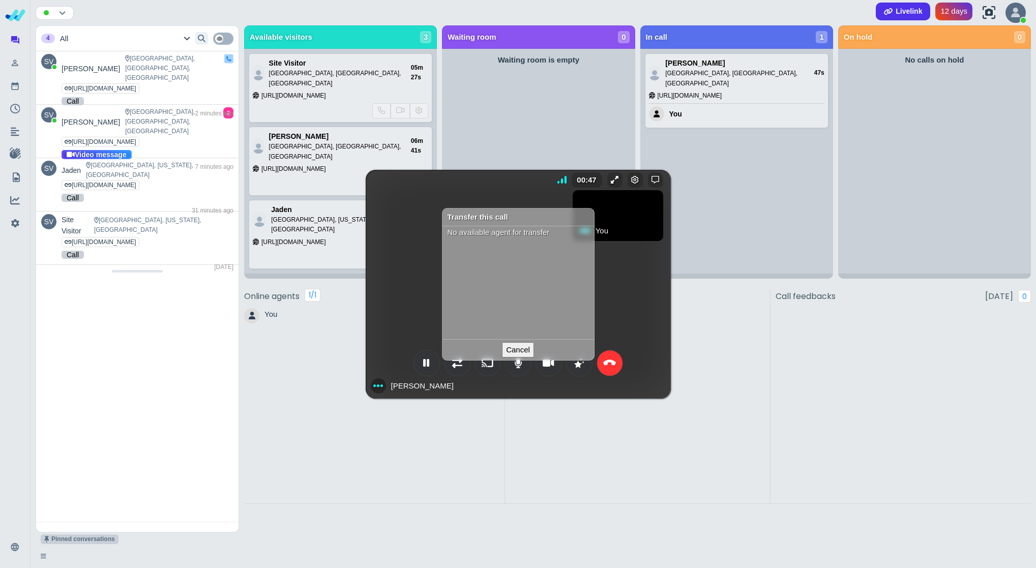
click at [524, 352] on button "Cancel" at bounding box center [518, 349] width 32 height 15
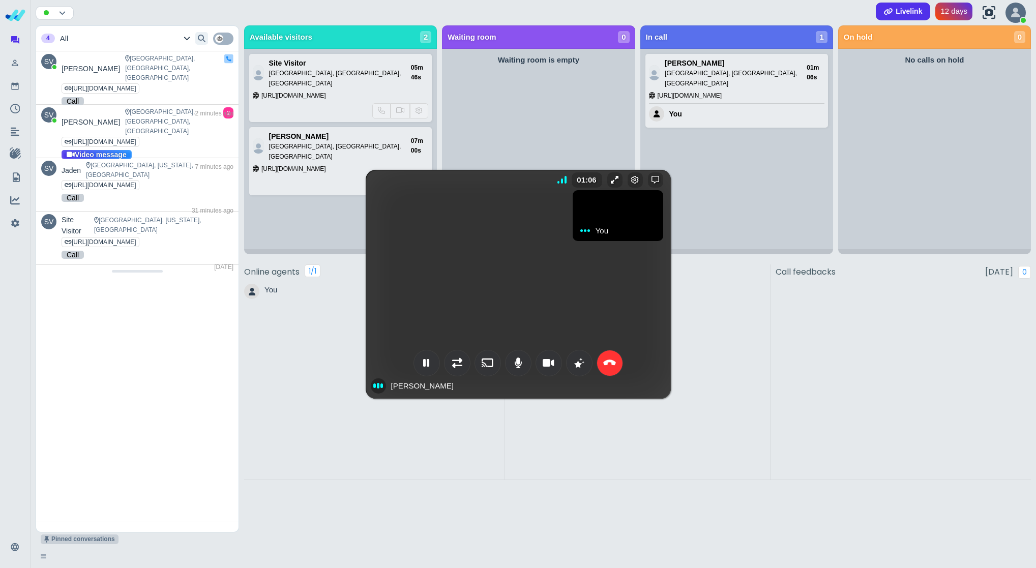
click at [524, 270] on div at bounding box center [518, 289] width 305 height 198
click at [528, 282] on div at bounding box center [518, 289] width 305 height 198
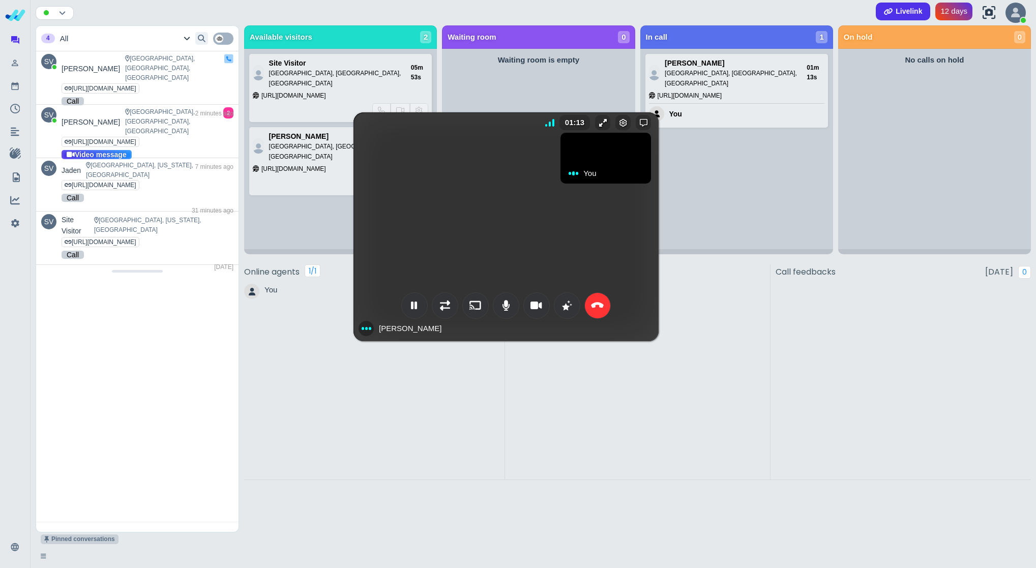
drag, startPoint x: 534, startPoint y: 215, endPoint x: 522, endPoint y: 159, distance: 56.9
click at [522, 159] on div at bounding box center [506, 232] width 305 height 198
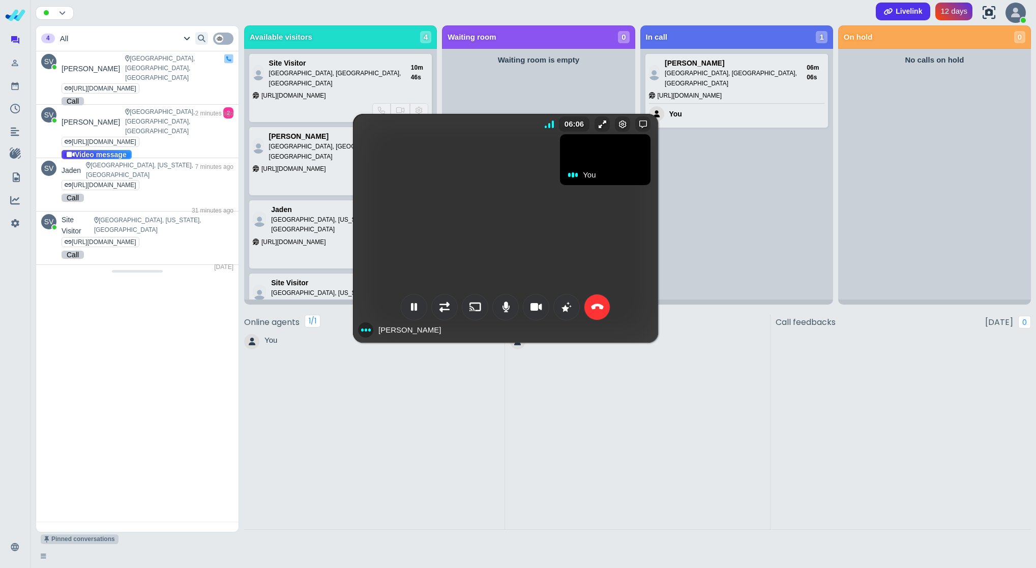
click at [599, 308] on icon at bounding box center [597, 307] width 13 height 10
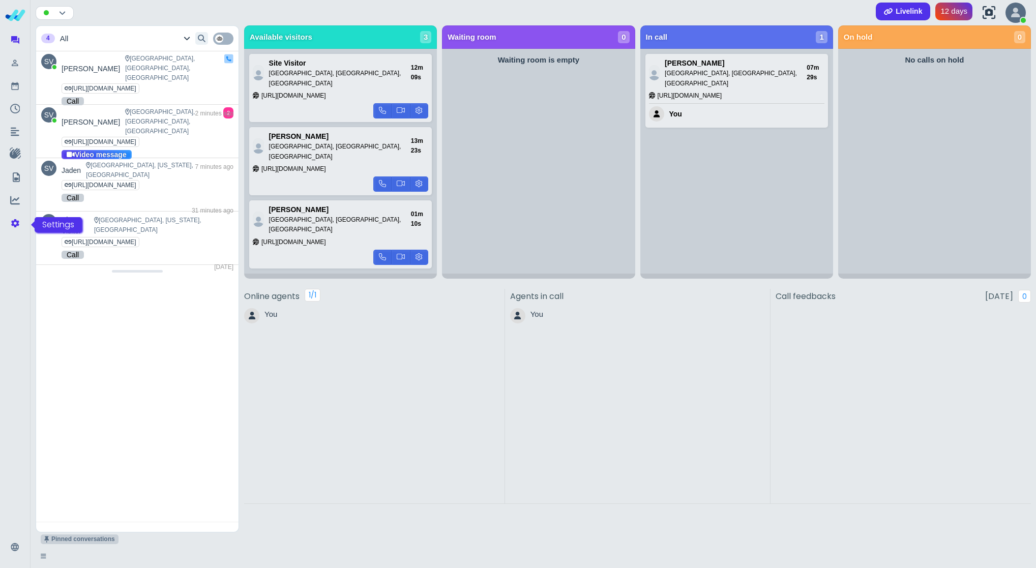
click at [16, 225] on icon at bounding box center [15, 224] width 10 height 14
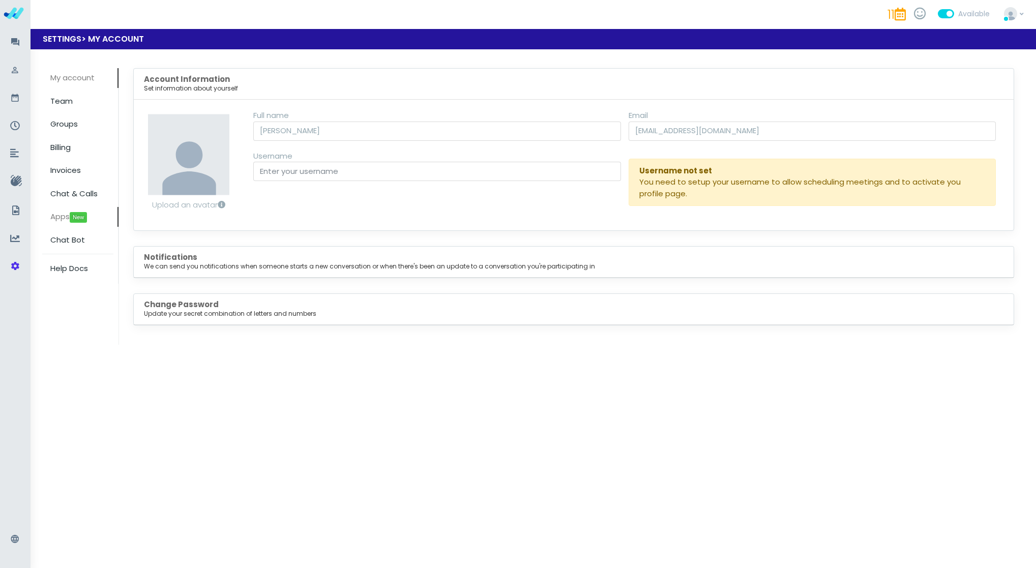
click at [57, 215] on span "Apps New" at bounding box center [68, 216] width 37 height 11
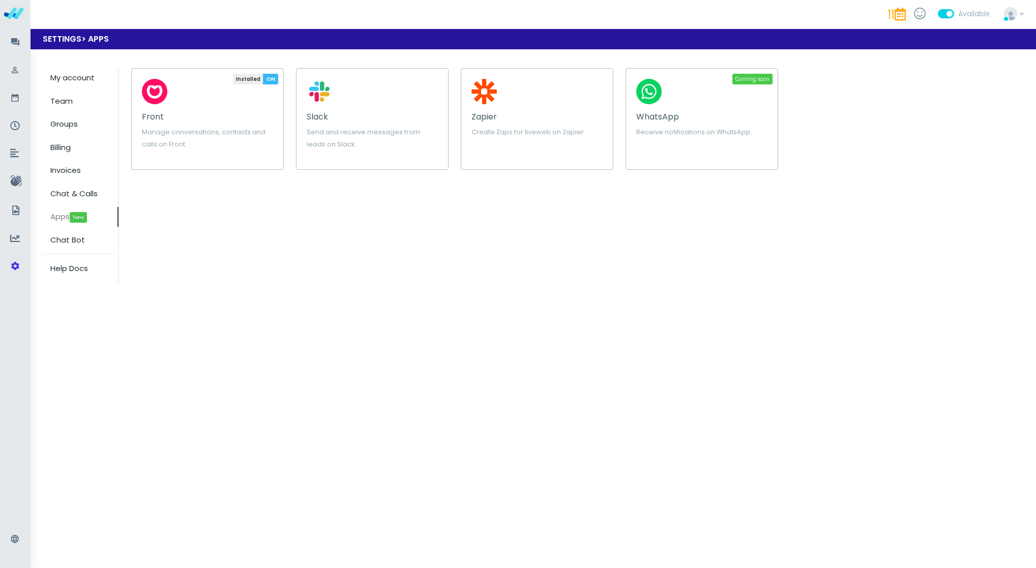
click at [193, 137] on p "Manage conversations, contacts and calls on Front." at bounding box center [207, 138] width 131 height 24
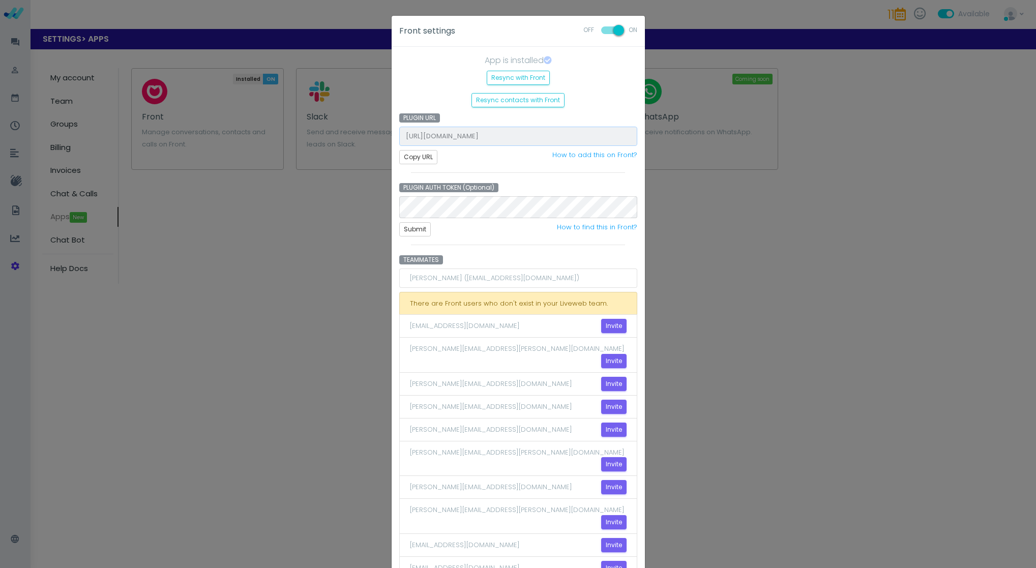
click at [513, 136] on input "[URL][DOMAIN_NAME]" at bounding box center [518, 136] width 238 height 19
click at [353, 210] on div "Front settings OFF ON App is installed Resync with Front Resync contacts with F…" at bounding box center [518, 284] width 1036 height 568
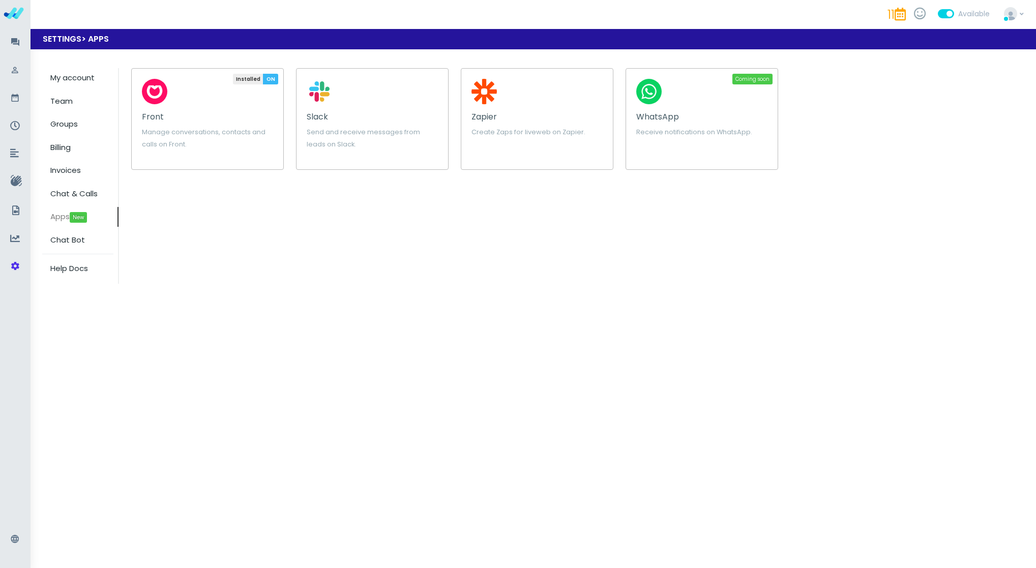
click at [242, 121] on h5 "Front" at bounding box center [207, 116] width 131 height 9
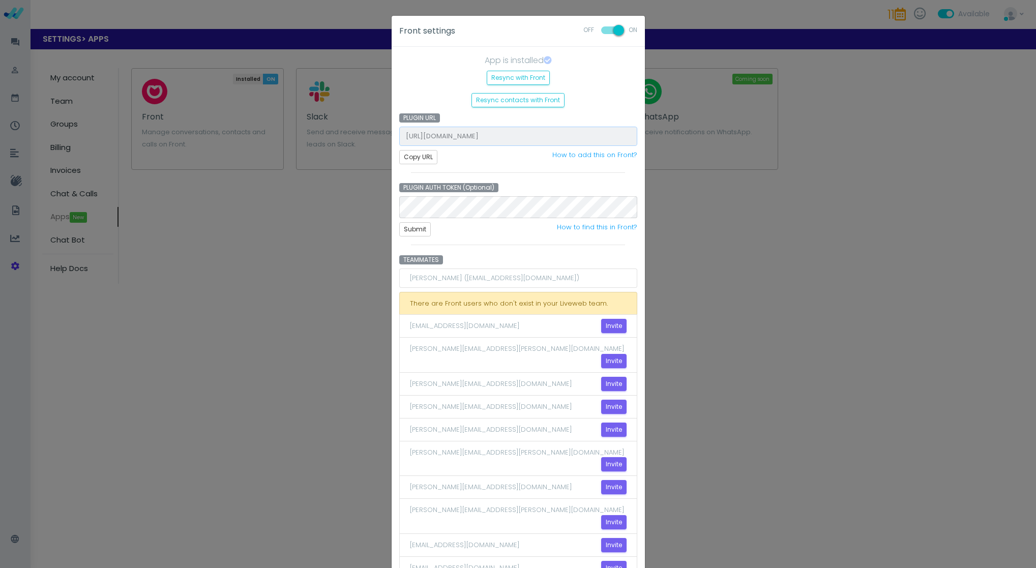
click at [537, 141] on input "[URL][DOMAIN_NAME]" at bounding box center [518, 136] width 238 height 19
click at [531, 138] on input "[URL][DOMAIN_NAME]" at bounding box center [518, 136] width 238 height 19
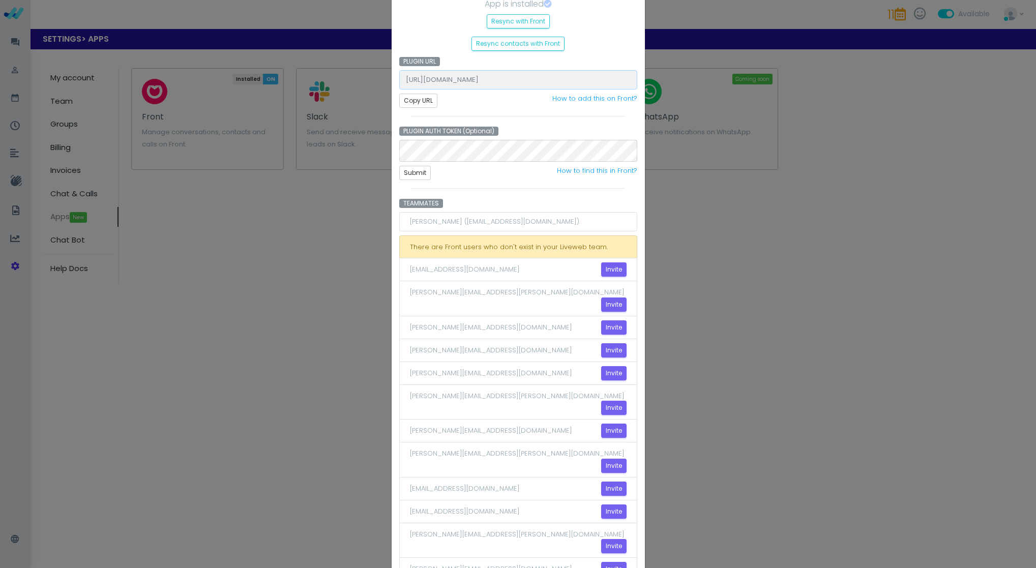
scroll to position [75, 0]
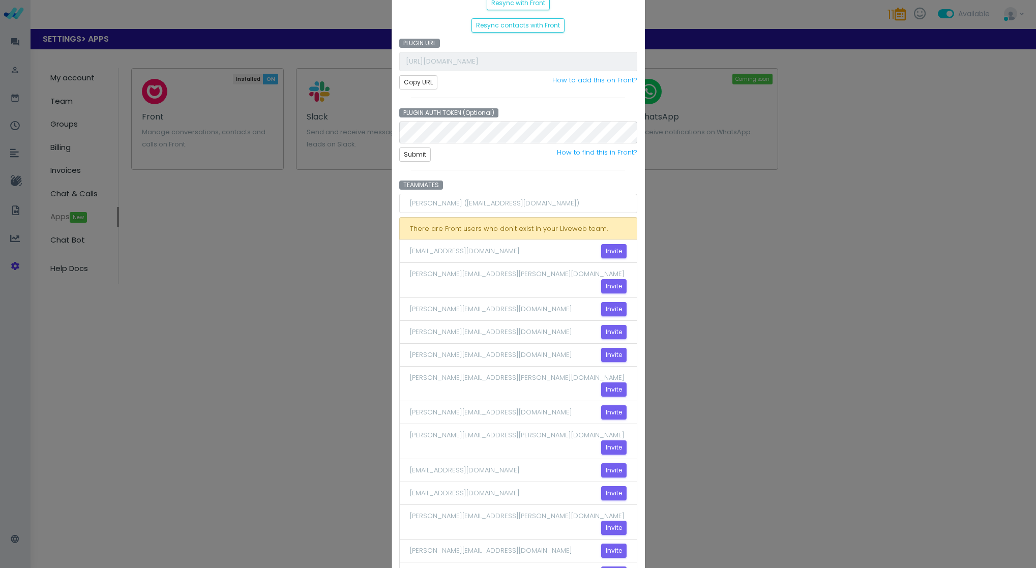
click at [556, 201] on li "[PERSON_NAME] ([EMAIL_ADDRESS][DOMAIN_NAME])" at bounding box center [518, 203] width 238 height 19
click at [425, 157] on button "Submit" at bounding box center [415, 155] width 32 height 14
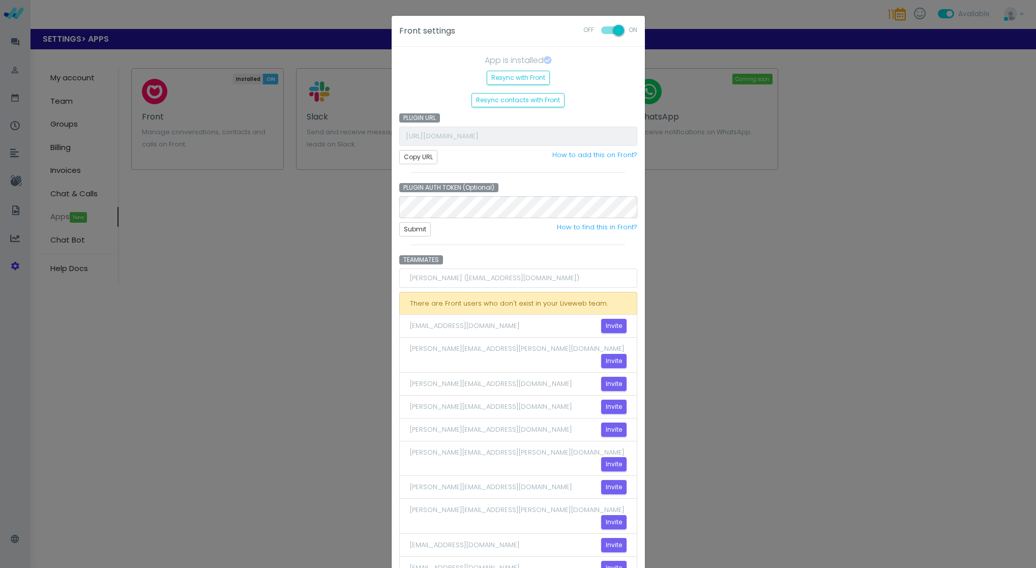
scroll to position [0, 0]
click at [514, 77] on button "Resync with Front" at bounding box center [518, 78] width 63 height 14
click at [546, 102] on button "Resync contacts with Front" at bounding box center [518, 100] width 93 height 14
